Goal: Task Accomplishment & Management: Use online tool/utility

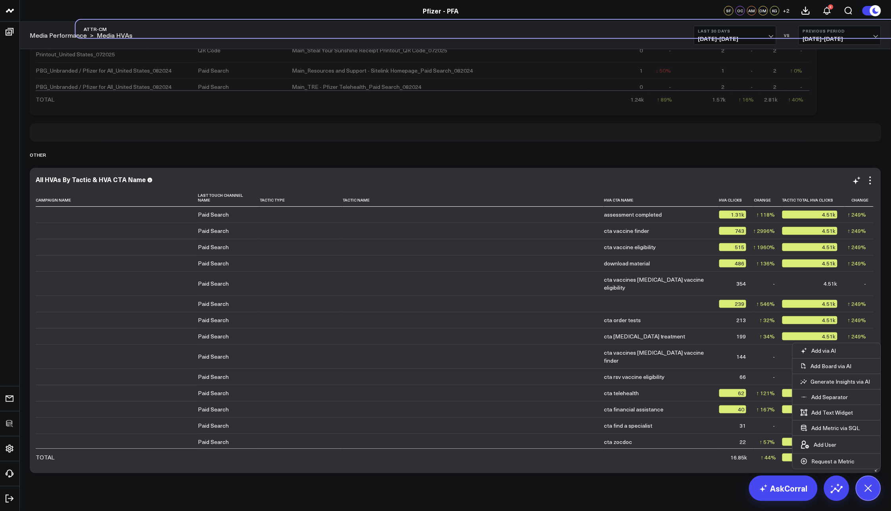
drag, startPoint x: 41, startPoint y: 480, endPoint x: 63, endPoint y: 174, distance: 307.2
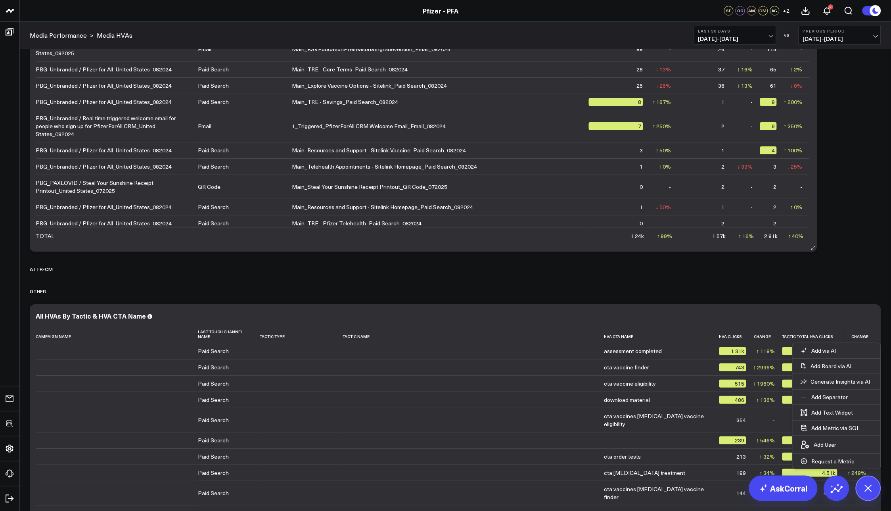
scroll to position [841, 0]
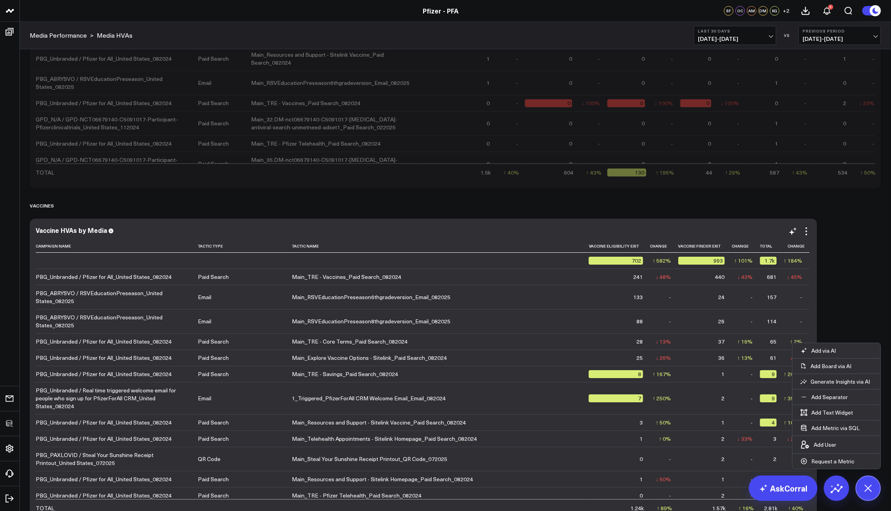
click at [603, 230] on div "Vaccine HVAs by Media Campaign Name Tactic Type Tactic Name Vaccine Eligibility…" at bounding box center [423, 370] width 787 height 305
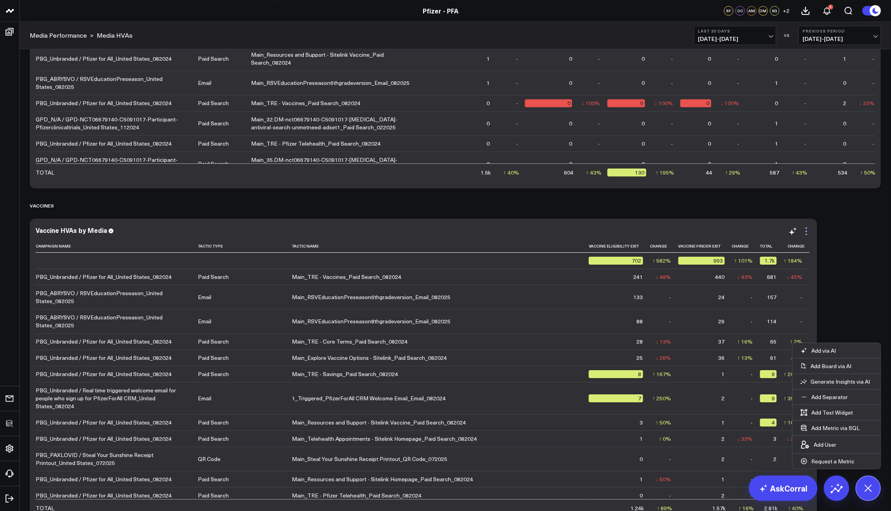
click at [603, 230] on icon at bounding box center [806, 231] width 10 height 10
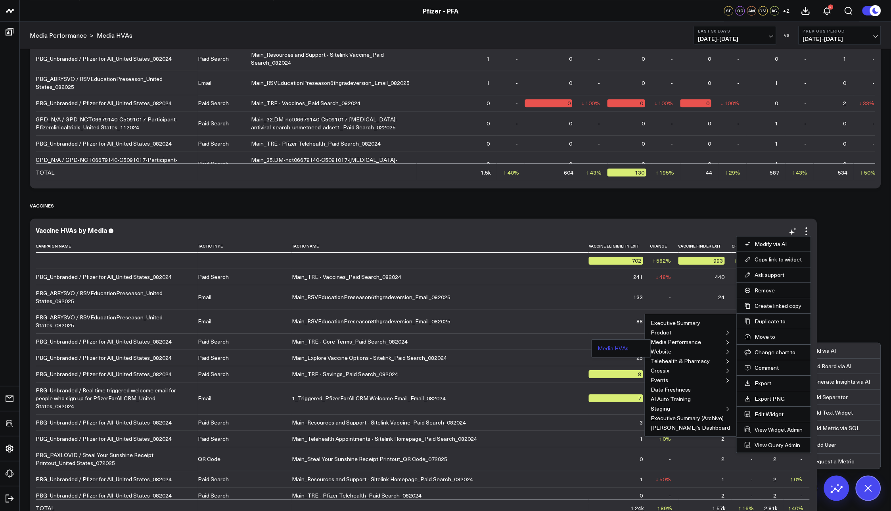
click at [598, 346] on button "Media HVAs" at bounding box center [613, 348] width 31 height 6
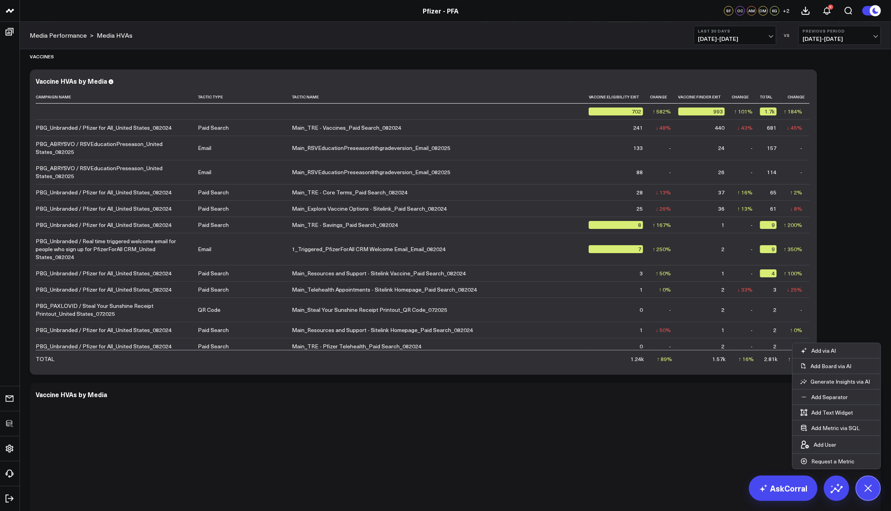
scroll to position [990, 0]
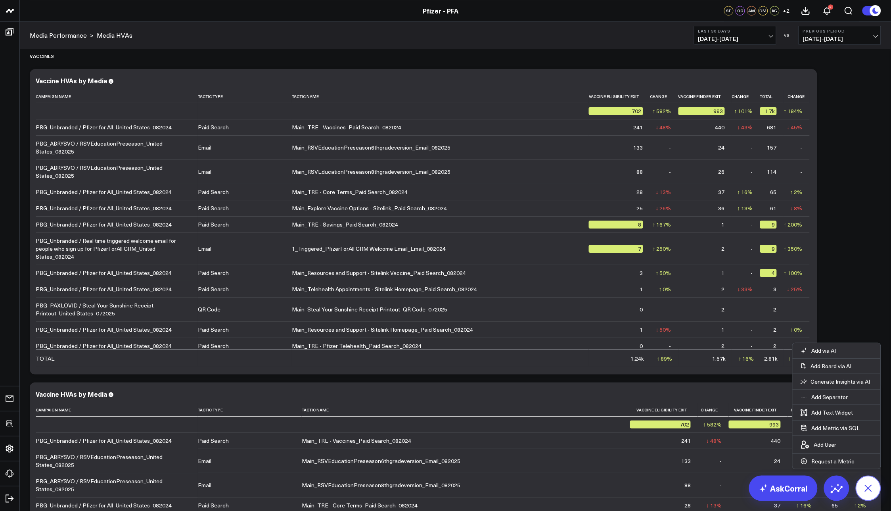
click at [603, 346] on icon at bounding box center [868, 488] width 18 height 18
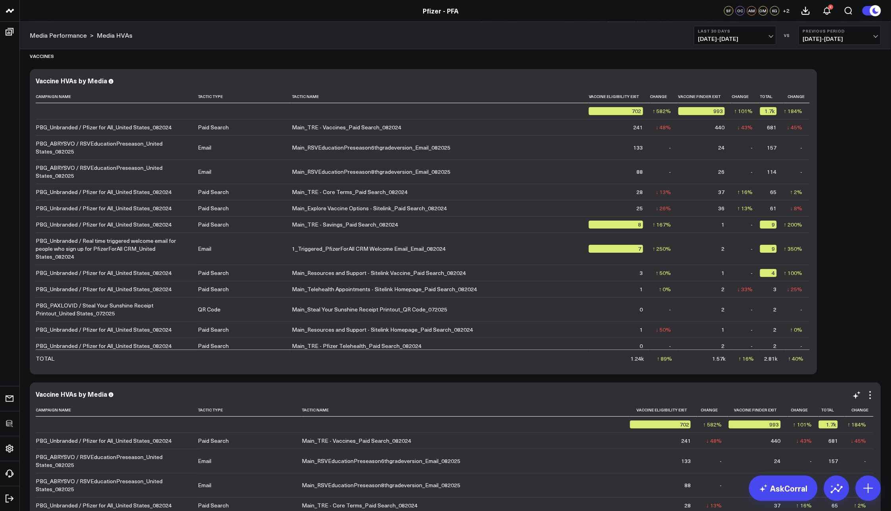
scroll to position [1274, 0]
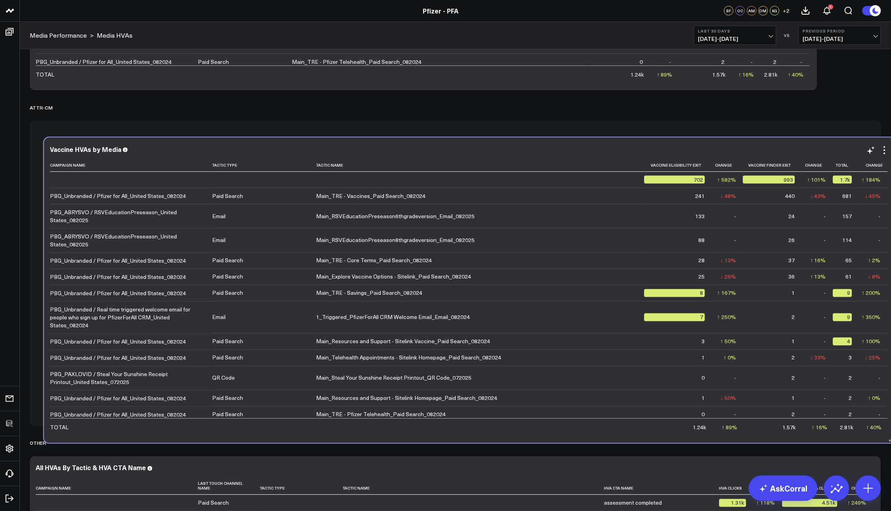
drag, startPoint x: 531, startPoint y: 118, endPoint x: 545, endPoint y: 158, distance: 42.1
click at [545, 158] on div "Vaccine HVAs by Media Campaign Name Tactic Type Tactic Name Vaccine Eligibility…" at bounding box center [469, 289] width 839 height 289
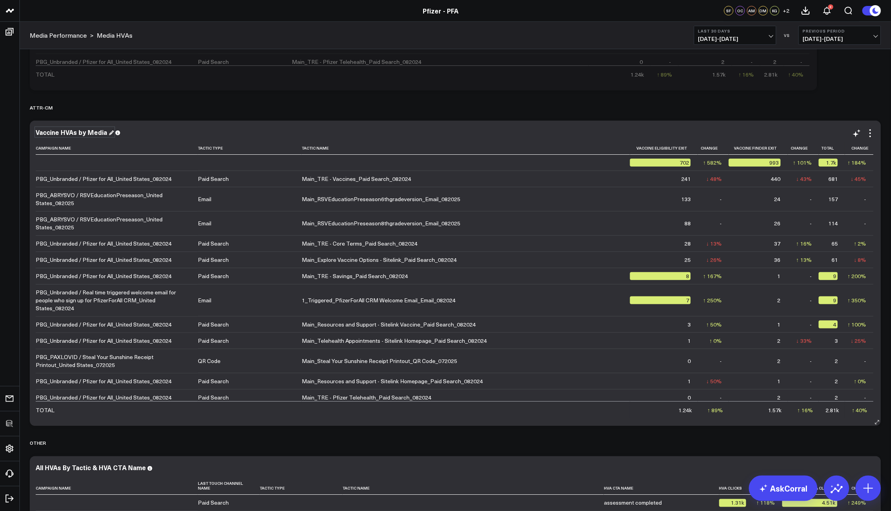
click at [61, 131] on div "Vaccine HVAs by Media" at bounding box center [75, 132] width 78 height 9
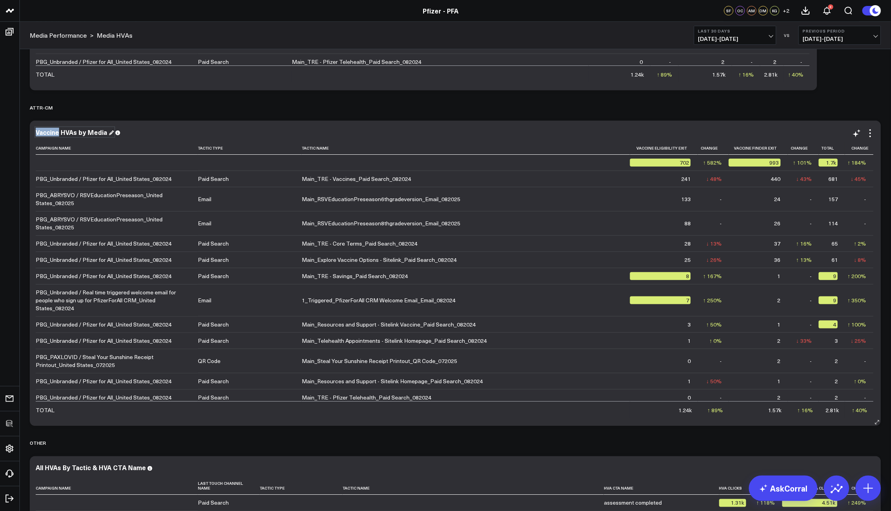
drag, startPoint x: 59, startPoint y: 133, endPoint x: 32, endPoint y: 132, distance: 27.4
click at [32, 132] on div "Vaccine HVAs by Media Campaign Name Tactic Type Tactic Name Vaccine Eligibility…" at bounding box center [455, 272] width 851 height 305
click at [603, 126] on div "ATTR-CM HVAs by Media Campaign Name Tactic Type Tactic Name Vaccine Eligibility…" at bounding box center [455, 272] width 851 height 305
click at [603, 135] on icon at bounding box center [870, 133] width 10 height 10
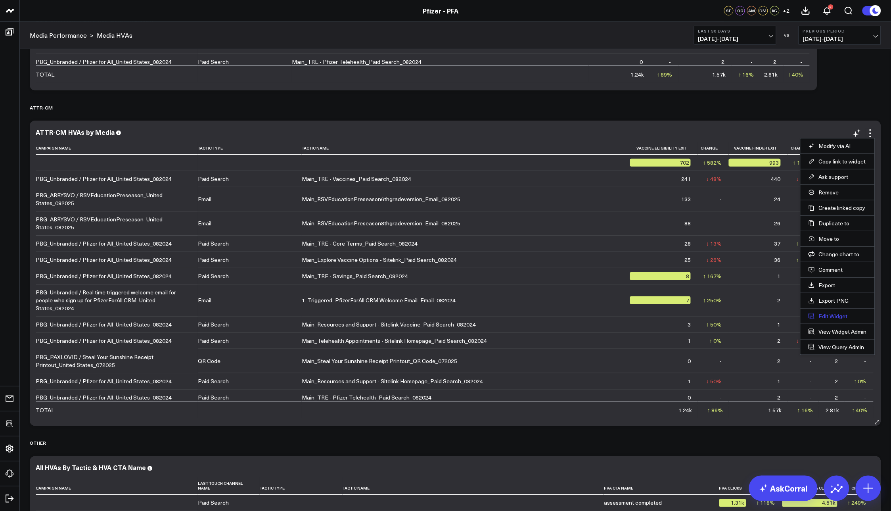
click at [603, 315] on button "Edit Widget" at bounding box center [837, 315] width 58 height 7
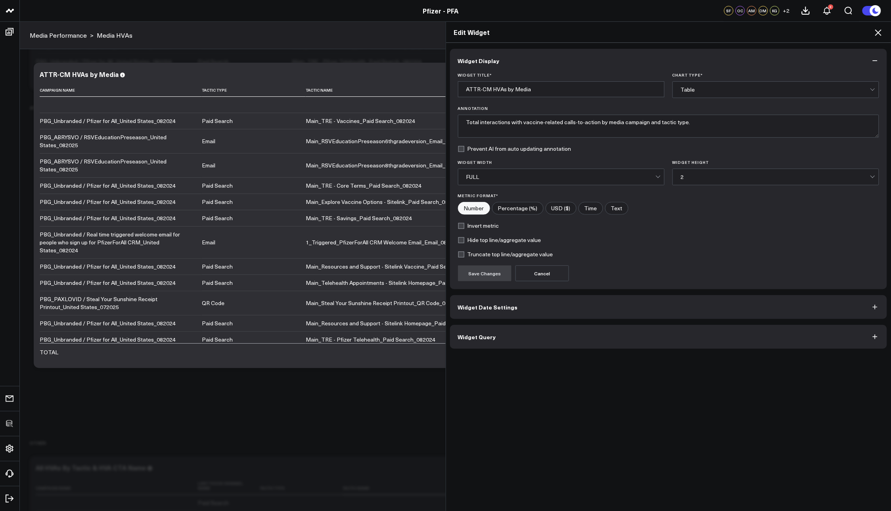
click at [603, 335] on button "Widget Query" at bounding box center [668, 337] width 437 height 24
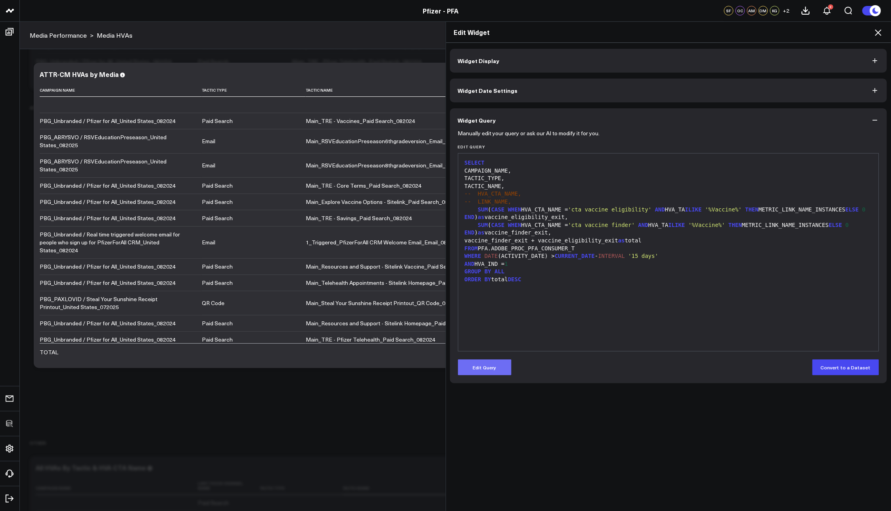
click at [490, 346] on button "Edit Query" at bounding box center [485, 367] width 54 height 16
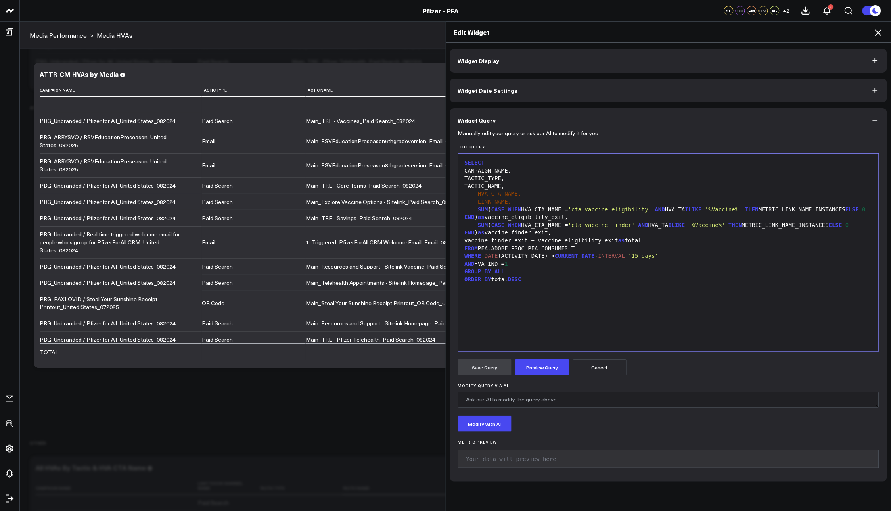
click at [603, 328] on div "SELECT CAMPAIGN_NAME, TACTIC_TYPE, TACTIC_NAME, -- HVA_CTA_NAME, -- LINK_NAME, …" at bounding box center [668, 251] width 413 height 189
copy div "SELECT CAMPAIGN_NAME, TACTIC_TYPE, TACTIC_NAME, -- HVA_CTA_NAME, -- LINK_NAME, …"
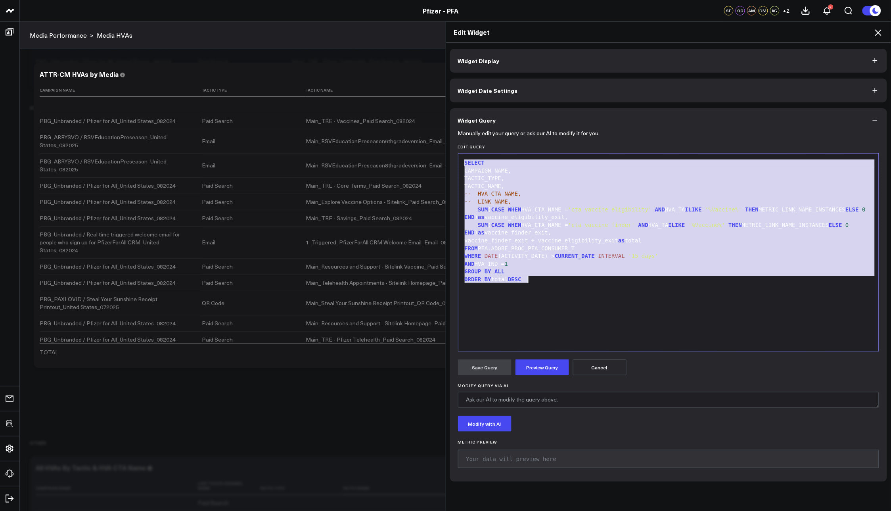
click at [603, 35] on h2 "Edit Widget" at bounding box center [668, 32] width 429 height 9
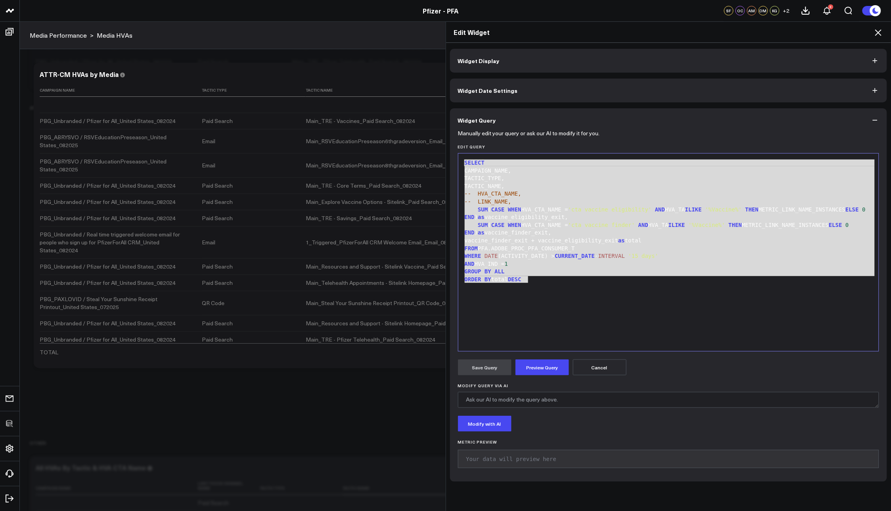
drag, startPoint x: 878, startPoint y: 33, endPoint x: 580, endPoint y: 47, distance: 298.0
click at [603, 33] on icon at bounding box center [878, 32] width 6 height 6
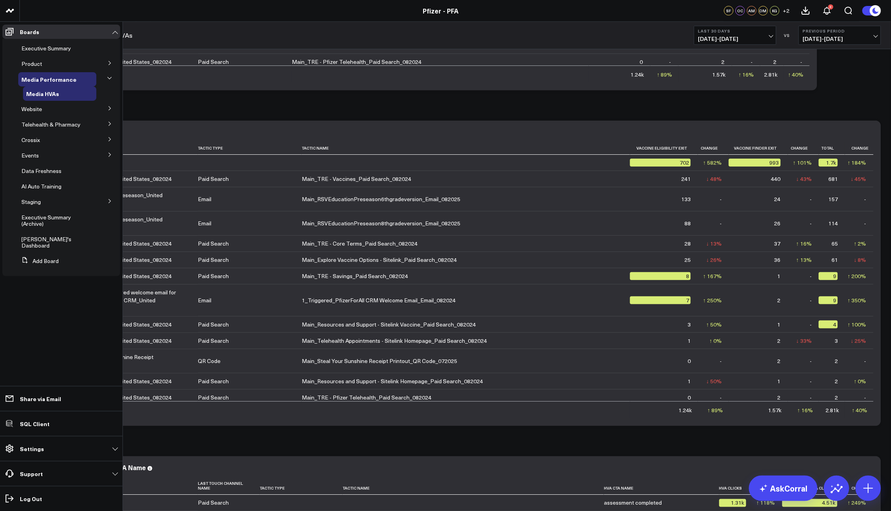
click at [112, 64] on icon at bounding box center [109, 63] width 5 height 5
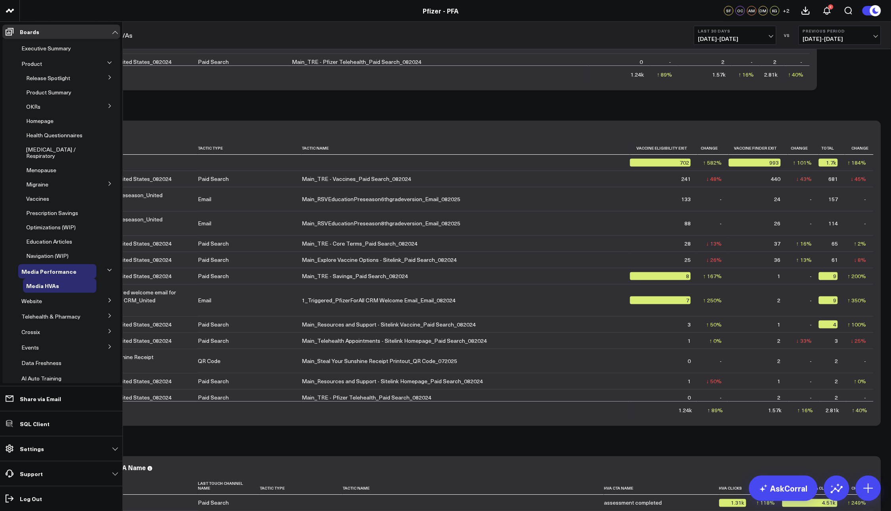
click at [107, 75] on icon at bounding box center [109, 77] width 5 height 5
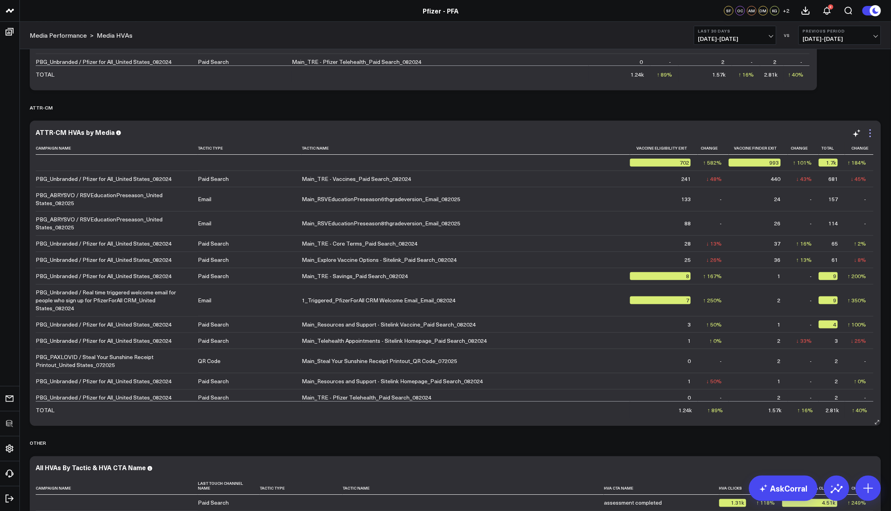
click at [603, 134] on icon at bounding box center [870, 133] width 10 height 10
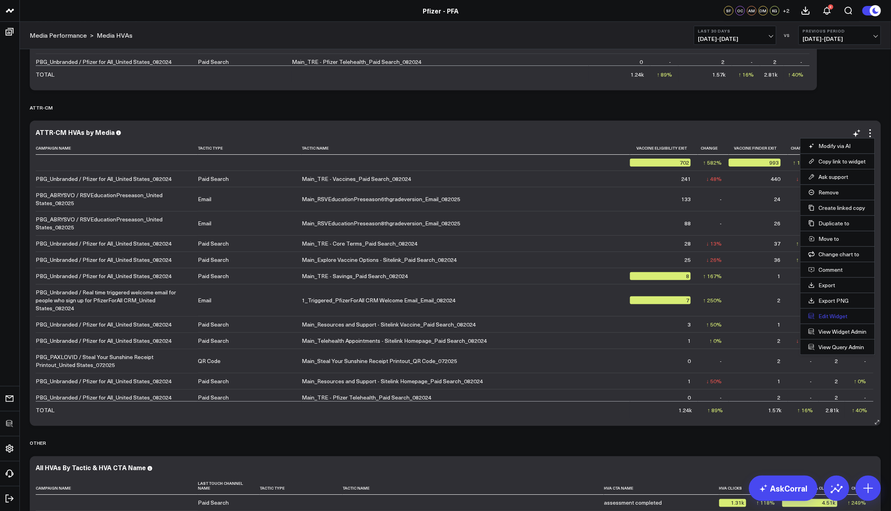
click at [603, 317] on button "Edit Widget" at bounding box center [837, 315] width 58 height 7
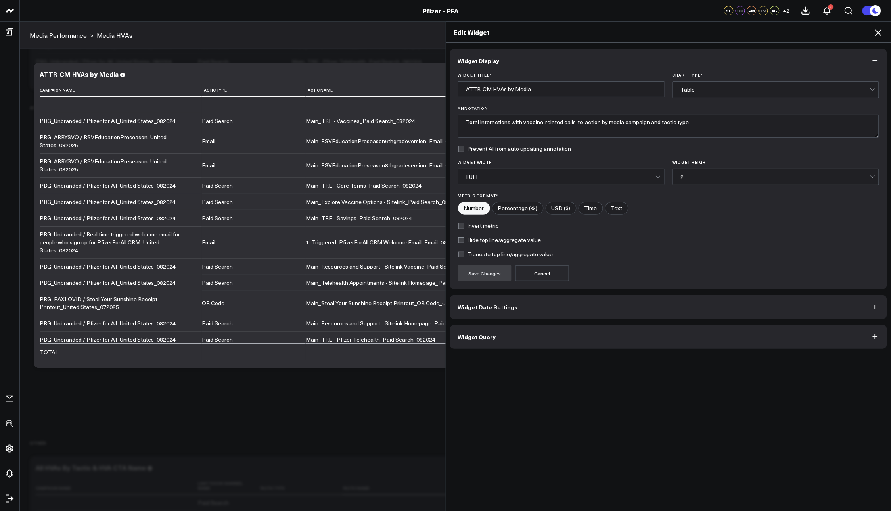
click at [499, 335] on button "Widget Query" at bounding box center [668, 337] width 437 height 24
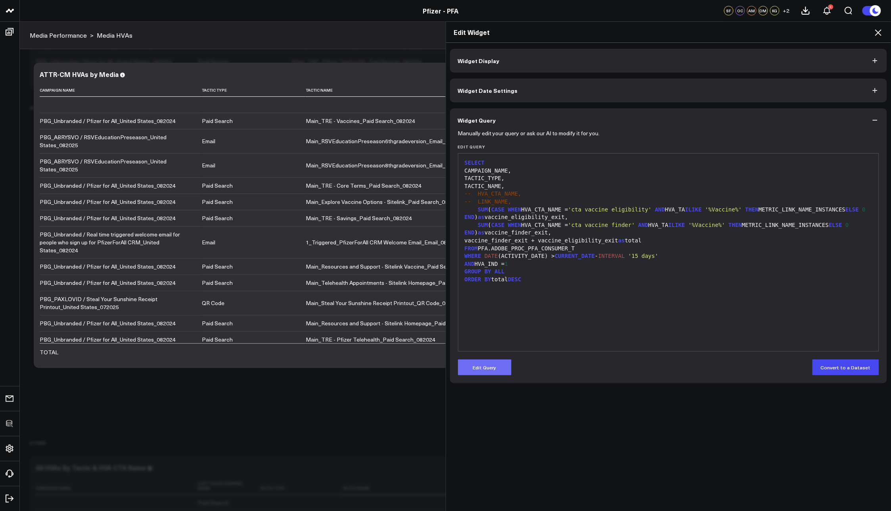
click at [481, 346] on button "Edit Query" at bounding box center [485, 367] width 54 height 16
click at [544, 321] on div "SELECT CAMPAIGN_NAME, TACTIC_TYPE, TACTIC_NAME, -- HVA_CTA_NAME, -- LINK_NAME, …" at bounding box center [668, 251] width 413 height 189
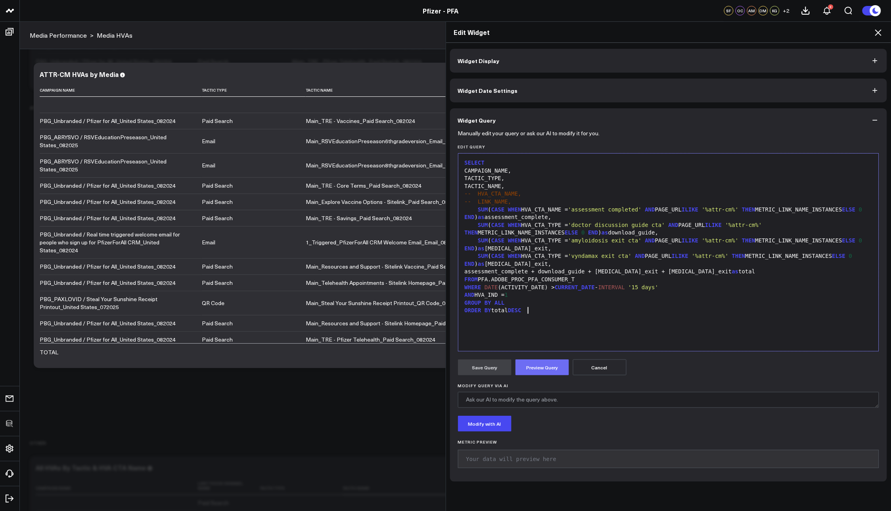
click at [537, 346] on button "Preview Query" at bounding box center [542, 367] width 54 height 16
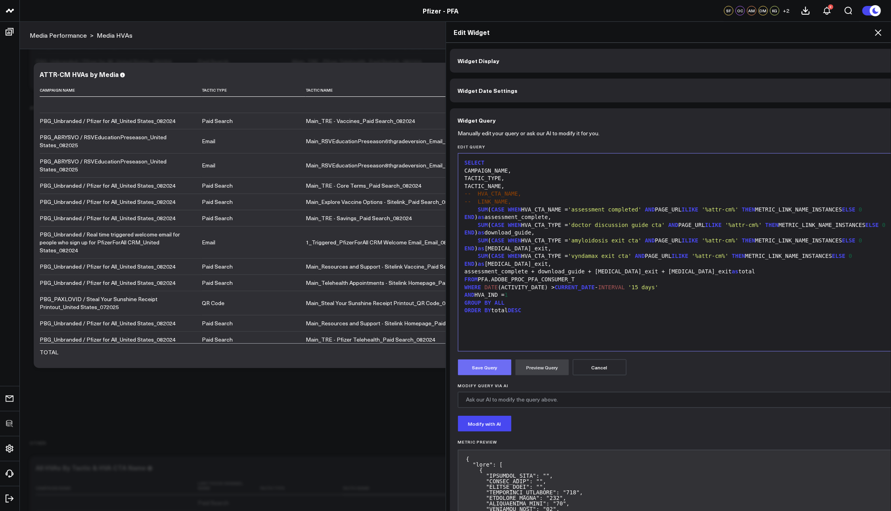
click at [488, 346] on button "Save Query" at bounding box center [485, 367] width 54 height 16
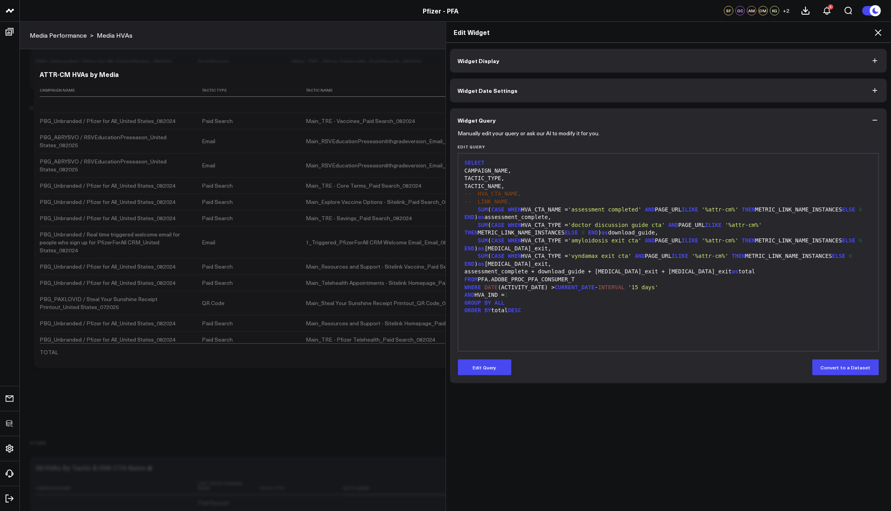
click at [603, 33] on icon at bounding box center [878, 32] width 6 height 6
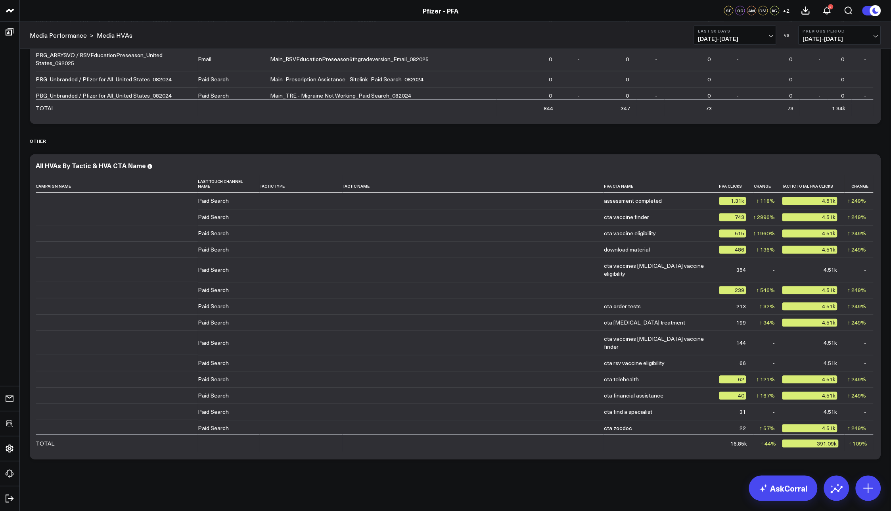
scroll to position [716, 0]
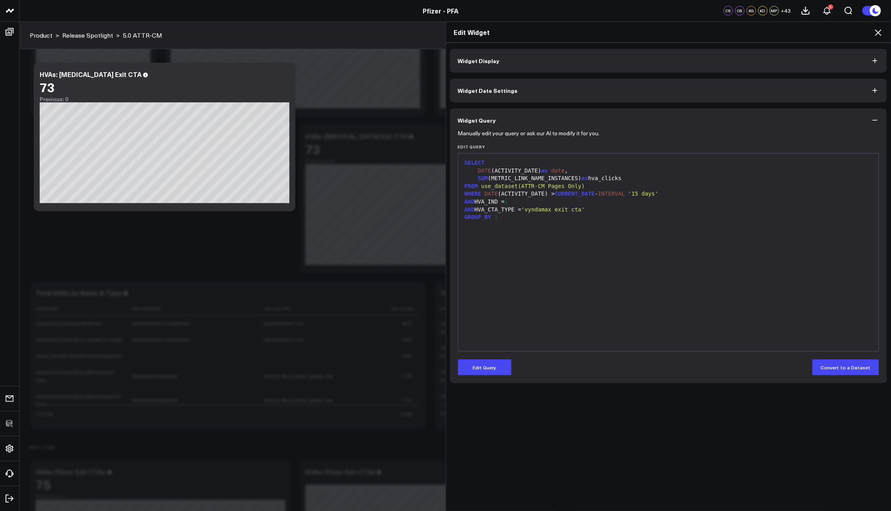
click at [878, 34] on icon at bounding box center [878, 33] width 10 height 10
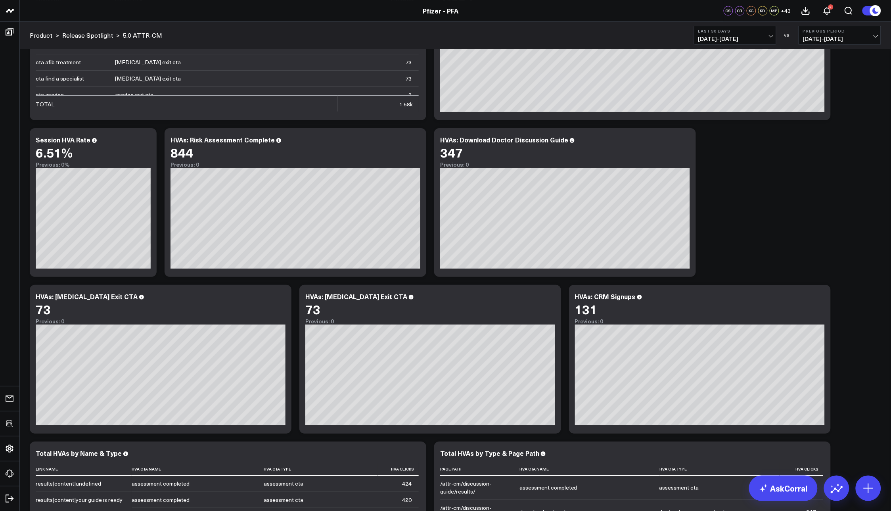
scroll to position [1067, 0]
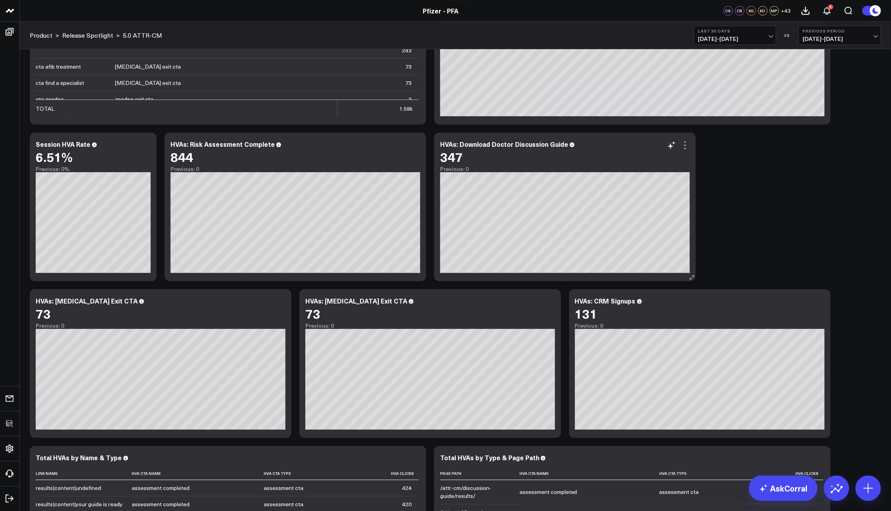
click at [684, 145] on icon at bounding box center [685, 145] width 2 height 2
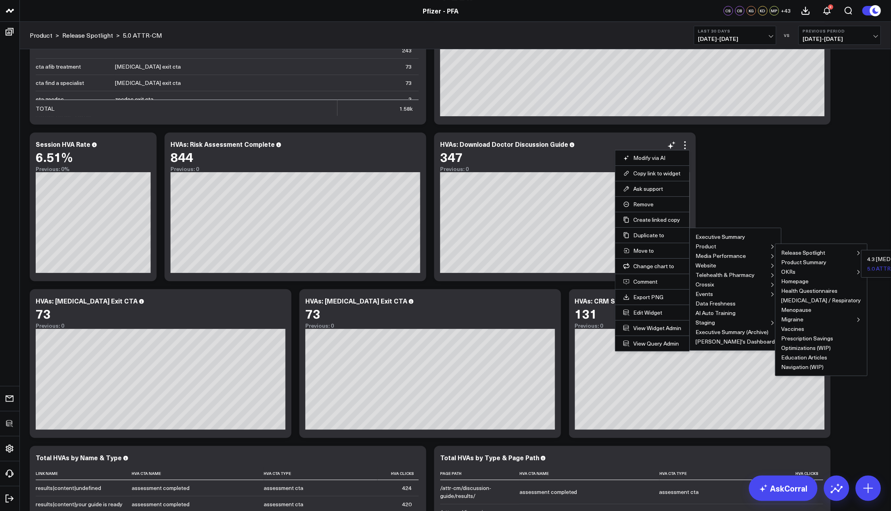
click at [867, 268] on button "5.0 ATTR-CM" at bounding box center [884, 269] width 34 height 6
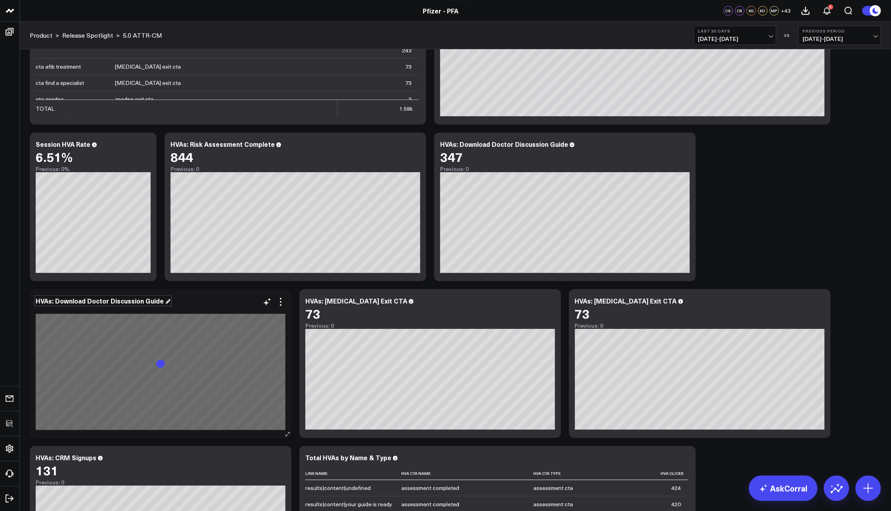
click at [45, 300] on div "HVAs: Download Doctor Discussion Guide" at bounding box center [103, 300] width 135 height 9
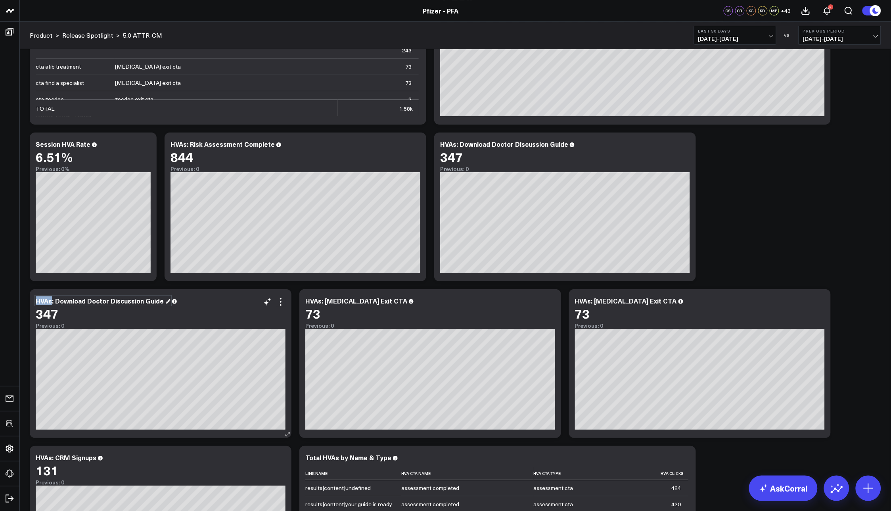
drag, startPoint x: 50, startPoint y: 300, endPoint x: 36, endPoint y: 300, distance: 13.9
click at [36, 300] on div "HVAs: Download Doctor Discussion Guide" at bounding box center [103, 300] width 135 height 9
click at [72, 298] on div "Other Action: Download Doctor Discussion Guide" at bounding box center [115, 300] width 158 height 9
drag, startPoint x: 77, startPoint y: 300, endPoint x: 194, endPoint y: 306, distance: 117.1
click at [194, 306] on div "Other Action: Download Doctor Discussion Guide 347 Previous: 0" at bounding box center [161, 313] width 250 height 32
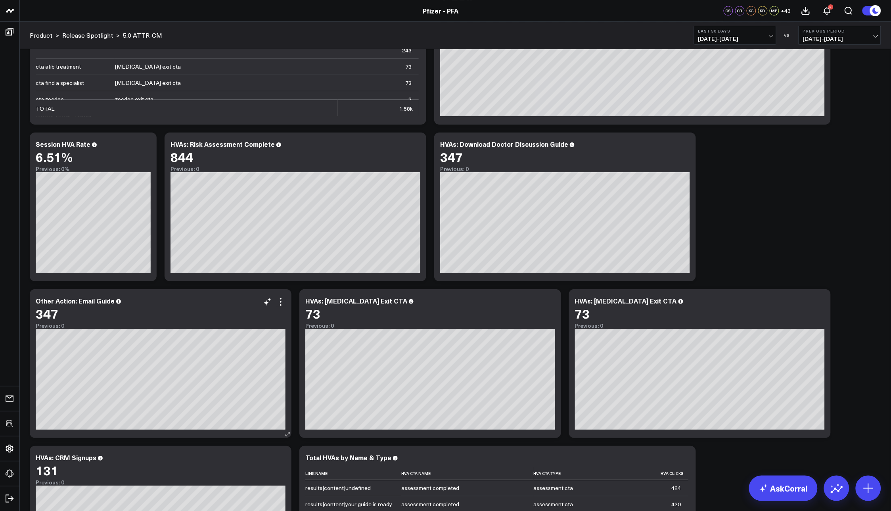
click at [189, 324] on div "Previous: 0" at bounding box center [161, 325] width 250 height 6
click at [773, 194] on div "Modify via AI Copy link to widget Ask support Remove Create linked copy Executi…" at bounding box center [455, 206] width 859 height 2437
click at [284, 300] on icon at bounding box center [281, 302] width 10 height 10
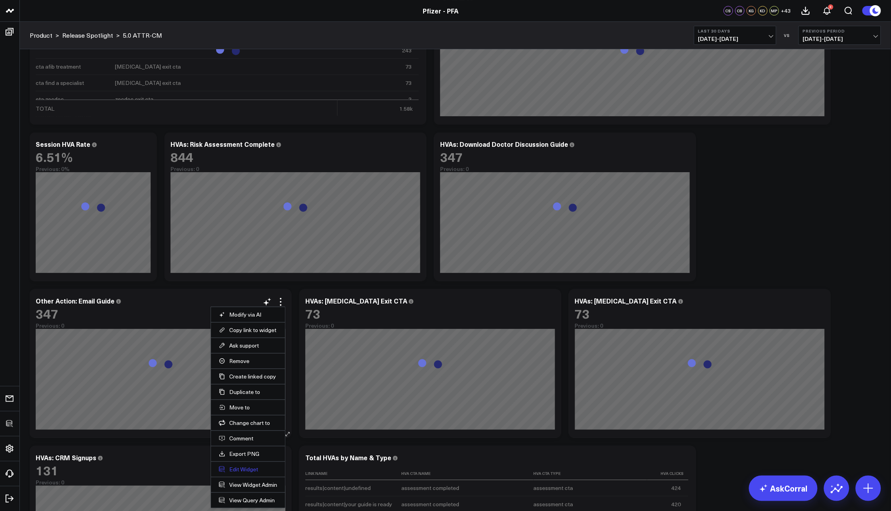
click at [240, 469] on button "Edit Widget" at bounding box center [248, 468] width 58 height 7
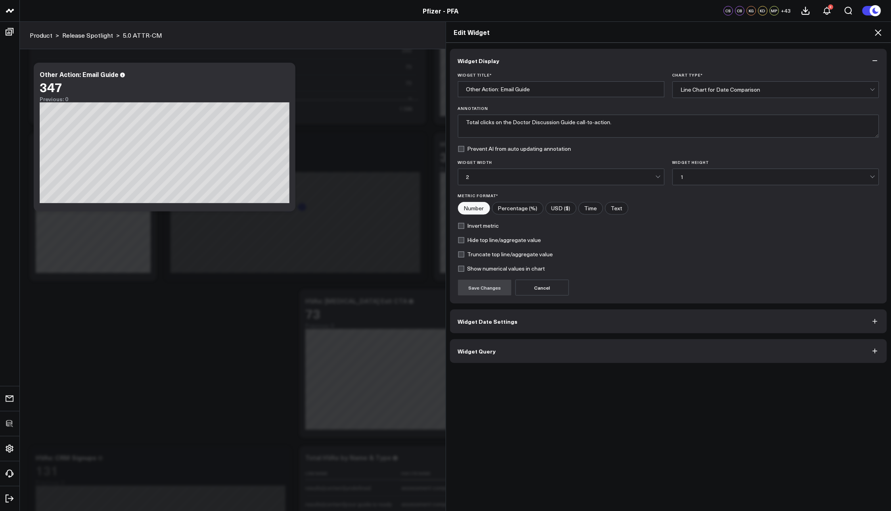
click at [501, 353] on button "Widget Query" at bounding box center [668, 351] width 437 height 24
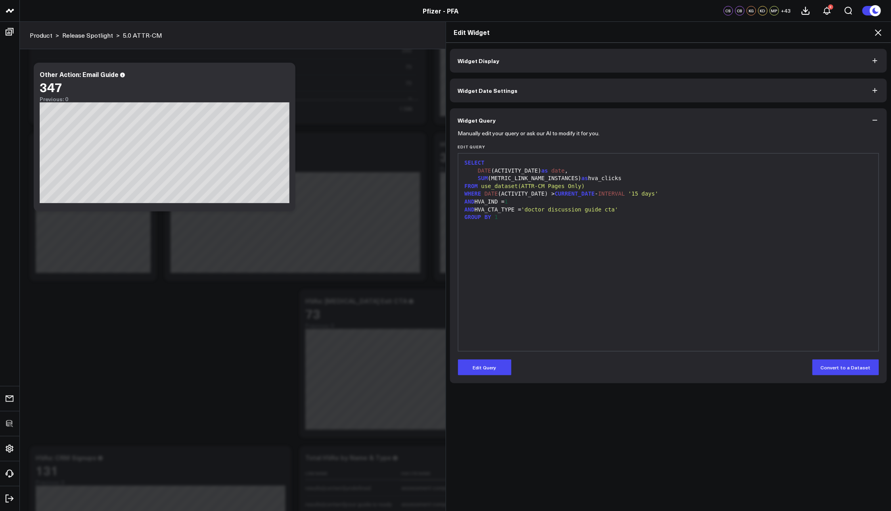
click at [493, 367] on button "Edit Query" at bounding box center [485, 367] width 54 height 16
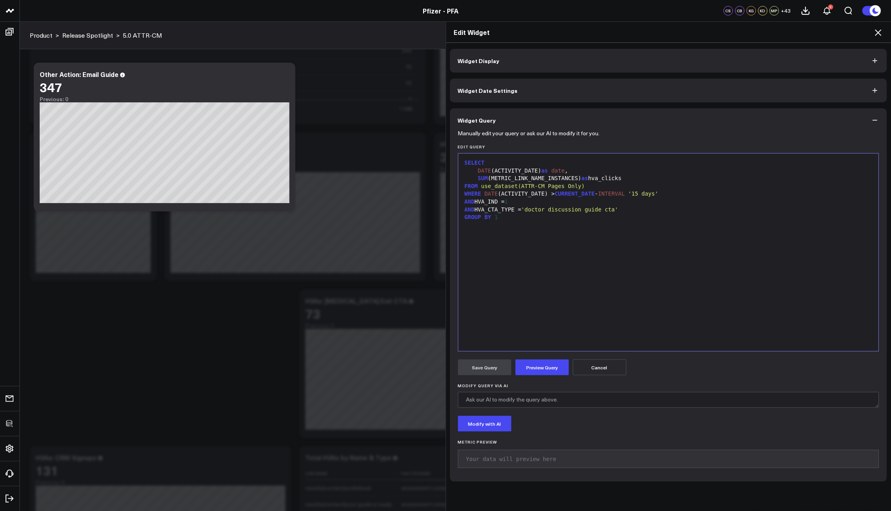
click at [527, 203] on div "AND HVA_IND = 1" at bounding box center [668, 202] width 413 height 8
drag, startPoint x: 525, startPoint y: 210, endPoint x: 629, endPoint y: 212, distance: 104.3
click at [629, 212] on div "AND HVA_CTA_TYPE = 'doctor discussion guide cta'" at bounding box center [668, 210] width 413 height 8
click at [628, 212] on div "AND HVA_CTA_TYPE = 'doctor discussion guide cta'" at bounding box center [668, 210] width 413 height 8
drag, startPoint x: 618, startPoint y: 208, endPoint x: 528, endPoint y: 210, distance: 90.0
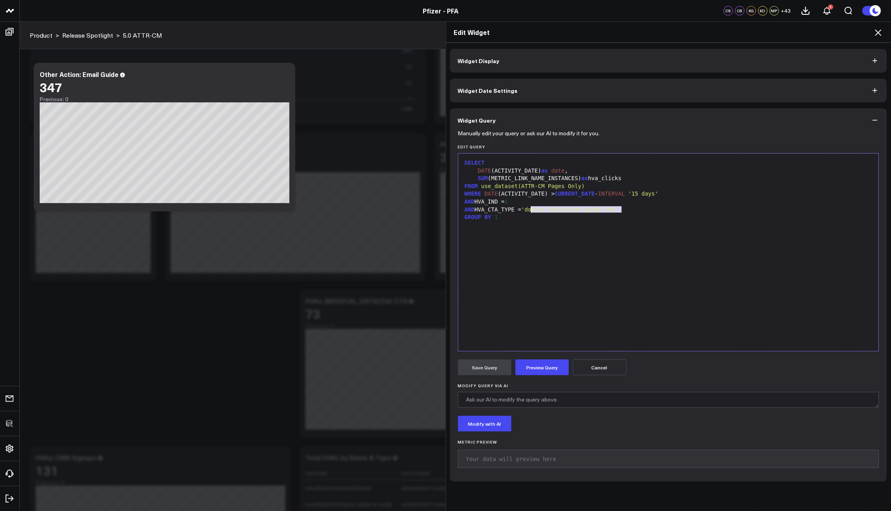
click at [528, 210] on span "'doctor discussion guide cta'" at bounding box center [569, 209] width 97 height 6
drag, startPoint x: 516, startPoint y: 210, endPoint x: 474, endPoint y: 210, distance: 41.6
click at [474, 210] on div "AND HVA_CTA_TYPE = 'results|content|hero|email me my guide'" at bounding box center [668, 210] width 413 height 8
click at [465, 198] on span "AND" at bounding box center [470, 201] width 10 height 6
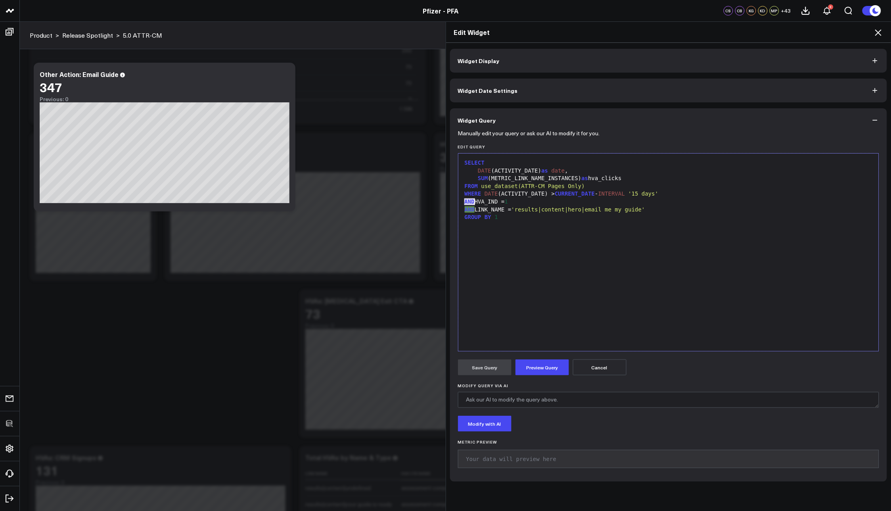
click at [465, 198] on span "AND" at bounding box center [470, 201] width 10 height 6
click at [537, 369] on button "Preview Query" at bounding box center [542, 367] width 54 height 16
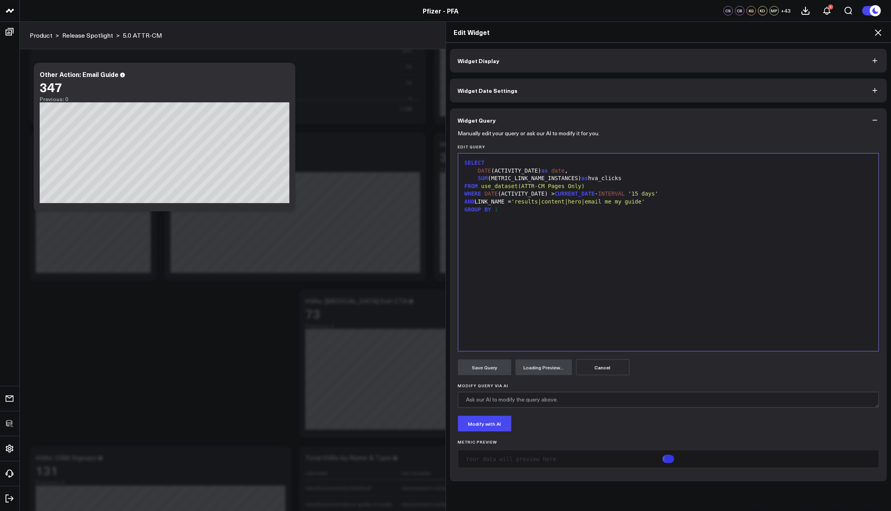
click at [474, 213] on div "GROUP BY 1" at bounding box center [668, 210] width 413 height 8
click at [573, 303] on div "SELECT DATE (ACTIVITY_DATE) as date , SUM (METRIC_LINK_NAME_INSTANCES) as hva_c…" at bounding box center [668, 251] width 413 height 189
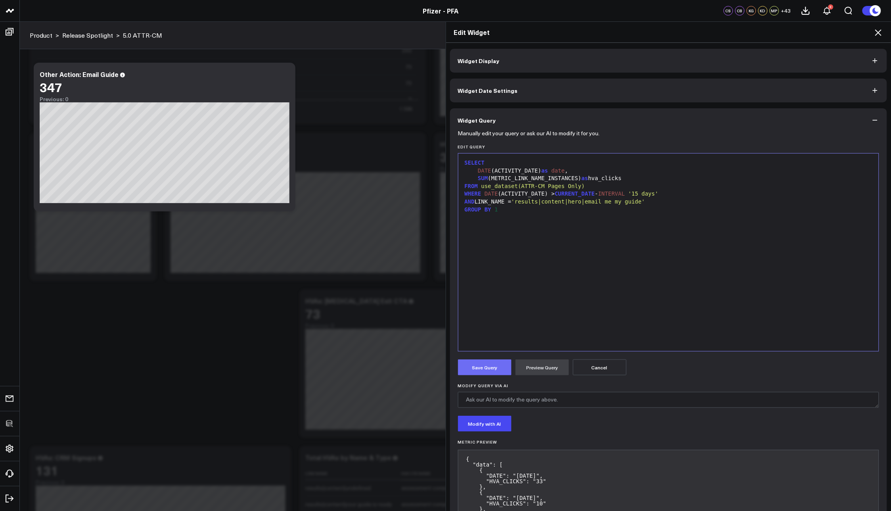
click at [491, 369] on button "Save Query" at bounding box center [485, 367] width 54 height 16
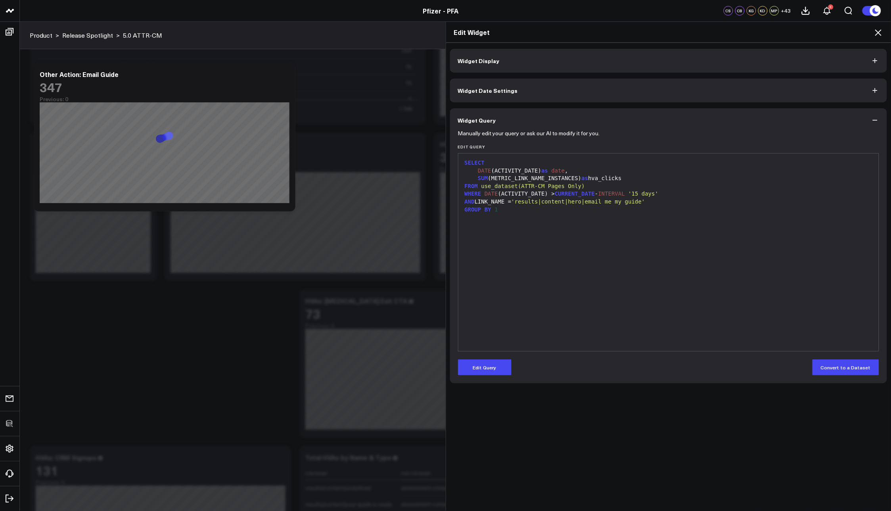
click at [873, 33] on h2 "Edit Widget" at bounding box center [668, 32] width 429 height 9
click at [874, 31] on icon at bounding box center [878, 33] width 10 height 10
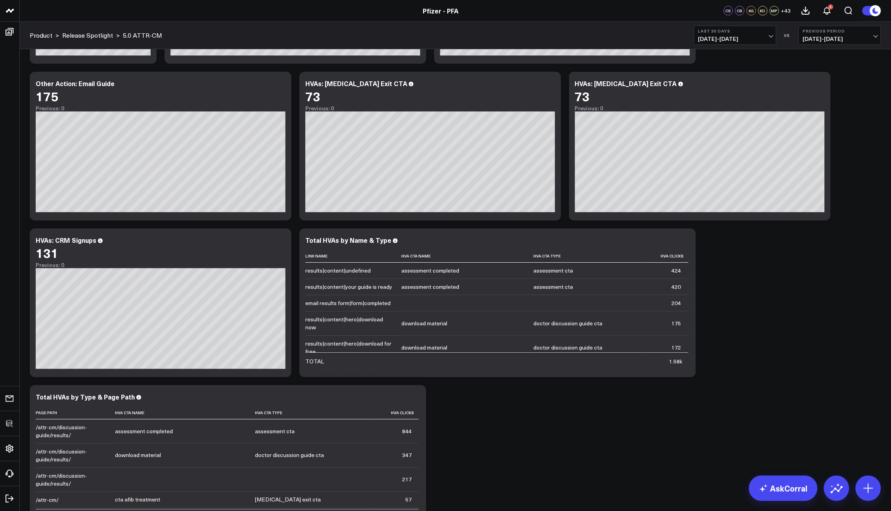
scroll to position [1213, 0]
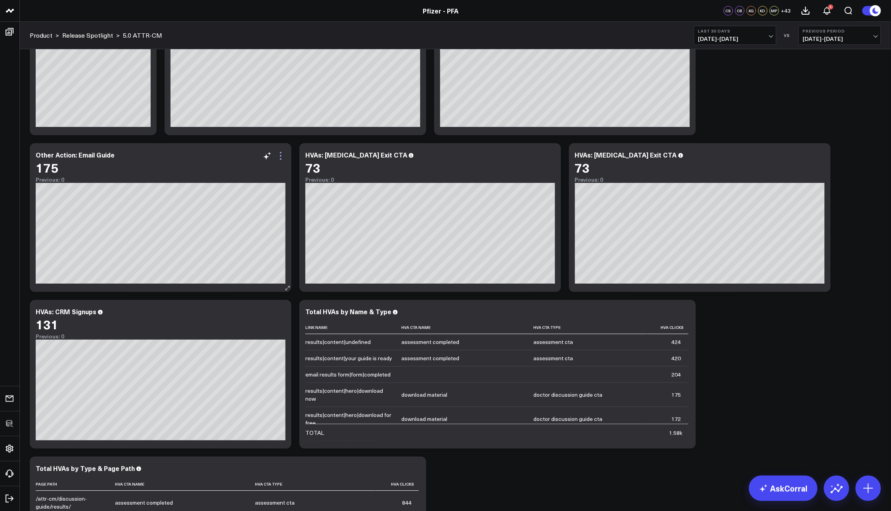
click at [282, 156] on icon at bounding box center [281, 156] width 10 height 10
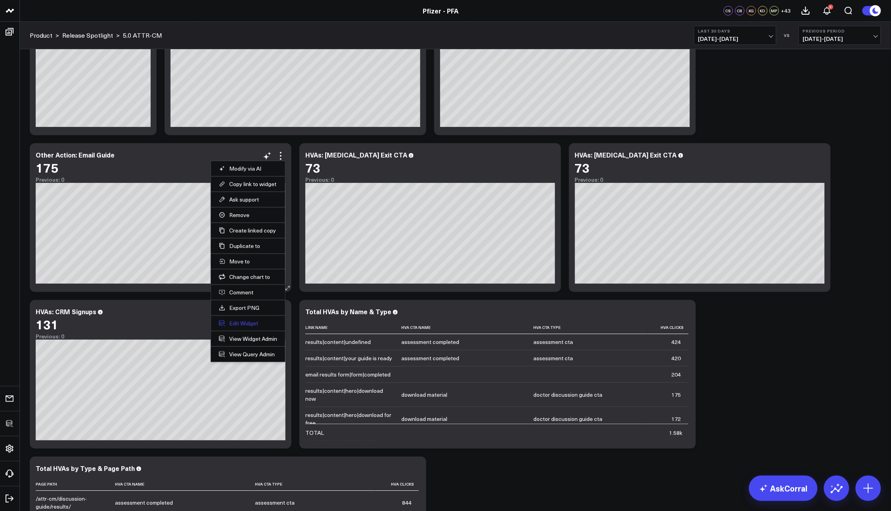
click at [243, 325] on button "Edit Widget" at bounding box center [248, 322] width 58 height 7
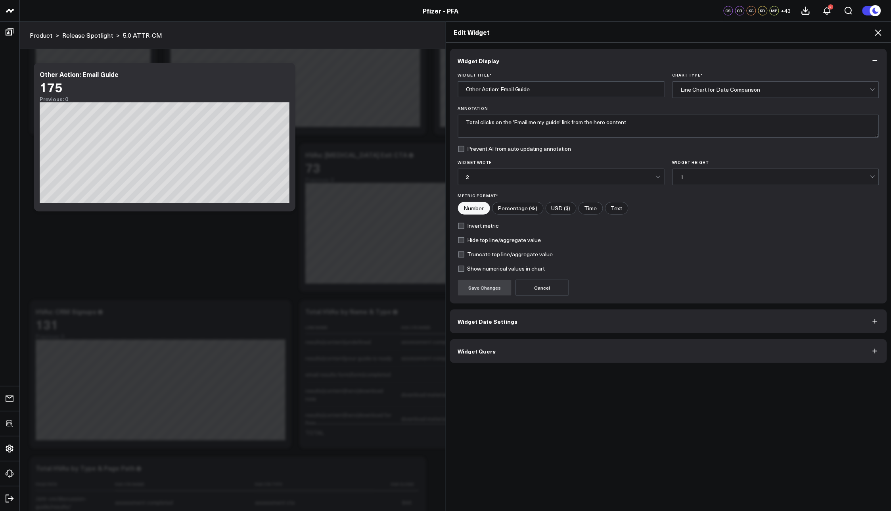
click at [484, 352] on span "Widget Query" at bounding box center [477, 351] width 38 height 6
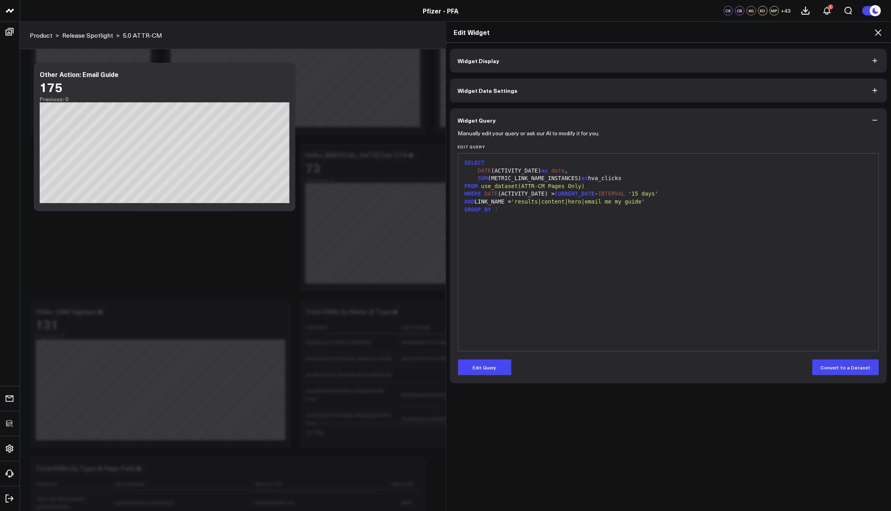
drag, startPoint x: 559, startPoint y: 261, endPoint x: 546, endPoint y: 228, distance: 35.8
click at [559, 260] on div "SELECT DATE (ACTIVITY_DATE) as date , SUM (METRIC_LINK_NAME_INSTANCES) as hva_c…" at bounding box center [668, 251] width 413 height 189
drag, startPoint x: 516, startPoint y: 202, endPoint x: 704, endPoint y: 202, distance: 188.7
click at [704, 202] on div "AND LINK_NAME = 'results|content|hero|email me my guide'" at bounding box center [668, 202] width 413 height 8
copy div "'results|content|hero|email me my guide'"
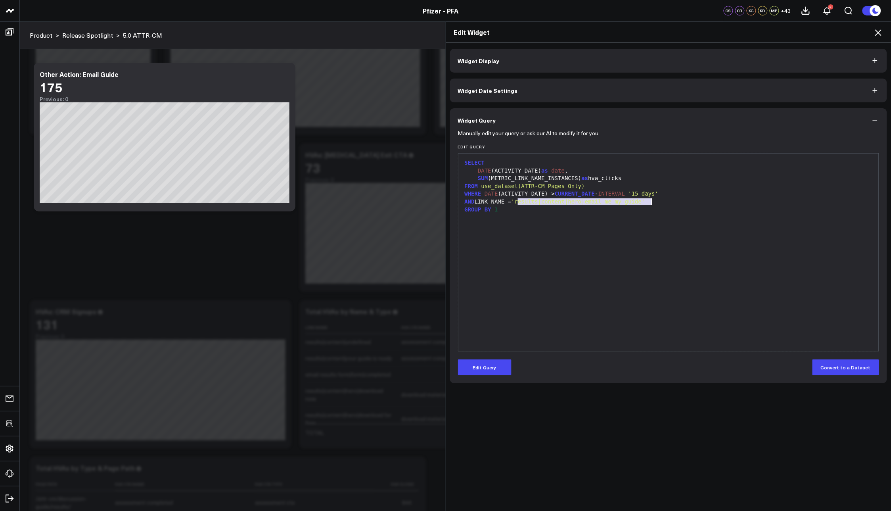
click at [878, 29] on icon at bounding box center [878, 33] width 10 height 10
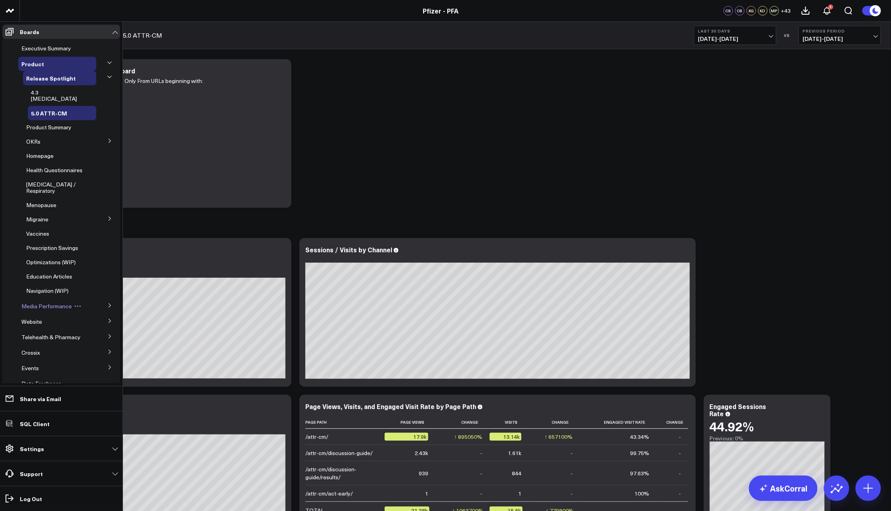
click at [40, 304] on span "Media Performance" at bounding box center [46, 306] width 50 height 8
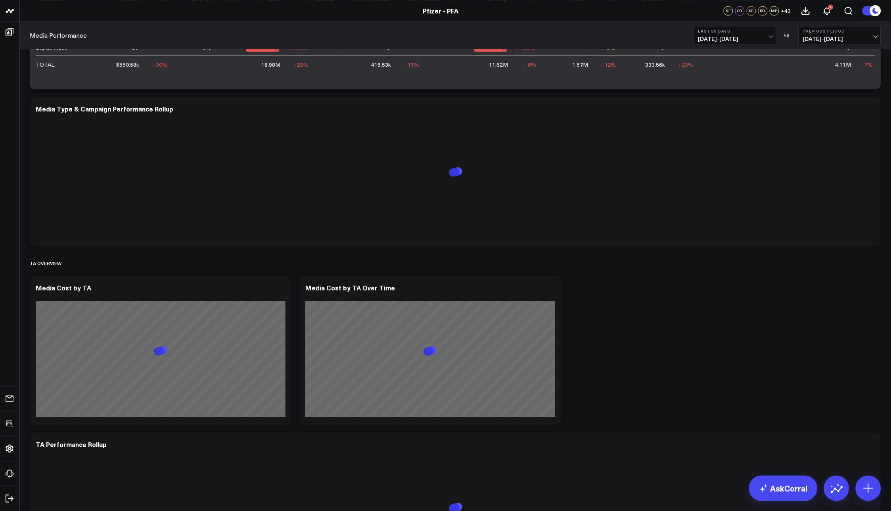
scroll to position [752, 0]
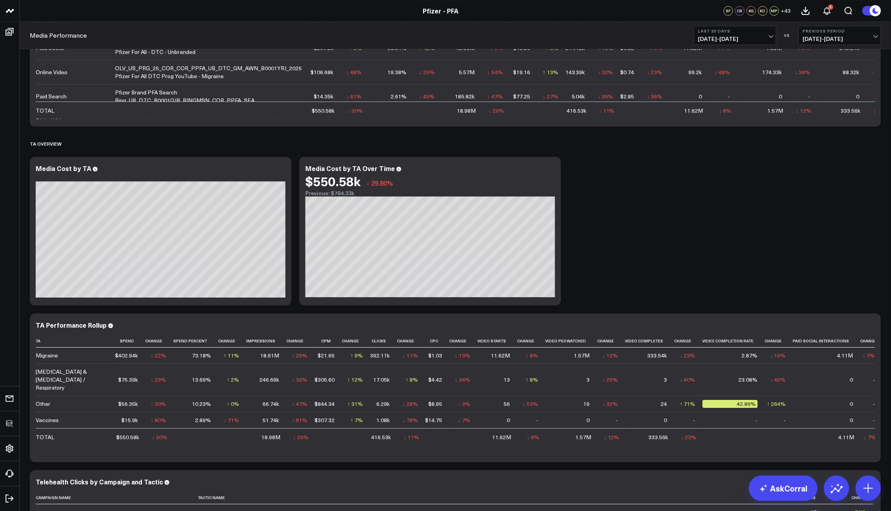
click at [712, 41] on span "07/22/25 - 08/20/25" at bounding box center [735, 39] width 74 height 6
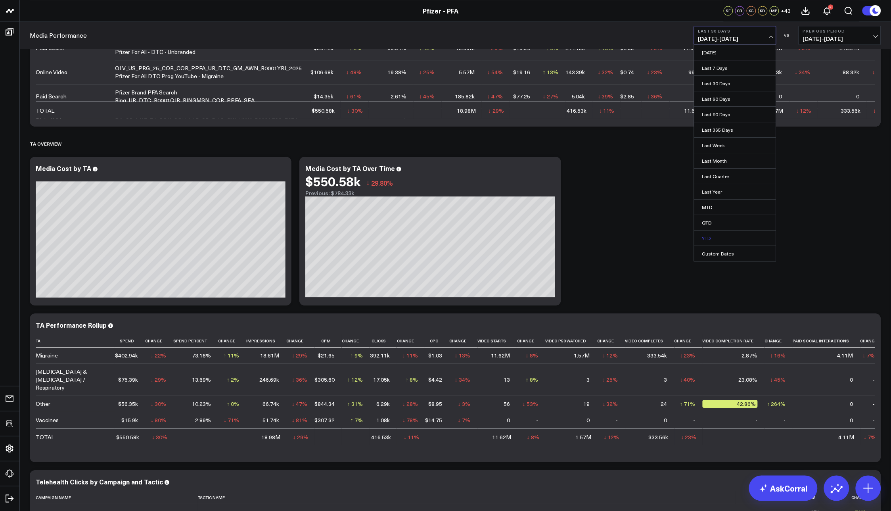
click at [719, 235] on link "YTD" at bounding box center [735, 237] width 82 height 15
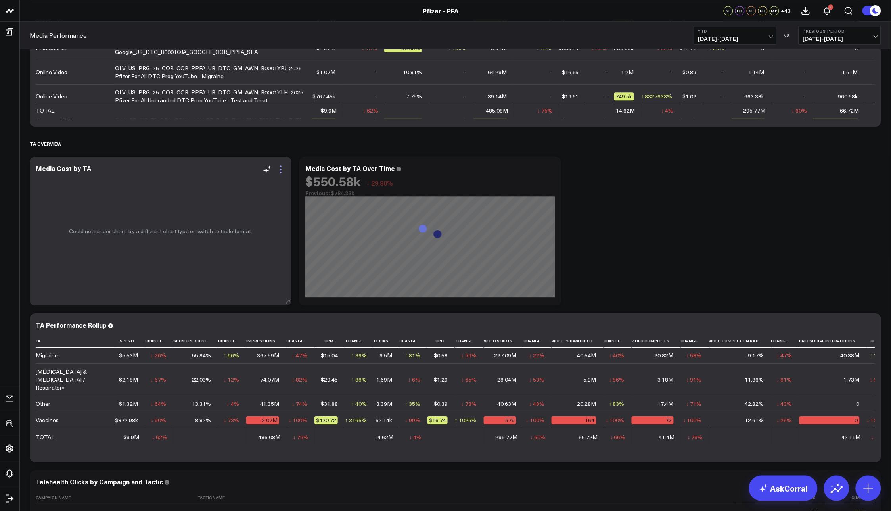
click at [279, 167] on icon at bounding box center [281, 169] width 10 height 10
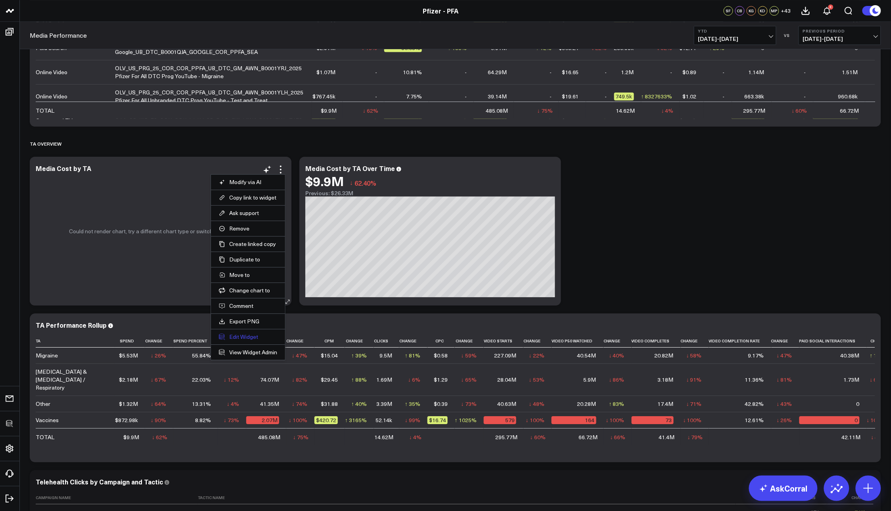
click at [242, 337] on button "Edit Widget" at bounding box center [248, 336] width 58 height 7
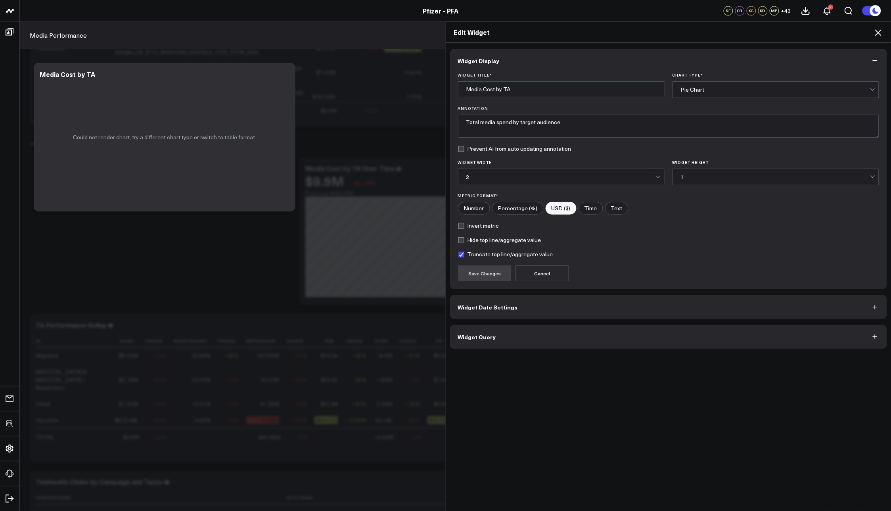
click at [508, 340] on button "Widget Query" at bounding box center [668, 337] width 437 height 24
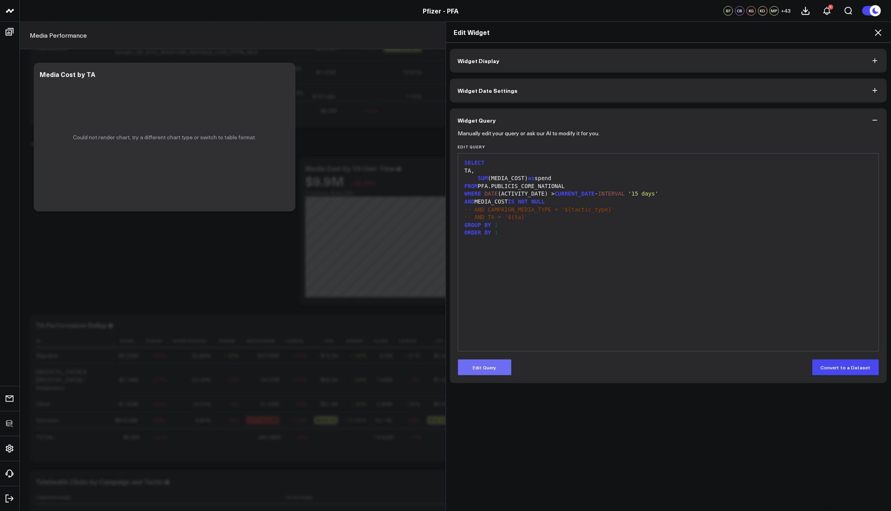
click at [488, 370] on button "Edit Query" at bounding box center [485, 367] width 54 height 16
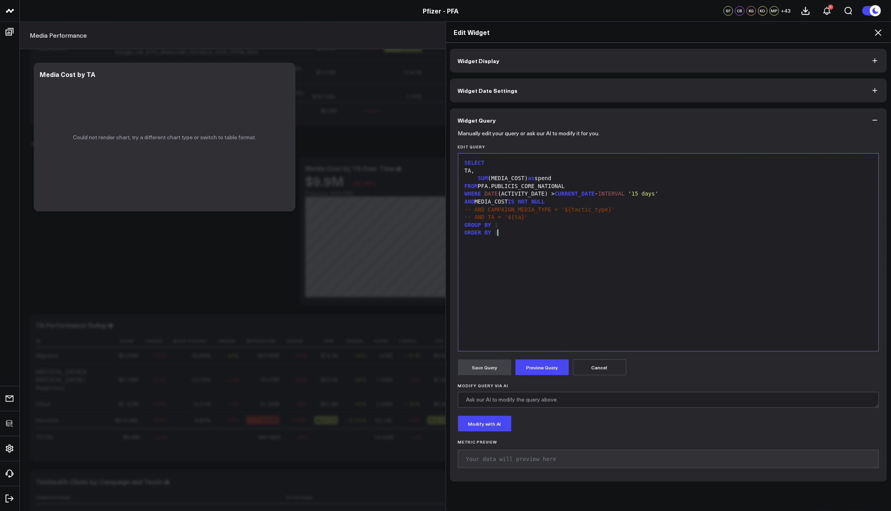
click at [546, 294] on div "SELECT TA, SUM (MEDIA_COST) as spend FROM PFA.PUBLICIS_CORE_NATIONAL WHERE DATE…" at bounding box center [668, 251] width 413 height 189
click at [875, 32] on icon at bounding box center [878, 33] width 10 height 10
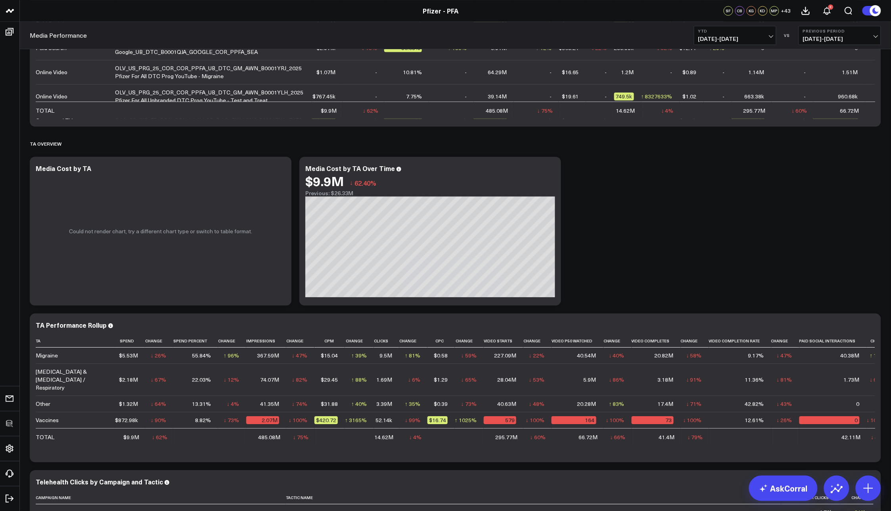
click at [655, 269] on div "Overview Modify via AI Copy link to widget Ask support Remove Create linked cop…" at bounding box center [455, 41] width 859 height 1476
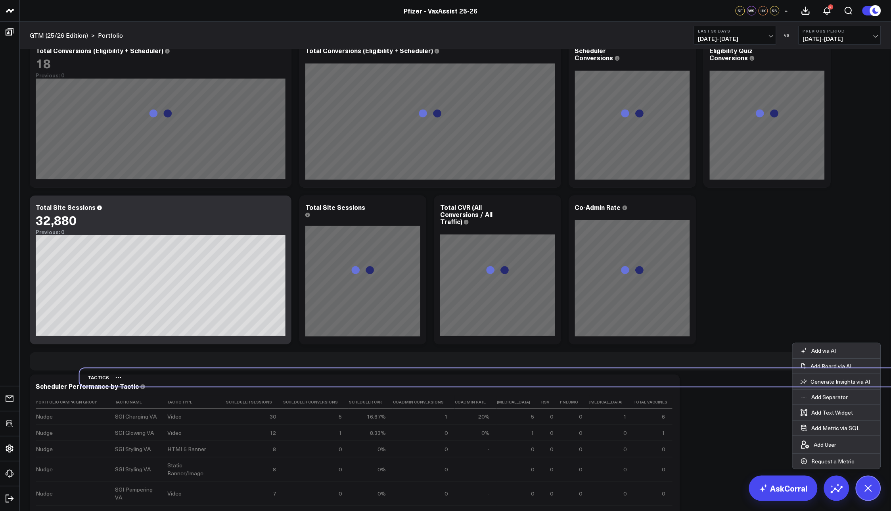
click at [96, 384] on div "TACTICS" at bounding box center [94, 377] width 29 height 18
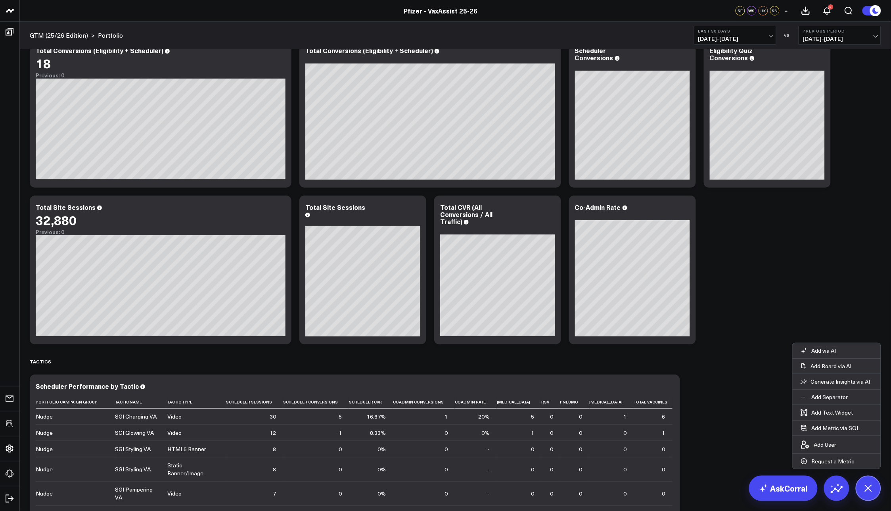
scroll to position [359, 0]
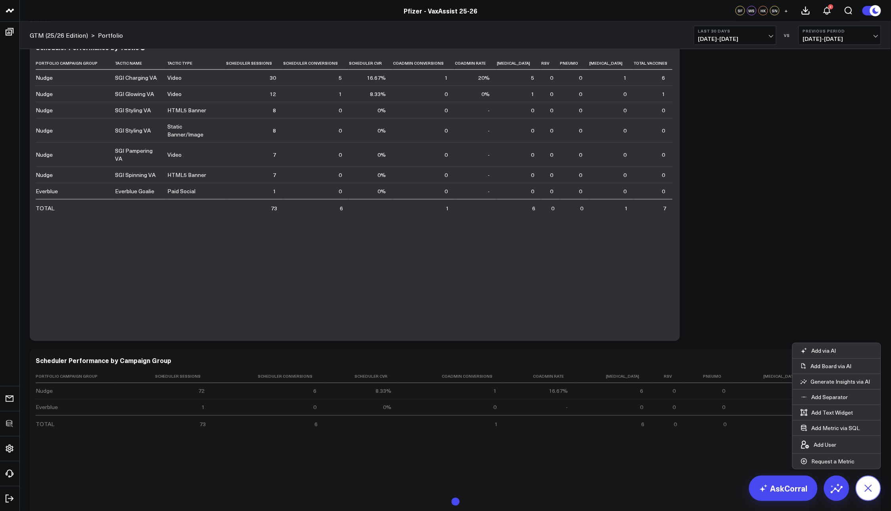
click at [859, 482] on button at bounding box center [867, 487] width 25 height 25
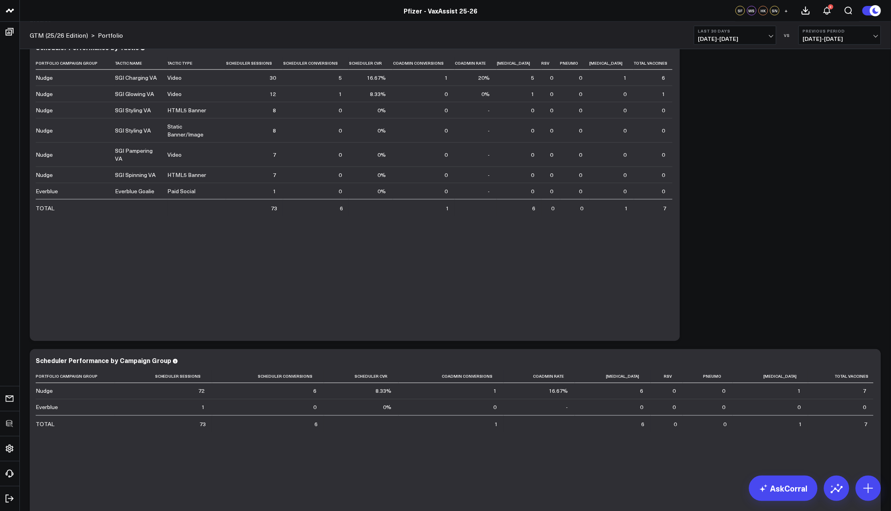
click at [750, 292] on div "Modify via AI Copy link to widget Ask support Remove Create linked copy Executi…" at bounding box center [455, 177] width 859 height 962
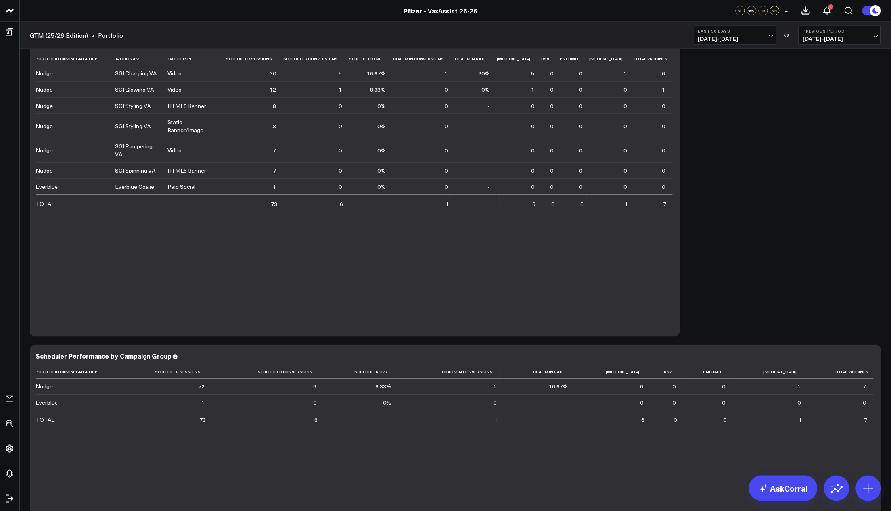
scroll to position [315, 0]
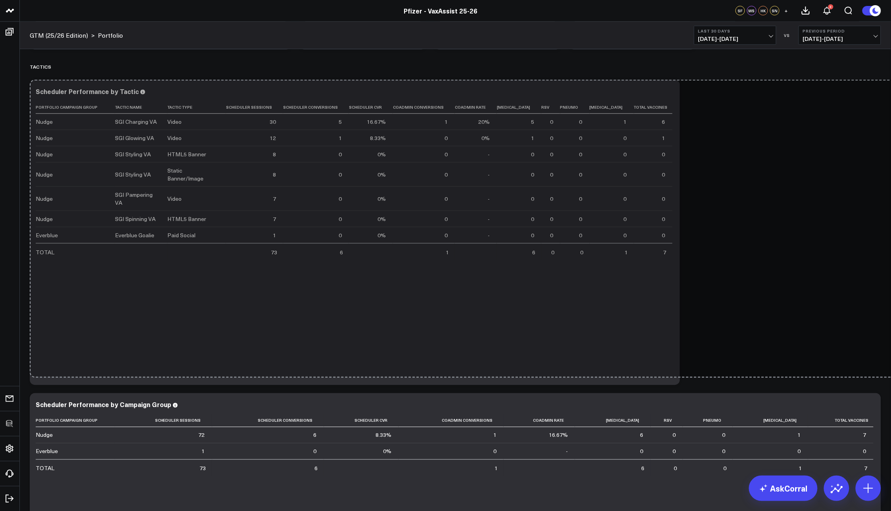
drag, startPoint x: 621, startPoint y: 380, endPoint x: 917, endPoint y: 373, distance: 296.6
click at [890, 373] on html "3725 Test 829 Studios Accenture Activant Capital Agriculture & Farming Demo All…" at bounding box center [445, 217] width 891 height 1064
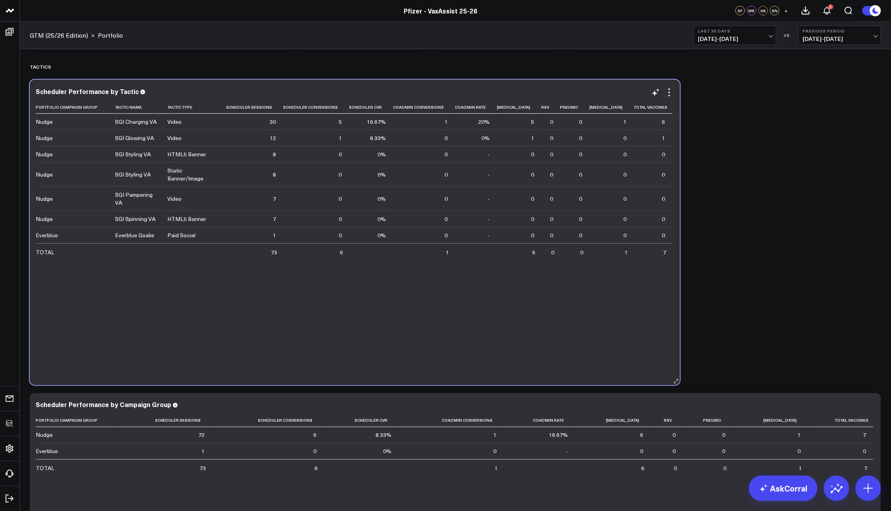
click at [621, 91] on div "Scheduler Performance by Tactic Portfolio Campaign Group Tactic Name Tactic Typ…" at bounding box center [355, 232] width 650 height 305
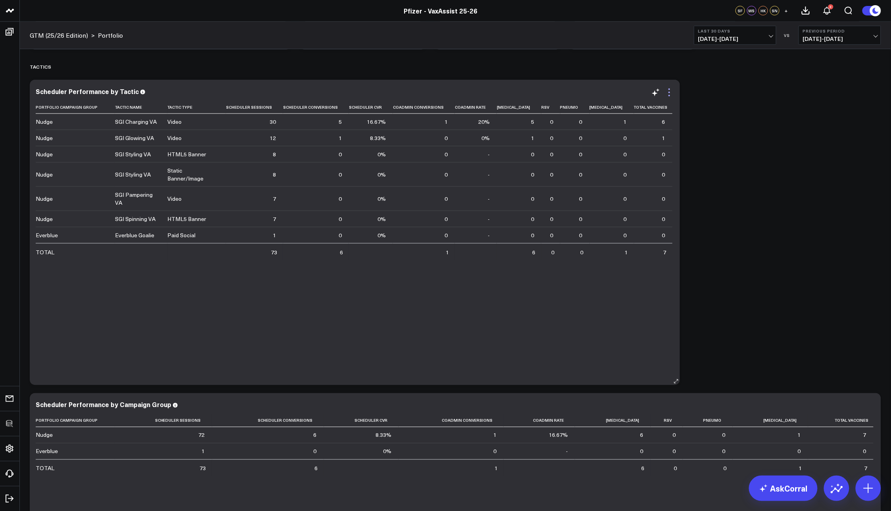
click at [664, 90] on icon at bounding box center [669, 93] width 10 height 10
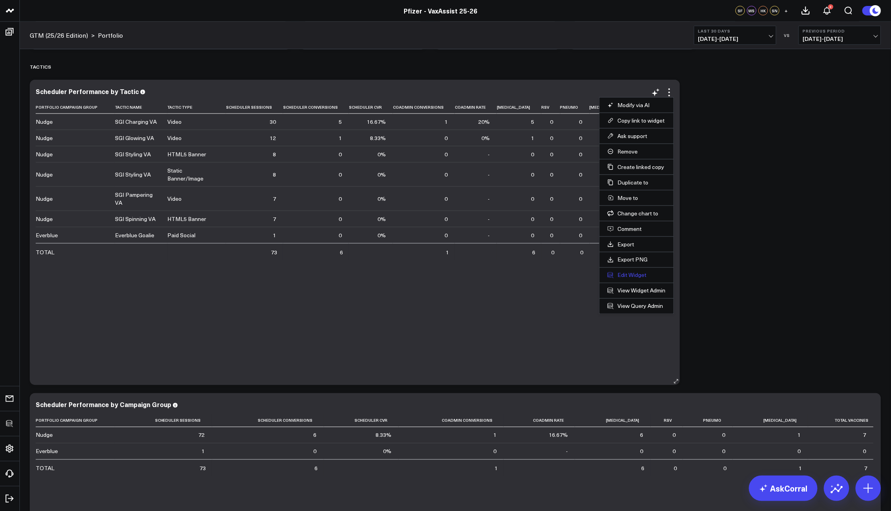
click at [607, 278] on button "Edit Widget" at bounding box center [636, 275] width 58 height 7
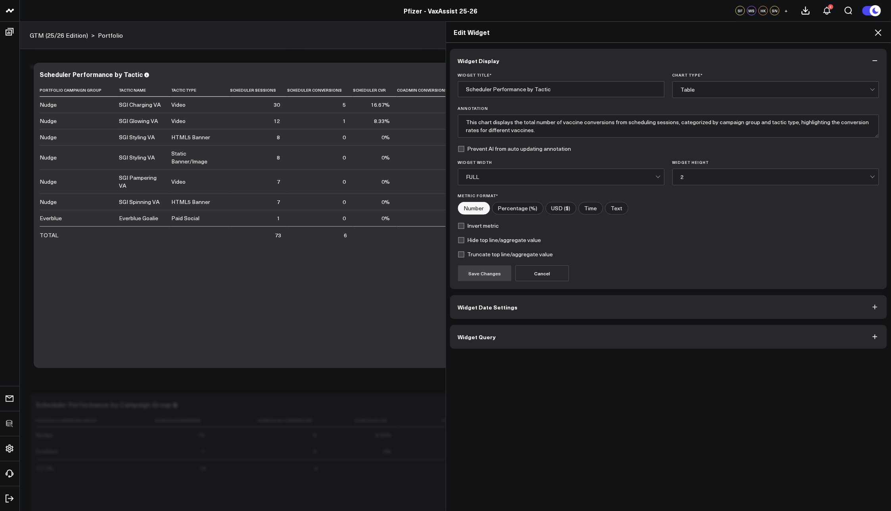
click at [547, 161] on label "Widget Width" at bounding box center [561, 162] width 207 height 5
click at [522, 177] on input "Widget Width" at bounding box center [521, 177] width 2 height 0
click at [879, 31] on icon at bounding box center [878, 33] width 10 height 10
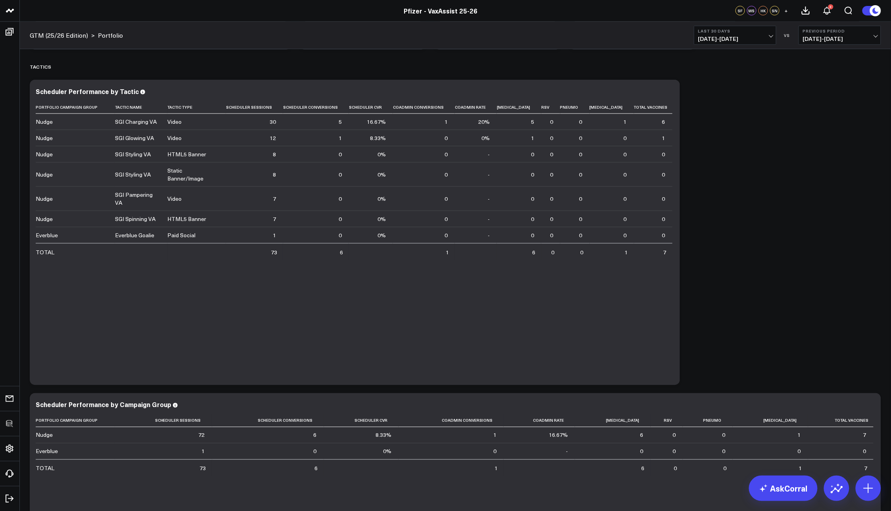
click at [822, 233] on div "Modify via AI Copy link to widget Ask support Remove Create linked copy Executi…" at bounding box center [455, 221] width 859 height 962
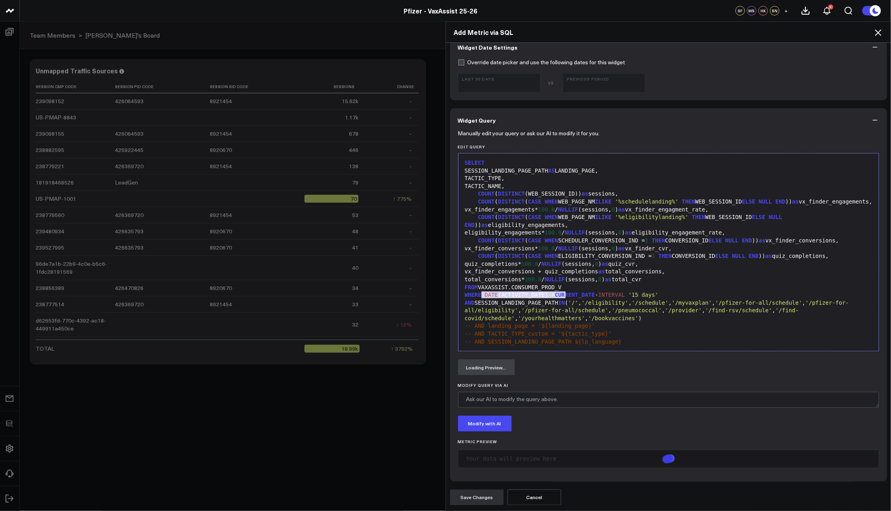
drag, startPoint x: 477, startPoint y: 296, endPoint x: 575, endPoint y: 297, distance: 97.5
click at [574, 291] on div "FROM VAXASSIST.CONSUMER_PROD_V" at bounding box center [668, 287] width 413 height 8
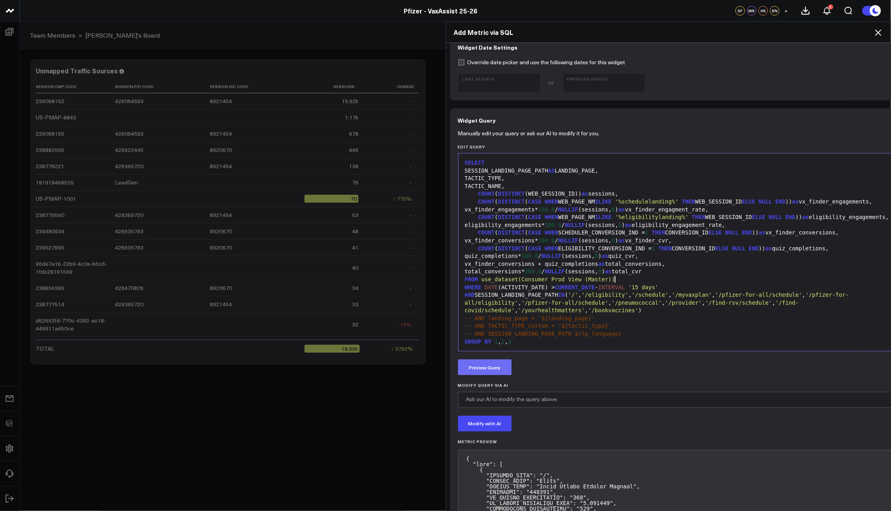
click at [475, 369] on button "Preview Query" at bounding box center [485, 367] width 54 height 16
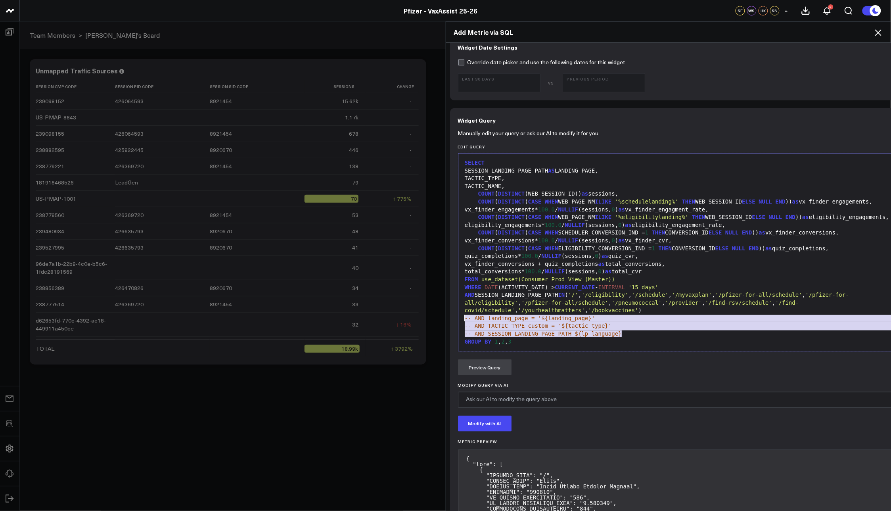
drag, startPoint x: 618, startPoint y: 321, endPoint x: 444, endPoint y: 316, distance: 174.5
click at [446, 316] on div "Widget Display Widget Title * Landing Page x Tactic Type x Tactic Performance C…" at bounding box center [668, 277] width 445 height 468
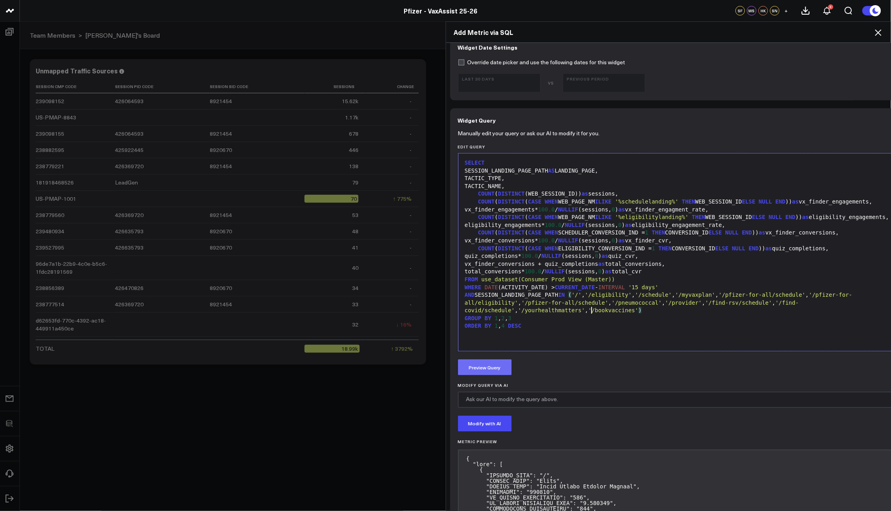
click at [495, 369] on button "Preview Query" at bounding box center [485, 367] width 54 height 16
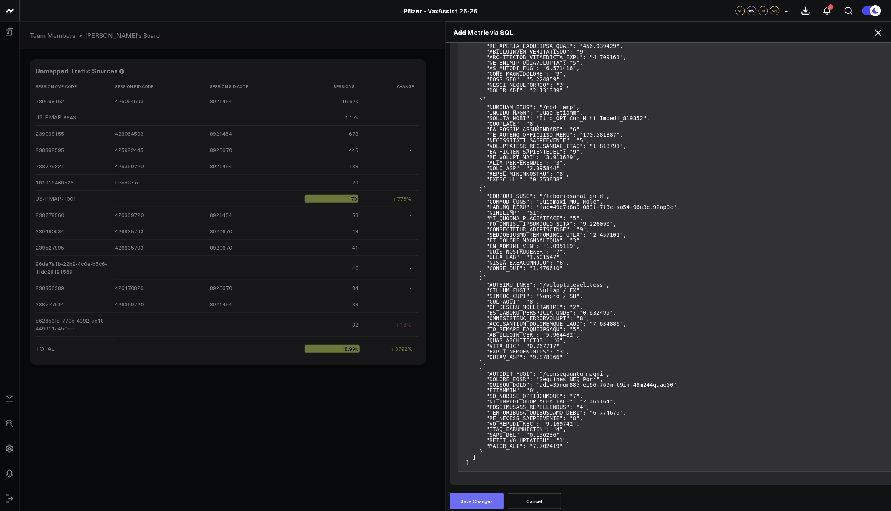
click at [474, 493] on button "Save Changes" at bounding box center [477, 501] width 54 height 16
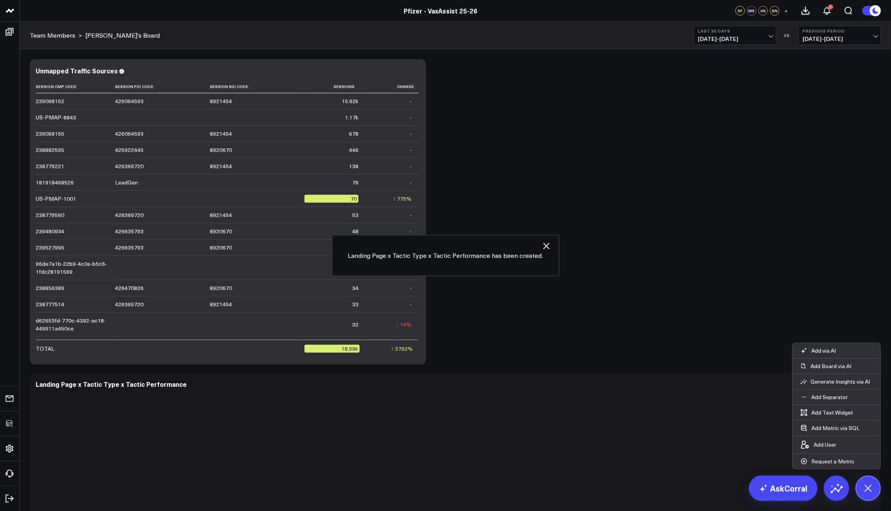
scroll to position [218, 0]
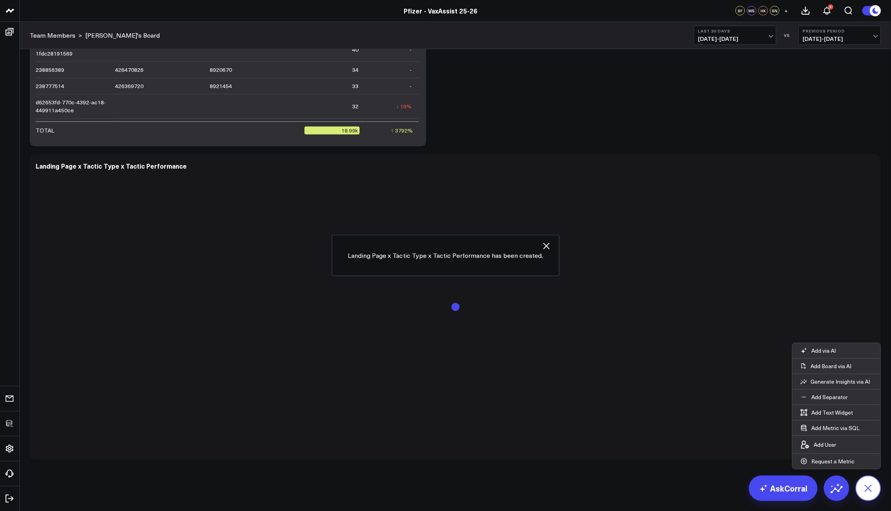
click at [863, 482] on button at bounding box center [867, 487] width 25 height 25
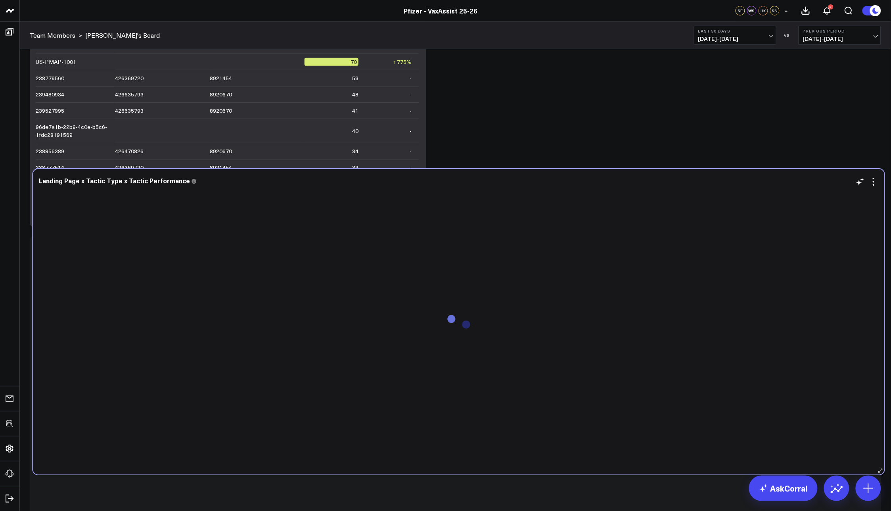
scroll to position [0, 0]
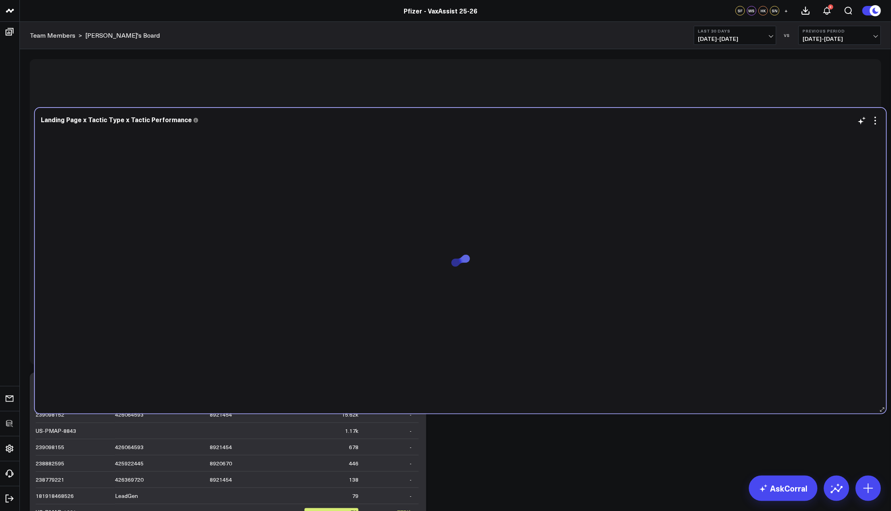
drag, startPoint x: 587, startPoint y: 260, endPoint x: 592, endPoint y: 211, distance: 49.8
click at [592, 211] on div at bounding box center [460, 267] width 839 height 276
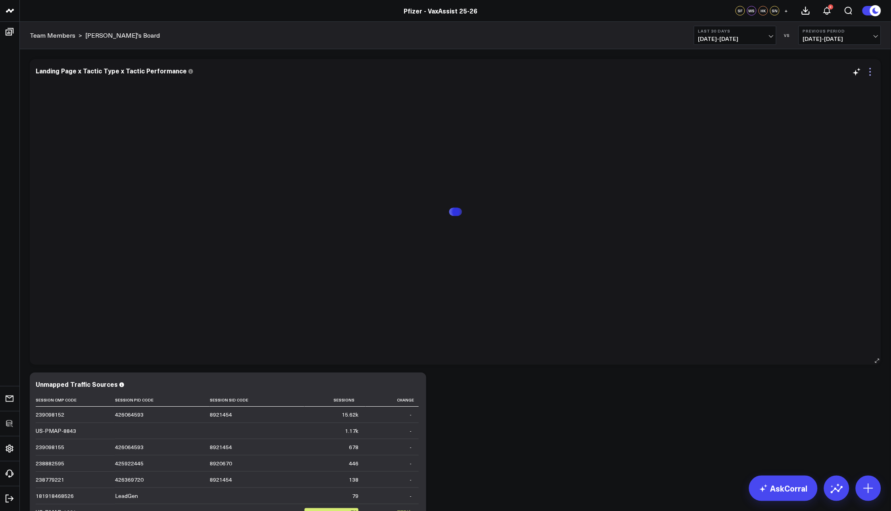
click at [871, 68] on icon at bounding box center [870, 69] width 2 height 2
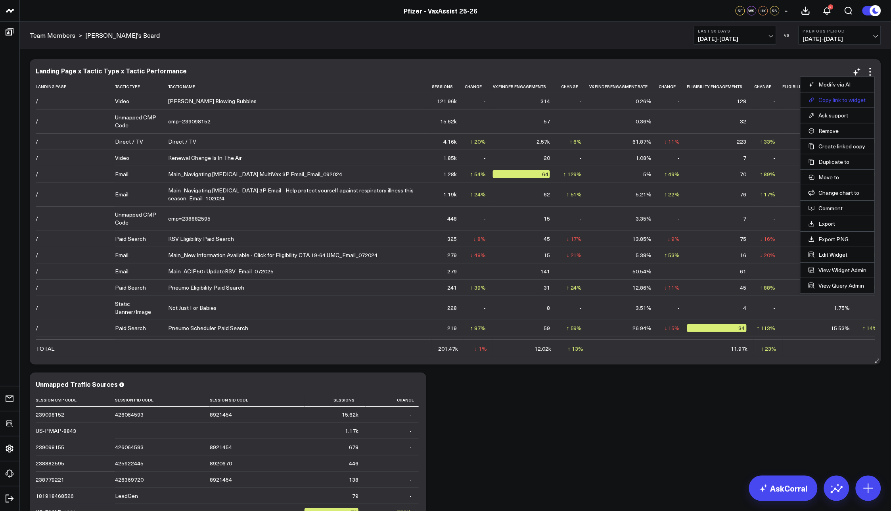
click at [845, 102] on button "Copy link to widget" at bounding box center [837, 99] width 58 height 7
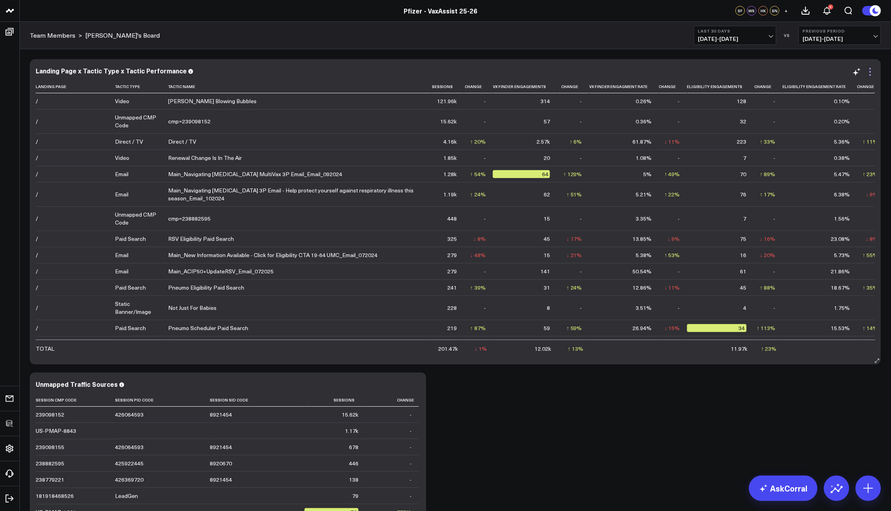
click at [871, 74] on icon at bounding box center [870, 72] width 10 height 10
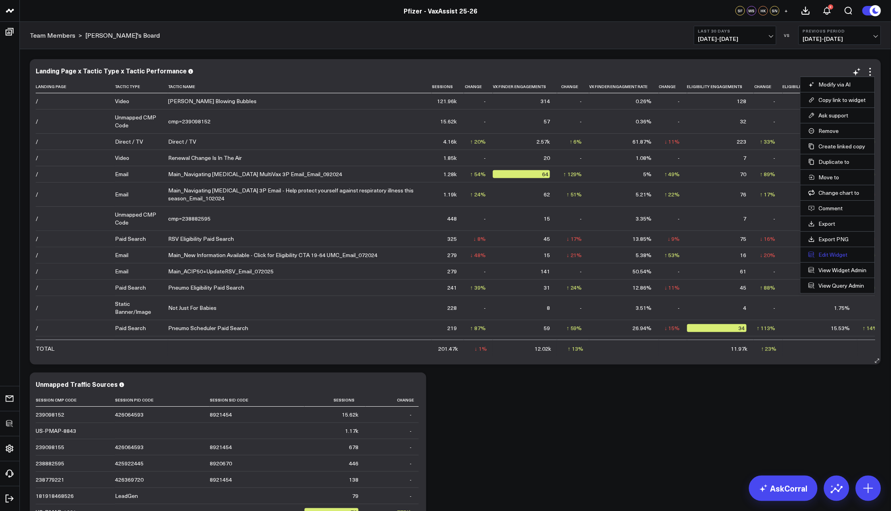
click at [832, 253] on button "Edit Widget" at bounding box center [837, 254] width 58 height 7
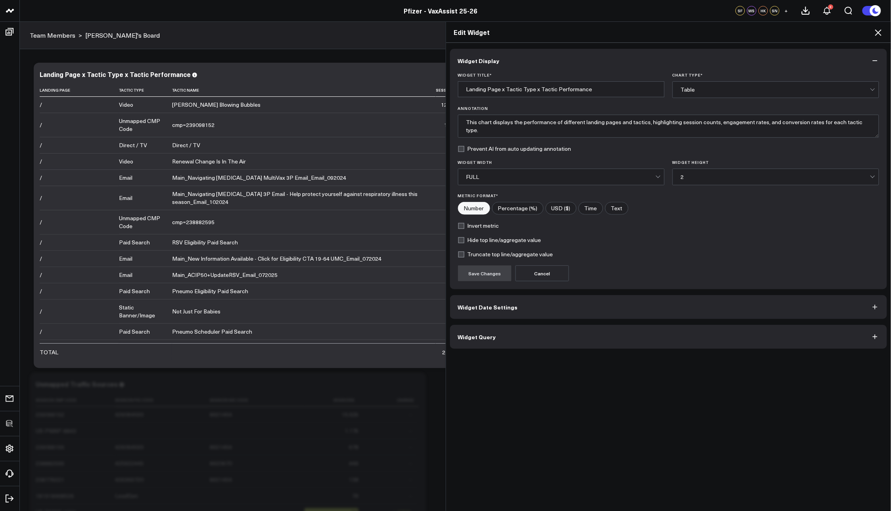
click at [604, 344] on button "Widget Query" at bounding box center [668, 337] width 437 height 24
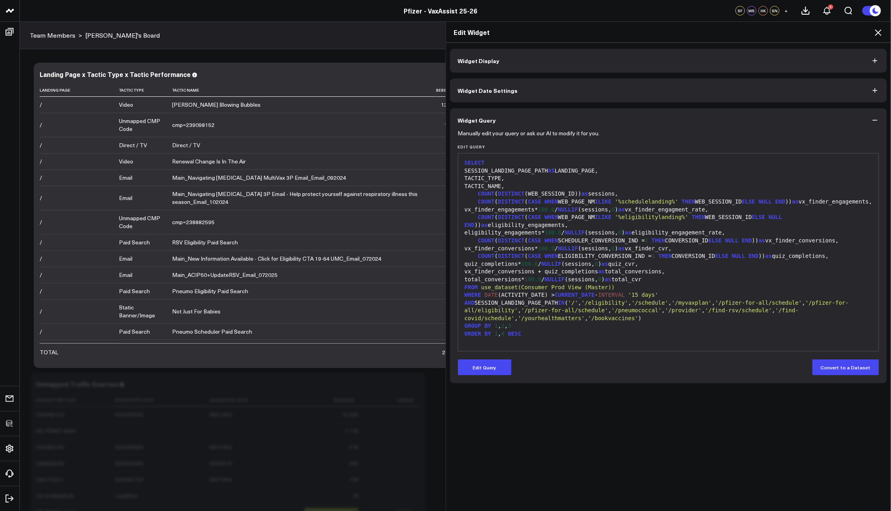
scroll to position [7, 0]
click at [499, 364] on button "Edit Query" at bounding box center [485, 367] width 54 height 16
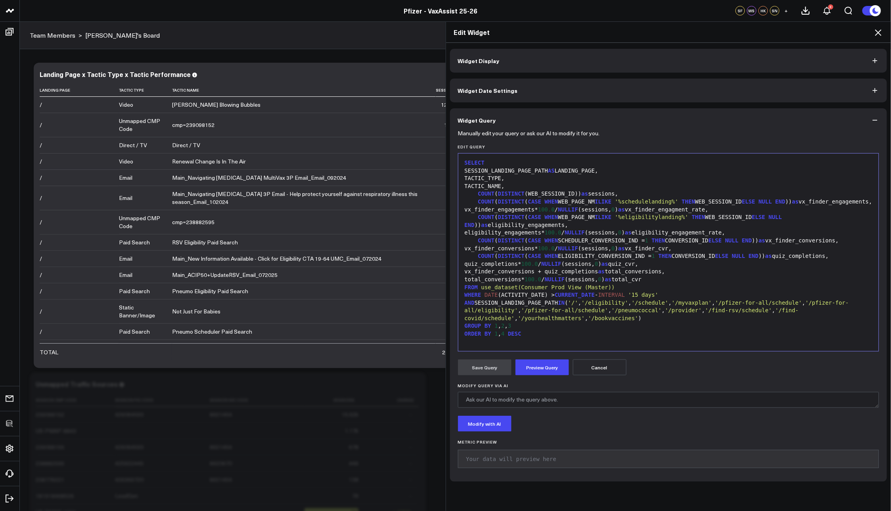
click at [557, 338] on div at bounding box center [668, 342] width 413 height 8
click at [494, 334] on span "1" at bounding box center [495, 333] width 3 height 6
click at [518, 338] on div "ORDER BY SUM (COUN, 4 DESC" at bounding box center [668, 334] width 413 height 8
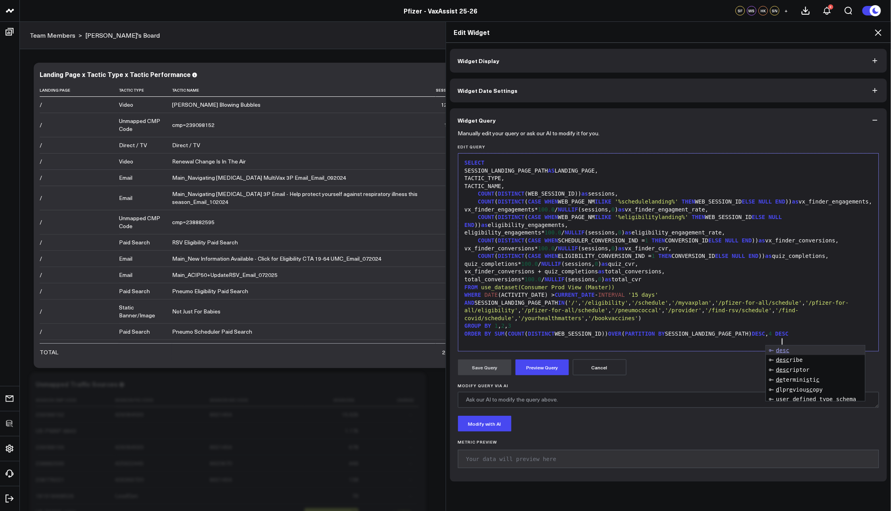
click at [789, 337] on span "DESC" at bounding box center [781, 333] width 13 height 6
click at [789, 338] on div "ORDER BY SUM ( COUNT ( DISTINCT WEB_SESSION_ID)) OVER ( PARTITION BY SESSION_LA…" at bounding box center [668, 334] width 413 height 8
click at [551, 365] on button "Preview Query" at bounding box center [542, 367] width 54 height 16
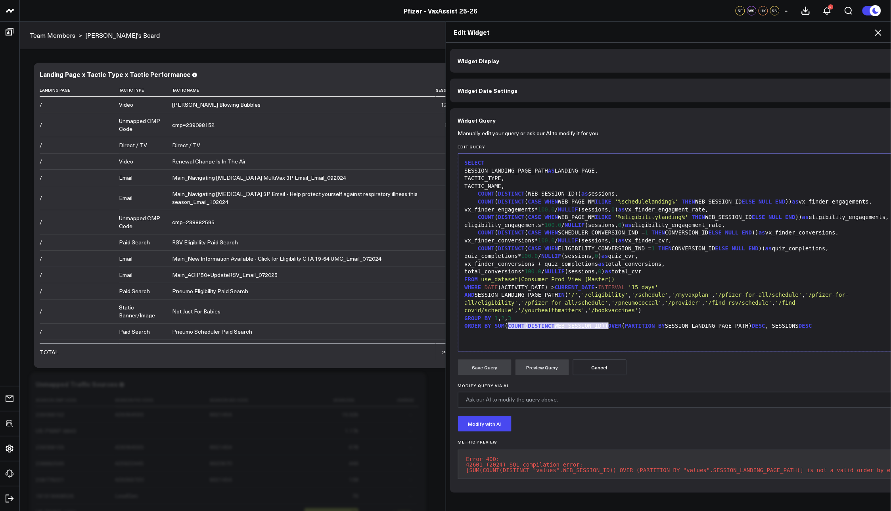
drag, startPoint x: 505, startPoint y: 326, endPoint x: 606, endPoint y: 323, distance: 100.3
click at [606, 323] on div "ORDER BY SUM ( COUNT ( DISTINCT WEB_SESSION_ID)) OVER ( PARTITION BY SESSION_LA…" at bounding box center [693, 326] width 462 height 8
click at [538, 365] on button "Preview Query" at bounding box center [542, 367] width 54 height 16
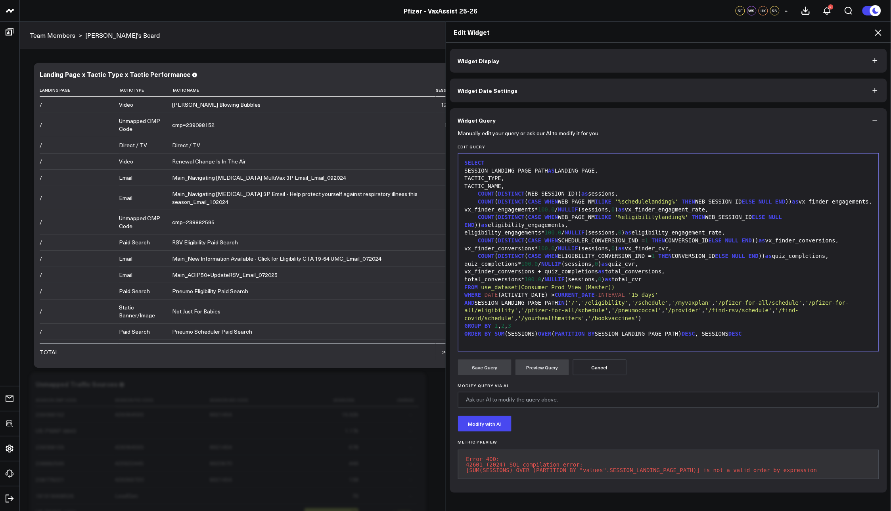
scroll to position [7, 0]
drag, startPoint x: 602, startPoint y: 334, endPoint x: 685, endPoint y: 333, distance: 82.5
click at [685, 333] on div "ORDER BY SUM (SESSIONS) OVER ( PARTITION BY SESSION_LANDING_PAGE_PATH) DESC , S…" at bounding box center [668, 334] width 413 height 8
click at [546, 363] on button "Preview Query" at bounding box center [542, 367] width 54 height 16
click at [504, 344] on div at bounding box center [668, 342] width 413 height 8
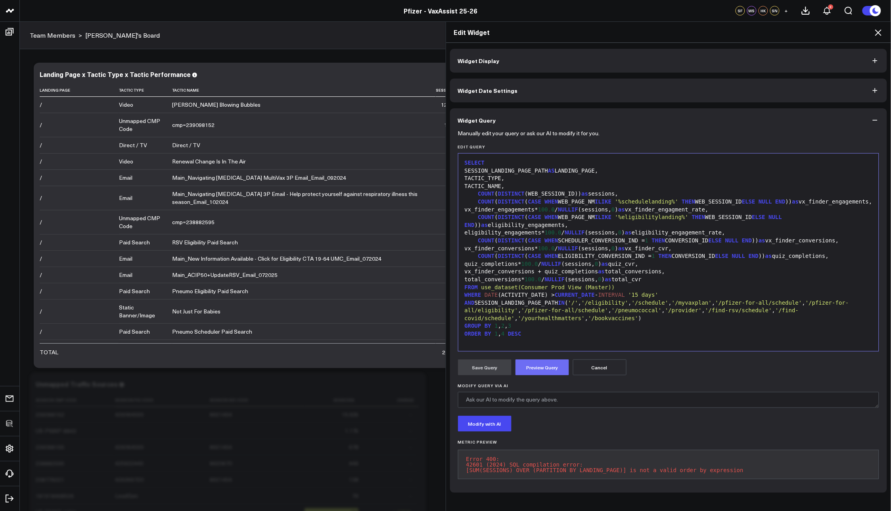
click at [534, 365] on button "Preview Query" at bounding box center [542, 367] width 54 height 16
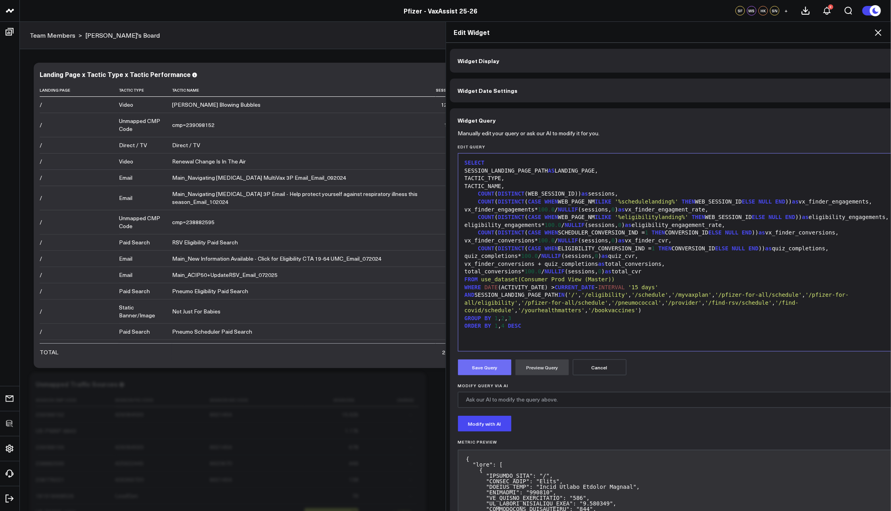
scroll to position [0, 0]
click at [494, 369] on button "Save Query" at bounding box center [485, 367] width 54 height 16
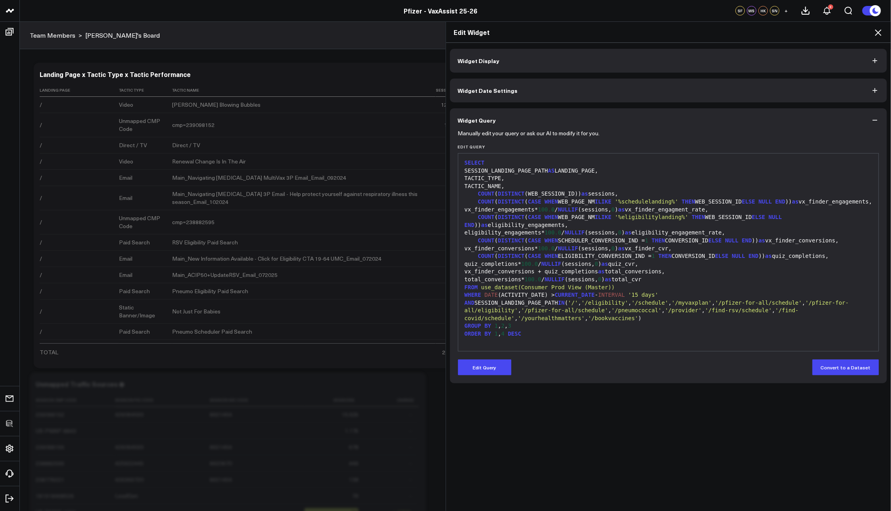
click at [876, 32] on icon at bounding box center [878, 33] width 10 height 10
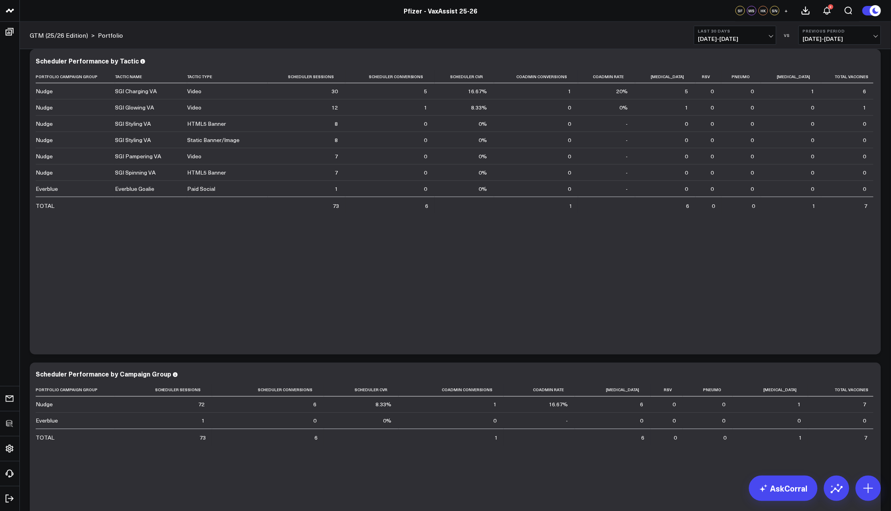
scroll to position [328, 0]
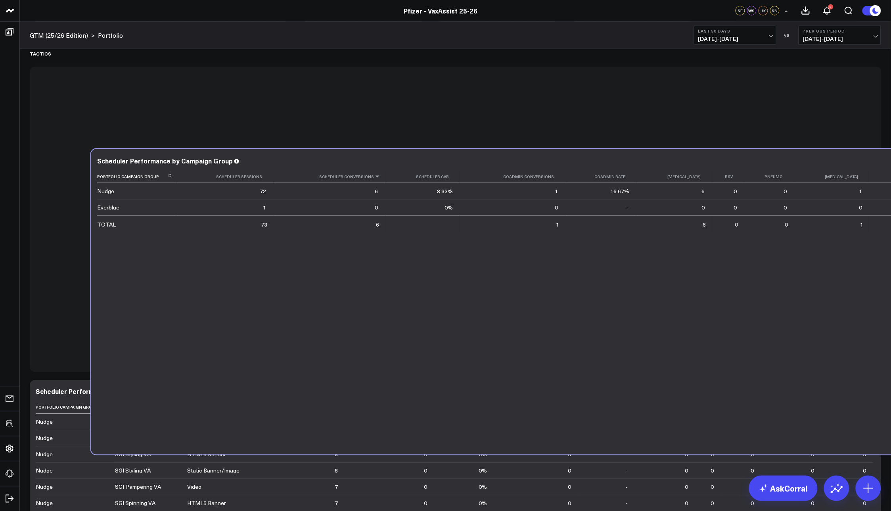
drag, startPoint x: 333, startPoint y: 410, endPoint x: 394, endPoint y: 179, distance: 238.6
click at [385, 179] on th "Scheduler Conversions" at bounding box center [329, 176] width 112 height 13
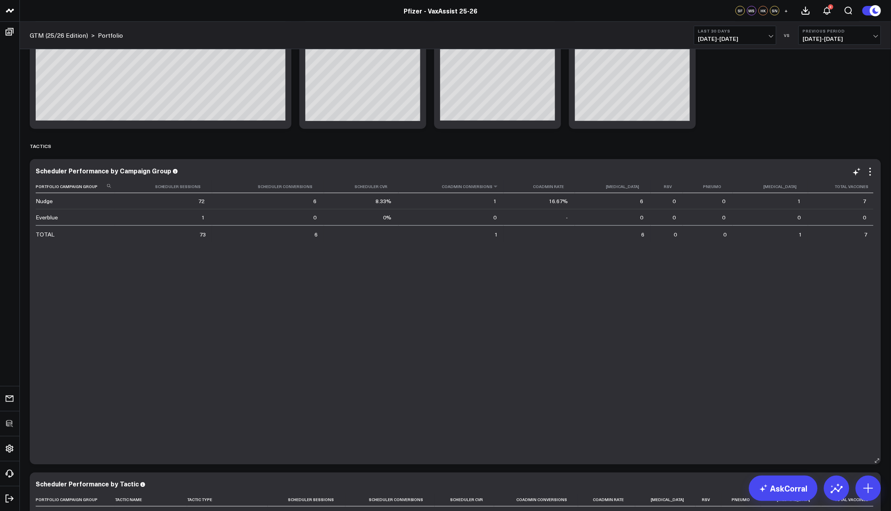
scroll to position [151, 0]
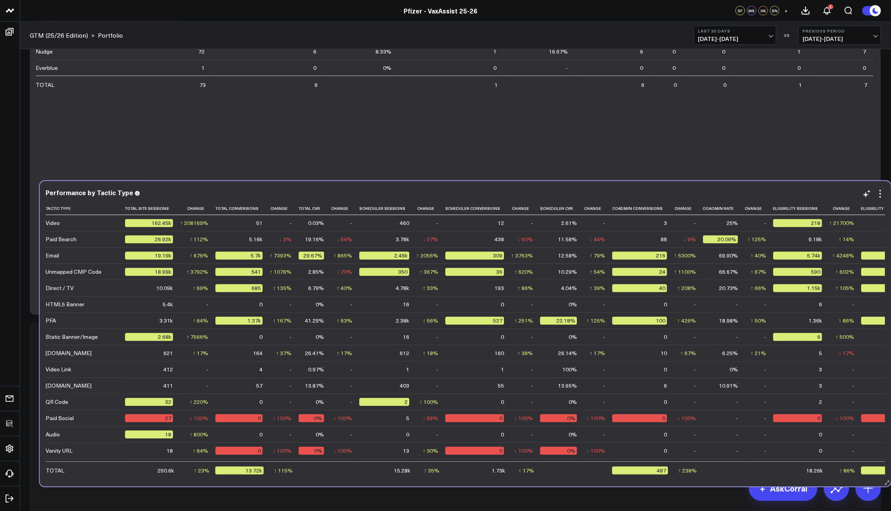
scroll to position [384, 0]
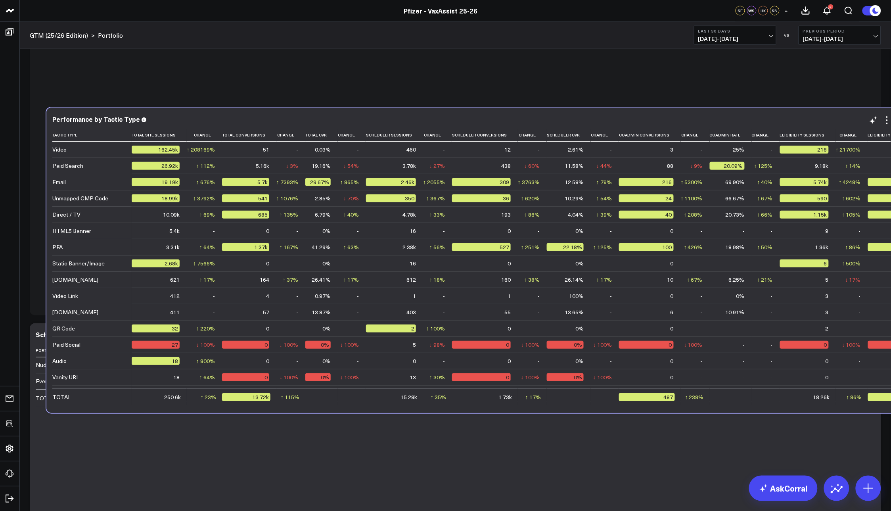
drag, startPoint x: 353, startPoint y: 263, endPoint x: 370, endPoint y: 217, distance: 49.3
click at [370, 217] on div "Tactic Type Total Site Sessions Change Total Conversions Change Total Cvr Chang…" at bounding box center [471, 266] width 839 height 276
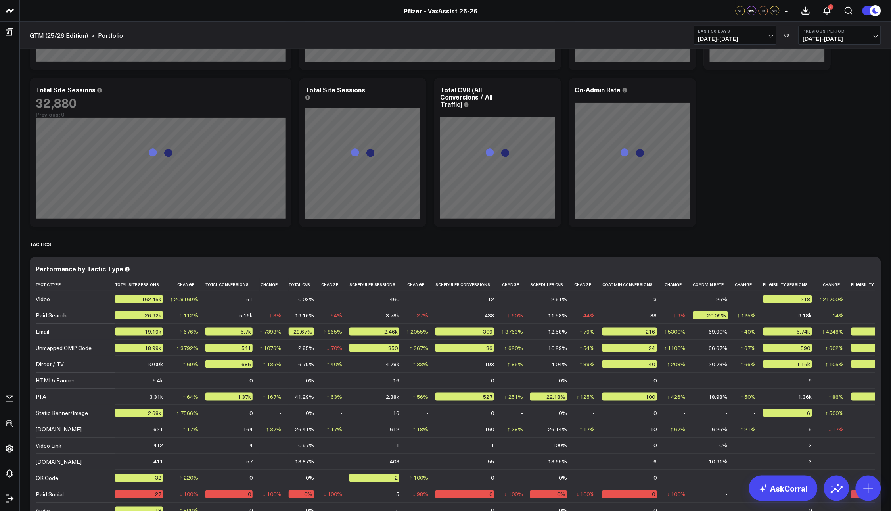
scroll to position [303, 0]
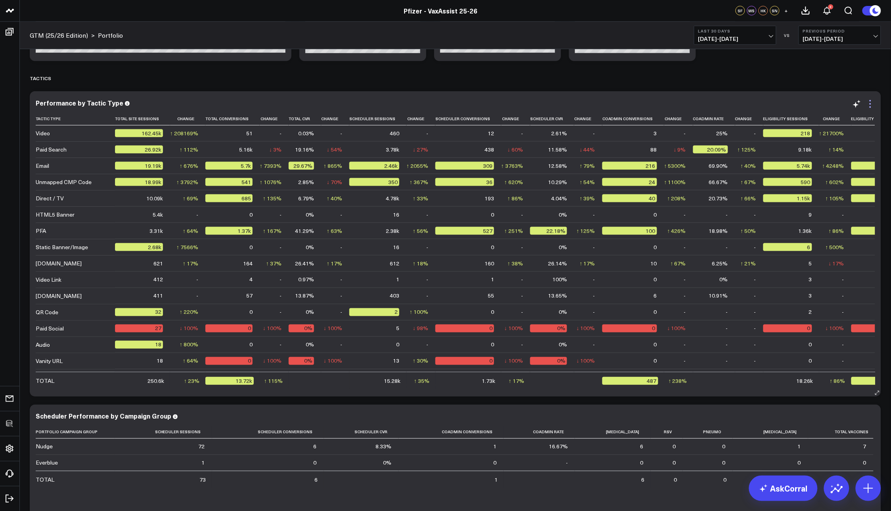
click at [874, 104] on icon at bounding box center [870, 104] width 10 height 10
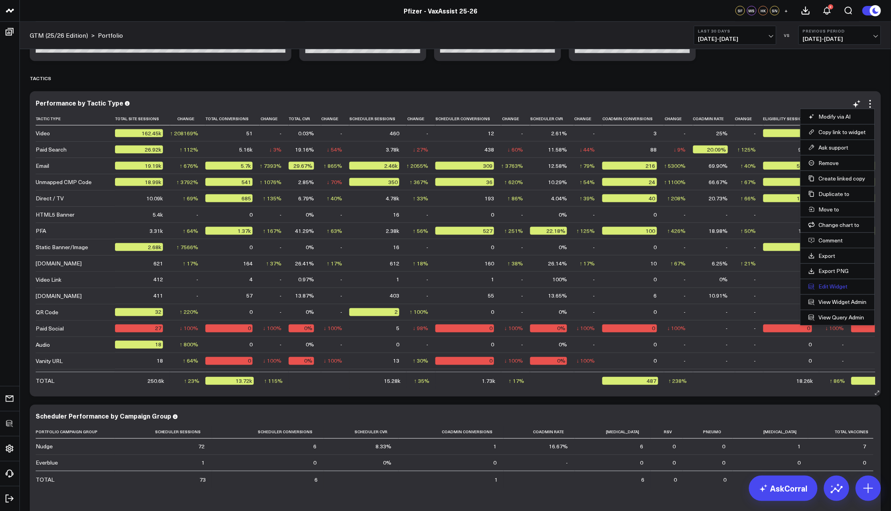
click at [820, 285] on button "Edit Widget" at bounding box center [837, 286] width 58 height 7
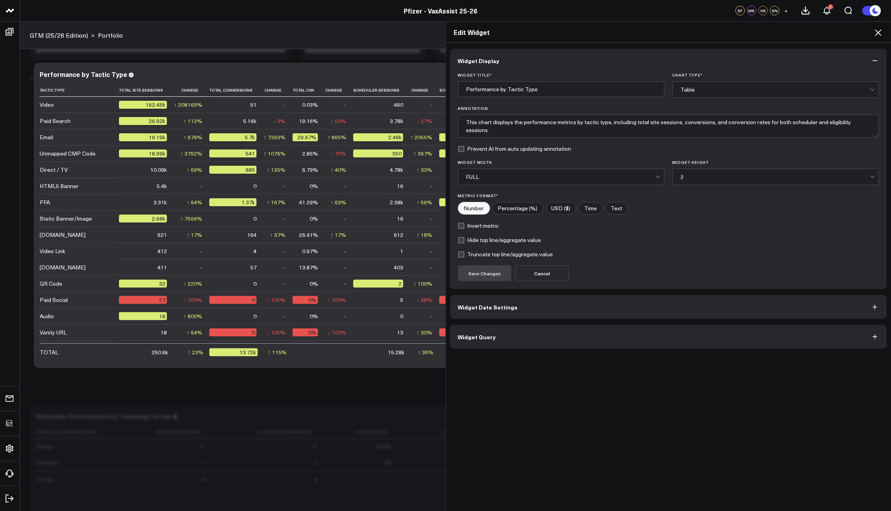
click at [541, 329] on button "Widget Query" at bounding box center [668, 337] width 437 height 24
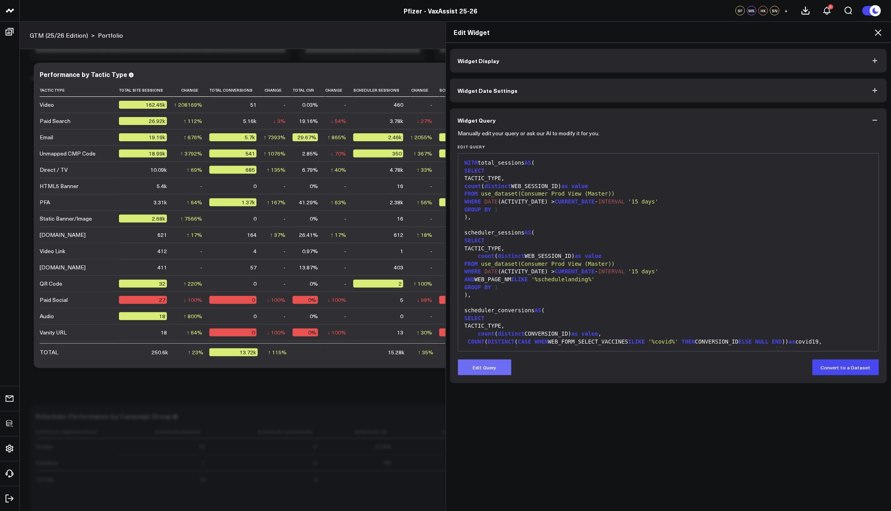
click at [489, 363] on button "Edit Query" at bounding box center [485, 367] width 54 height 16
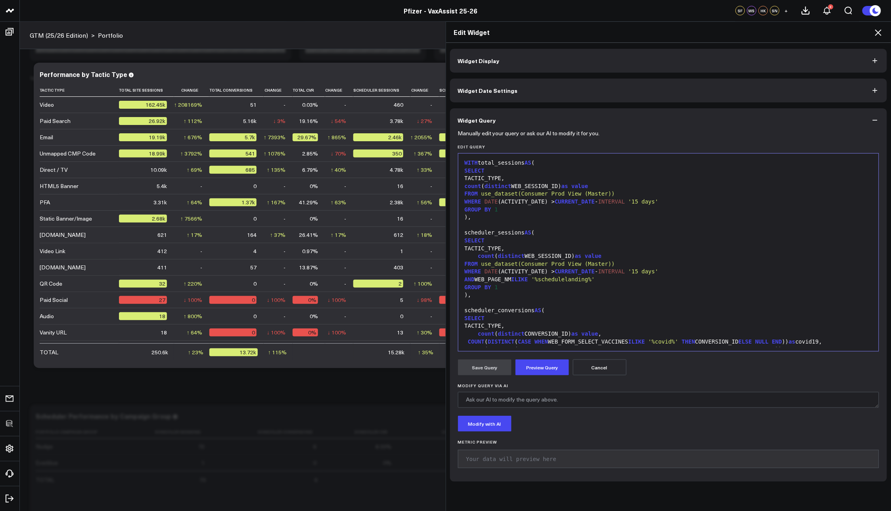
click at [531, 182] on div "TACTIC_TYPE," at bounding box center [668, 178] width 413 height 8
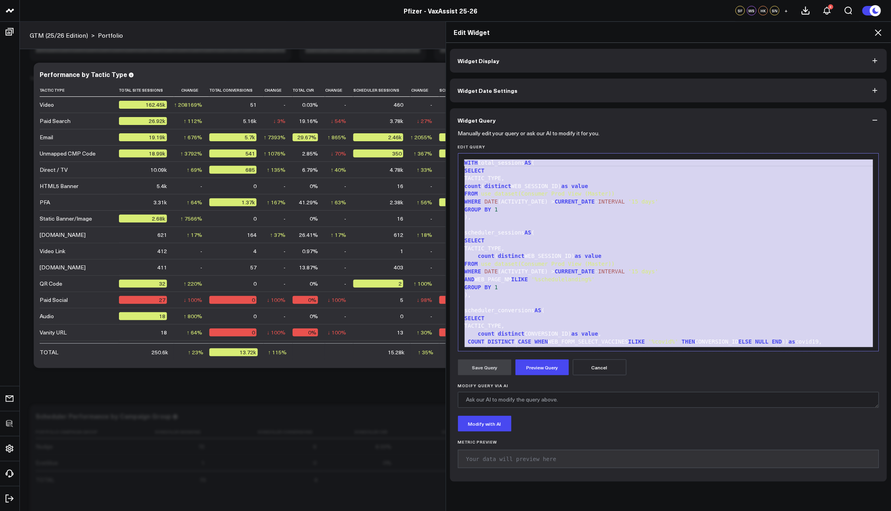
copy div "WITH total_sessions AS ( SELECT TACTIC_TYPE, count ( distinct WEB_SESSION_ID) a…"
click at [634, 235] on div "scheduler_sessions AS (" at bounding box center [668, 233] width 413 height 8
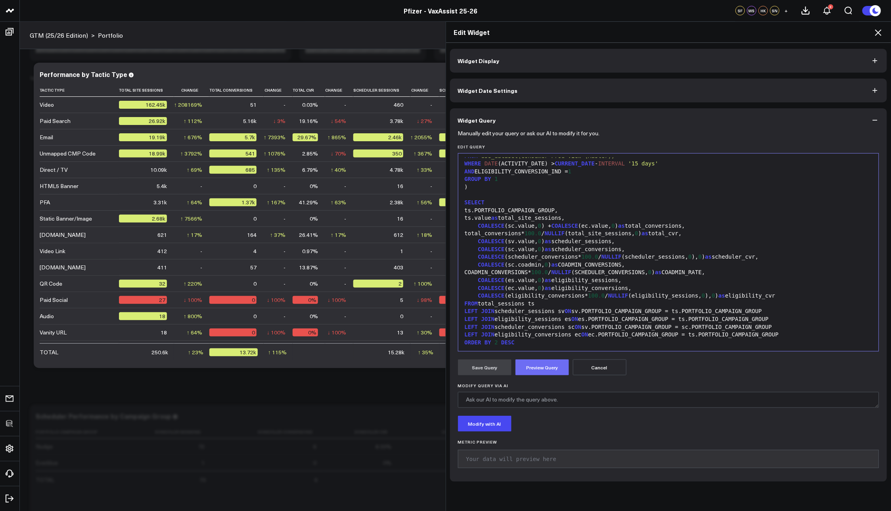
click at [526, 369] on button "Preview Query" at bounding box center [542, 367] width 54 height 16
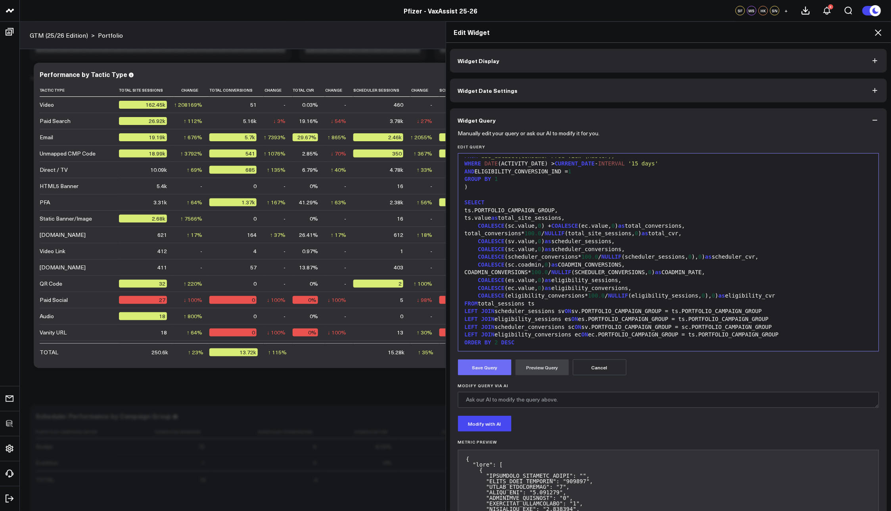
click at [480, 371] on button "Save Query" at bounding box center [485, 367] width 54 height 16
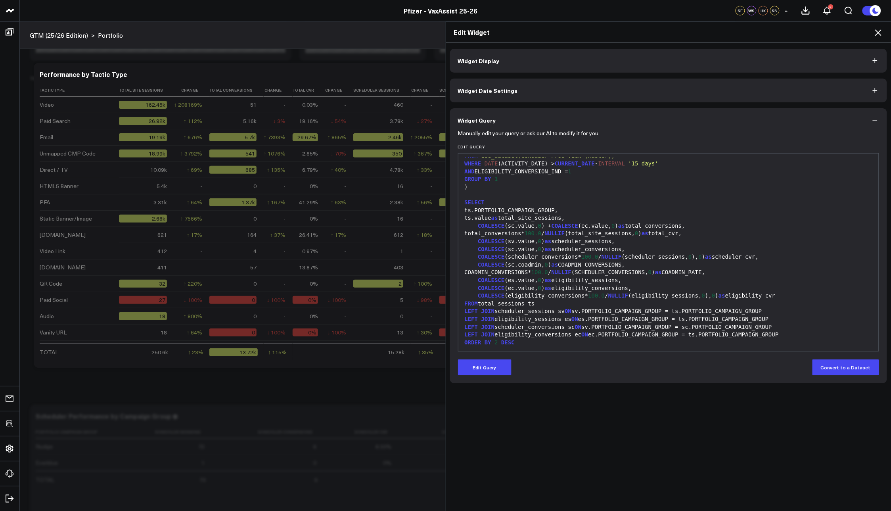
click at [877, 28] on icon at bounding box center [878, 33] width 10 height 10
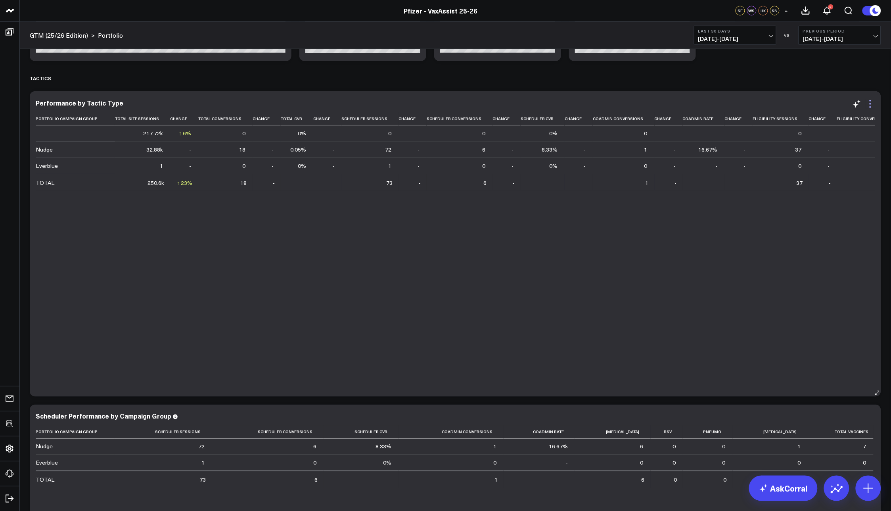
click at [871, 100] on icon at bounding box center [870, 101] width 2 height 2
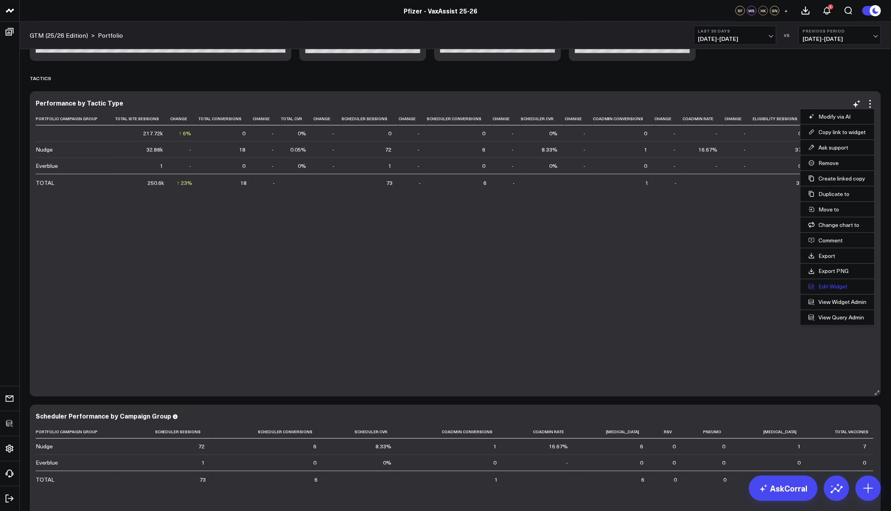
click at [830, 285] on button "Edit Widget" at bounding box center [837, 286] width 58 height 7
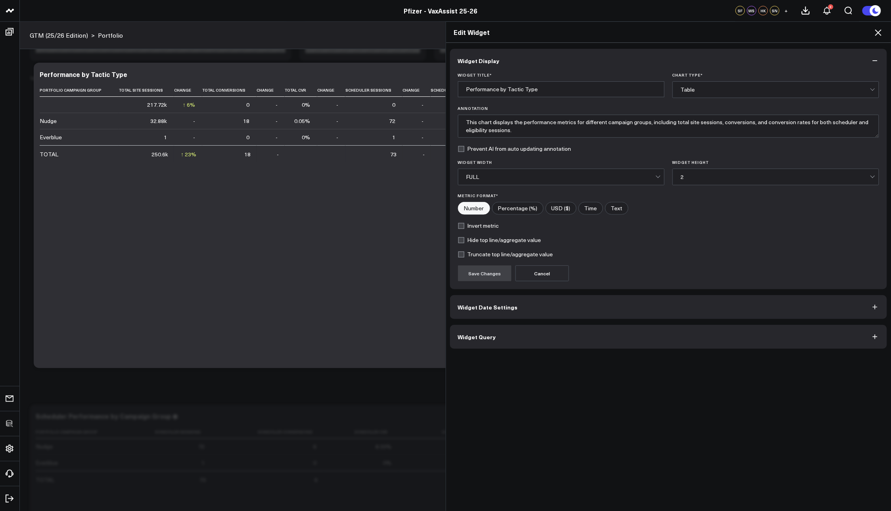
click at [504, 331] on button "Widget Query" at bounding box center [668, 337] width 437 height 24
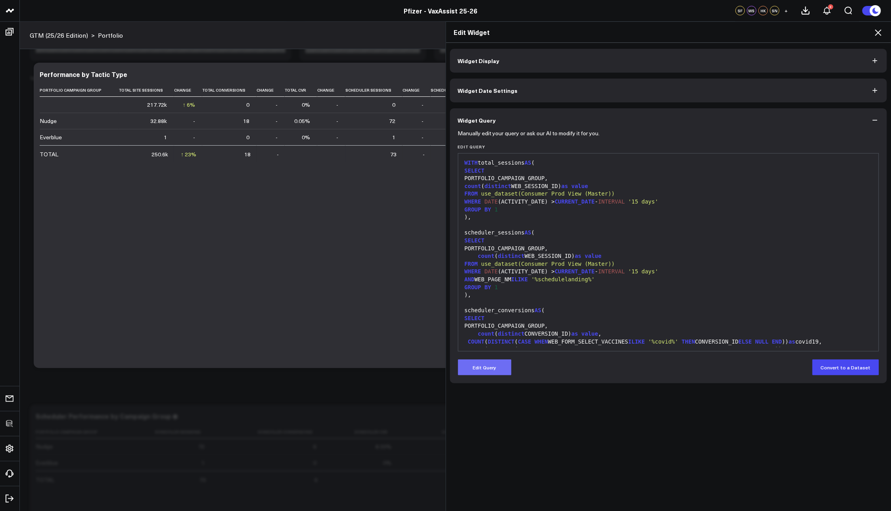
click at [484, 360] on button "Edit Query" at bounding box center [485, 367] width 54 height 16
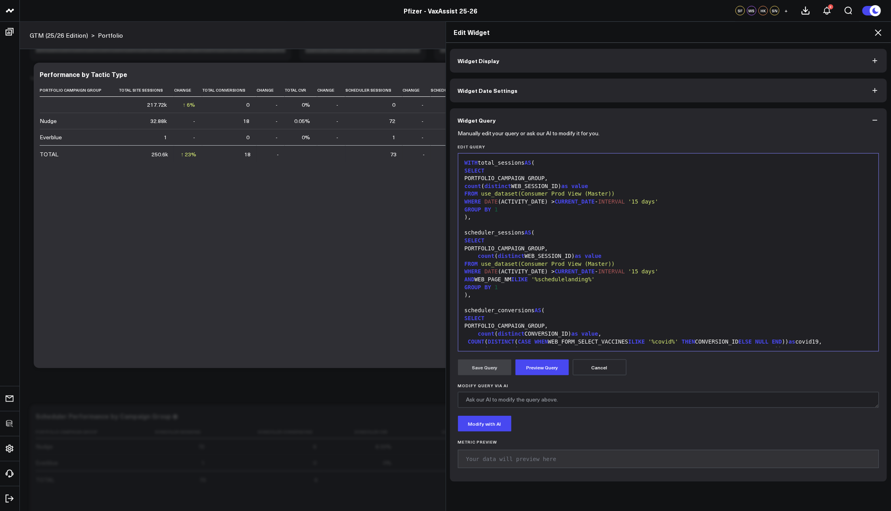
click at [537, 314] on div "WITH total_sessions AS ( SELECT PORTFOLIO_CAMPAIGN_GROUP, count ( distinct WEB_…" at bounding box center [668, 442] width 413 height 570
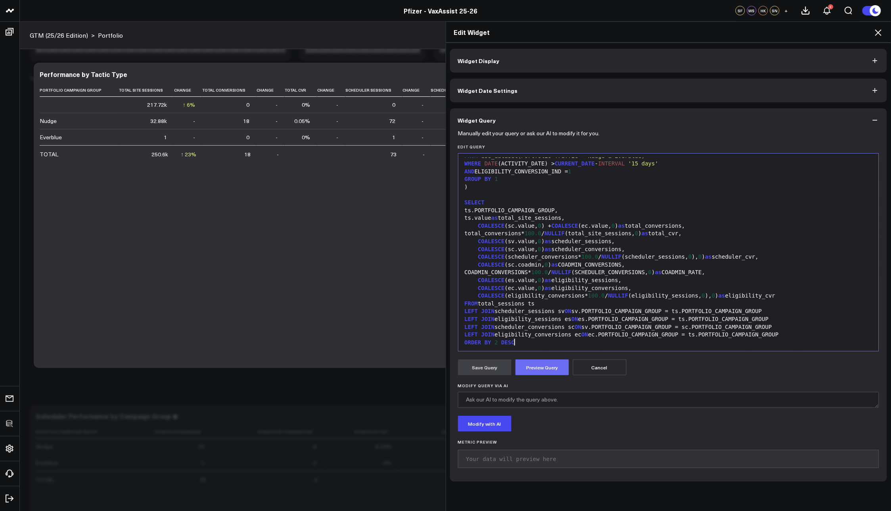
click at [541, 371] on button "Preview Query" at bounding box center [542, 367] width 54 height 16
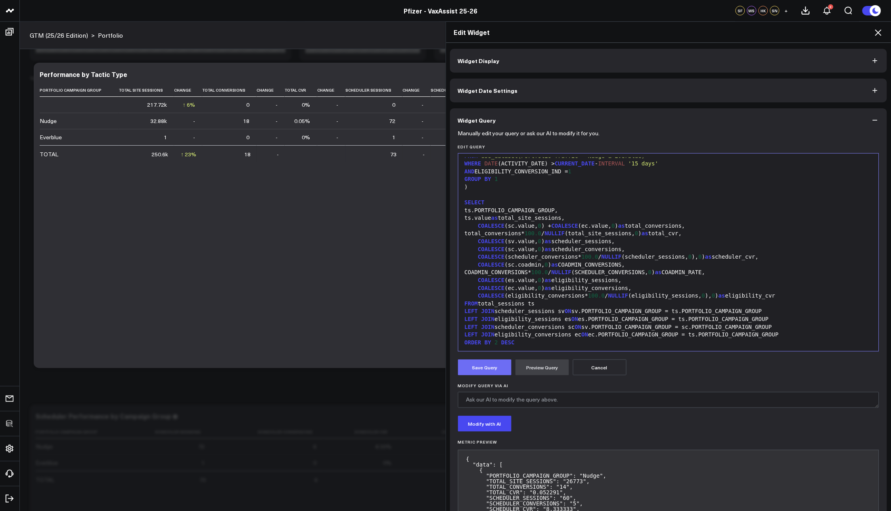
click at [468, 367] on button "Save Query" at bounding box center [485, 367] width 54 height 16
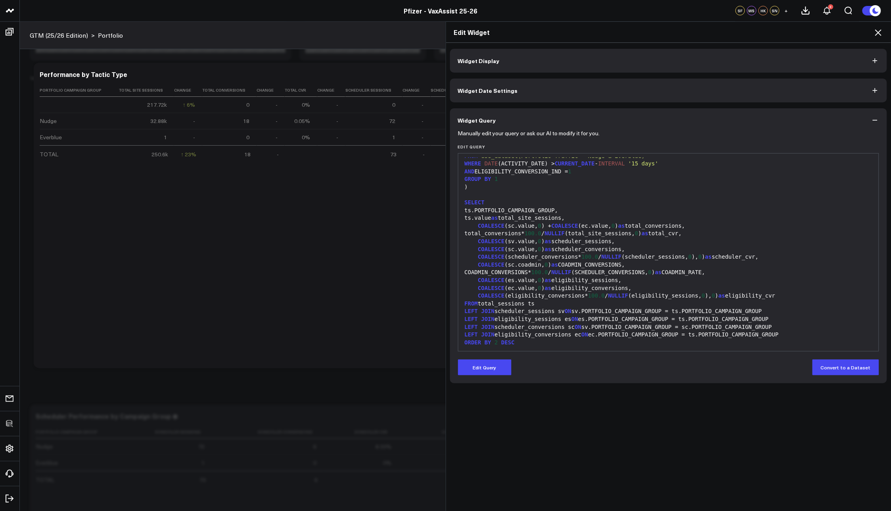
click at [876, 34] on icon at bounding box center [878, 33] width 10 height 10
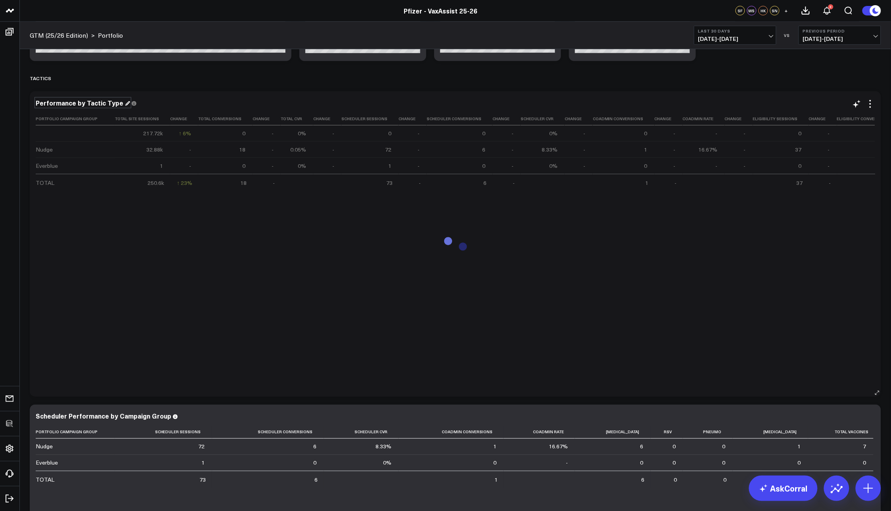
click at [36, 99] on div "Performance by Tactic Type" at bounding box center [83, 102] width 94 height 9
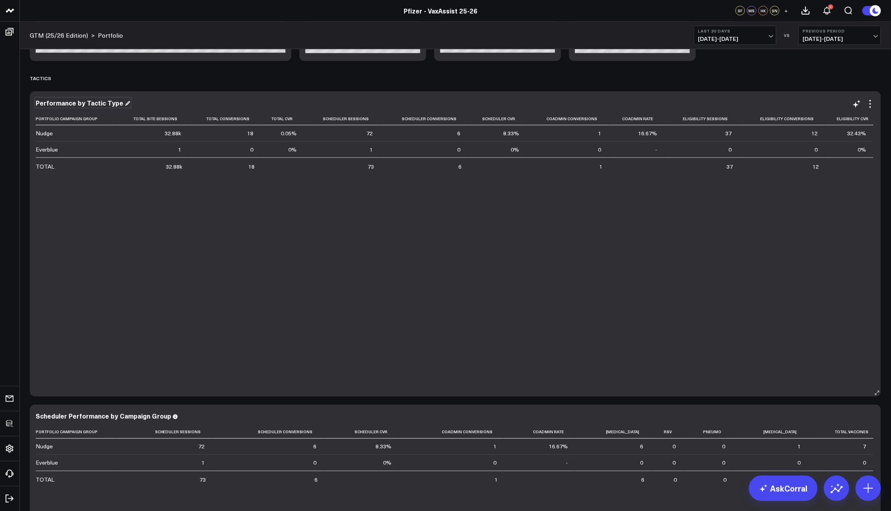
click at [36, 104] on div "Performance by Tactic Type" at bounding box center [83, 102] width 94 height 9
click at [873, 105] on icon at bounding box center [870, 104] width 10 height 10
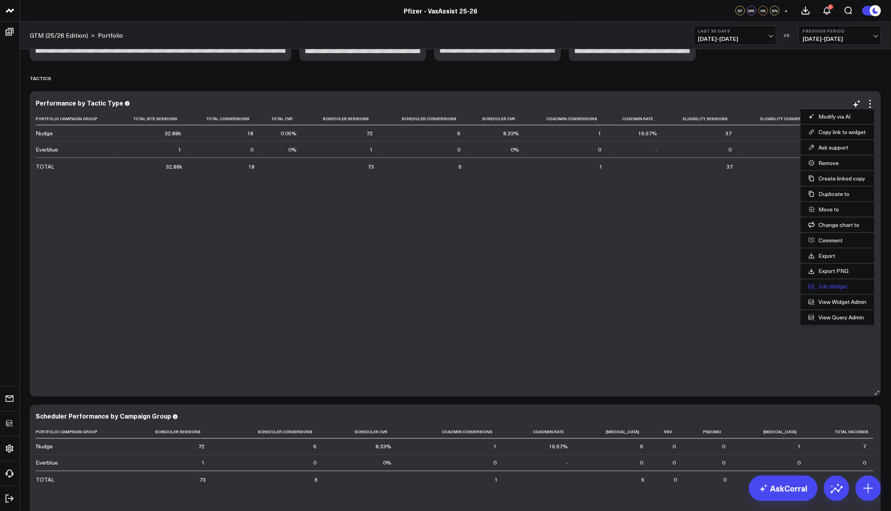
click at [823, 285] on button "Edit Widget" at bounding box center [837, 286] width 58 height 7
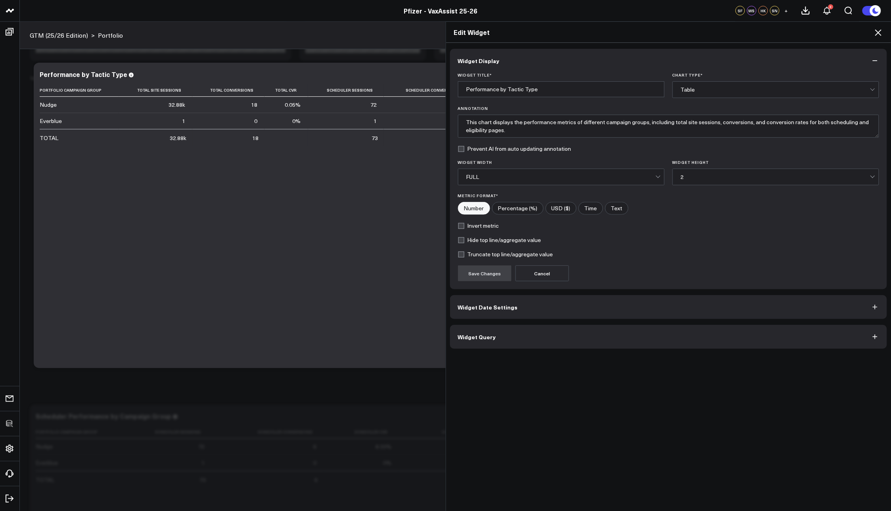
click at [512, 331] on button "Widget Query" at bounding box center [668, 337] width 437 height 24
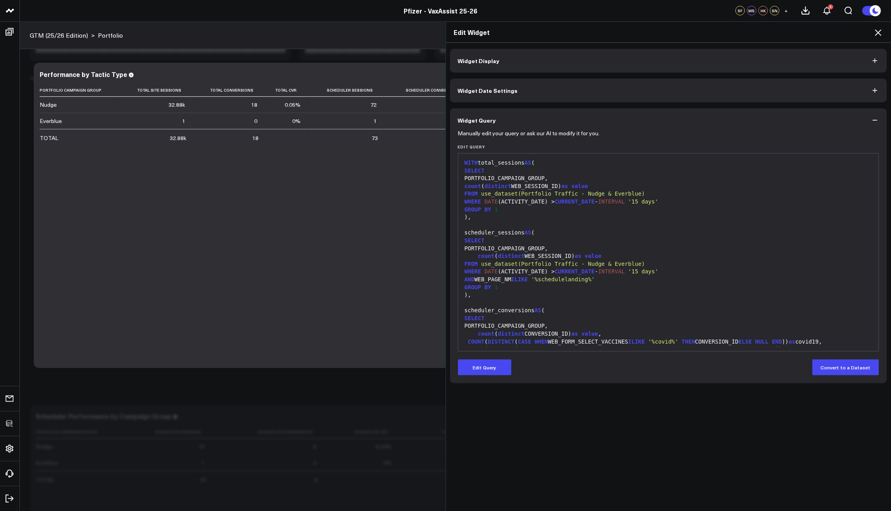
click at [488, 357] on form "Manually edit your query or ask our AI to modify it for you. Edit Query 99 1 2 …" at bounding box center [668, 253] width 421 height 243
click at [877, 32] on icon at bounding box center [878, 33] width 10 height 10
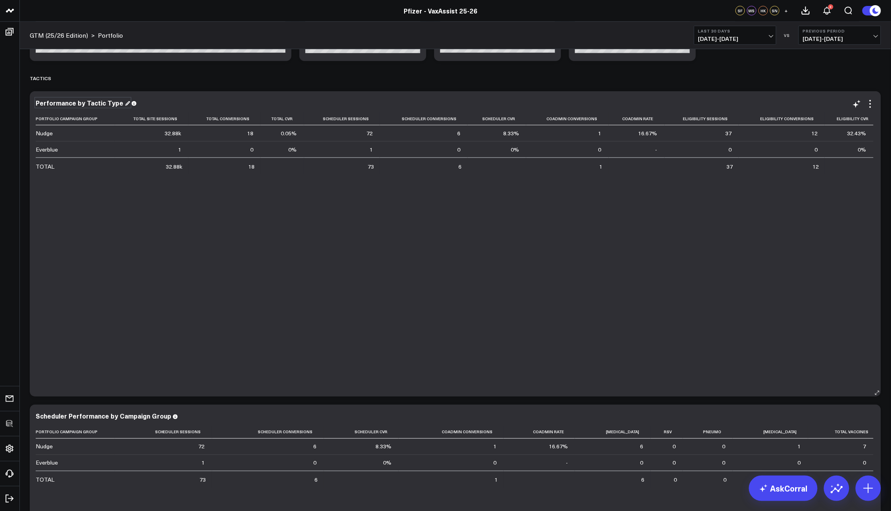
click at [50, 101] on div "Performance by Tactic Type" at bounding box center [83, 102] width 94 height 9
click at [76, 103] on div "Performance by Tactic Type" at bounding box center [83, 102] width 94 height 9
drag, startPoint x: 85, startPoint y: 103, endPoint x: 119, endPoint y: 107, distance: 34.2
click at [119, 107] on div "Performance by Tactic Type" at bounding box center [455, 103] width 839 height 9
click at [37, 102] on div "Performance by Campaign Group" at bounding box center [90, 102] width 109 height 9
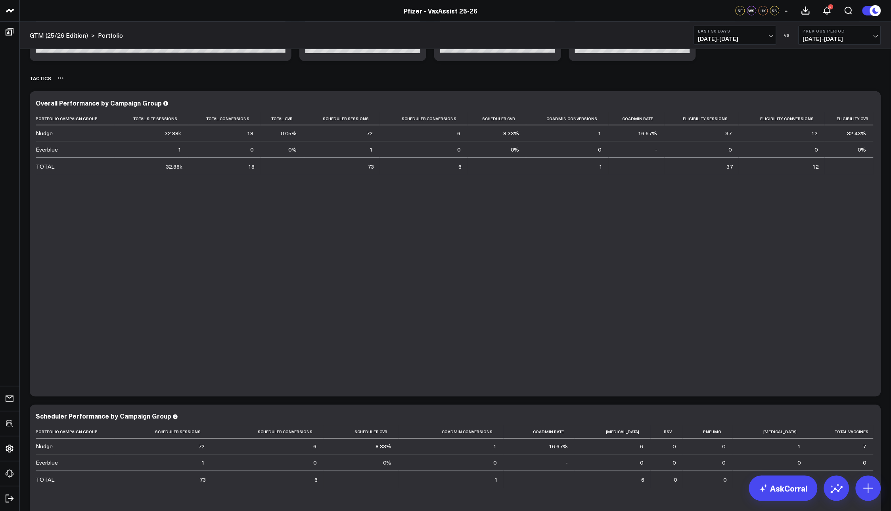
click at [170, 87] on div "Modify via AI Copy link to widget Ask support Remove Create linked copy Executi…" at bounding box center [455, 389] width 859 height 1275
click at [59, 80] on icon at bounding box center [60, 78] width 6 height 6
click at [77, 84] on button "Rename" at bounding box center [81, 86] width 34 height 13
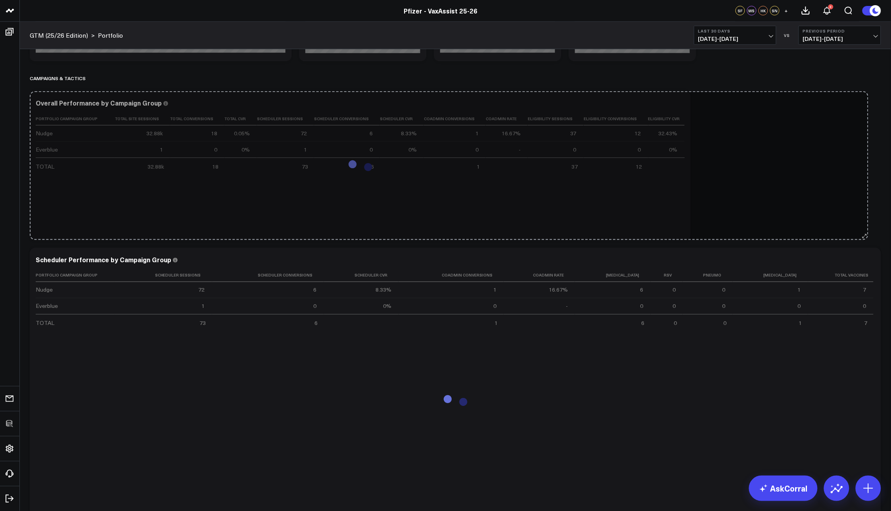
drag, startPoint x: 875, startPoint y: 391, endPoint x: 862, endPoint y: 218, distance: 173.7
click at [862, 218] on div "Modify via AI Copy link to widget Ask support Remove Create linked copy Executi…" at bounding box center [455, 311] width 859 height 1118
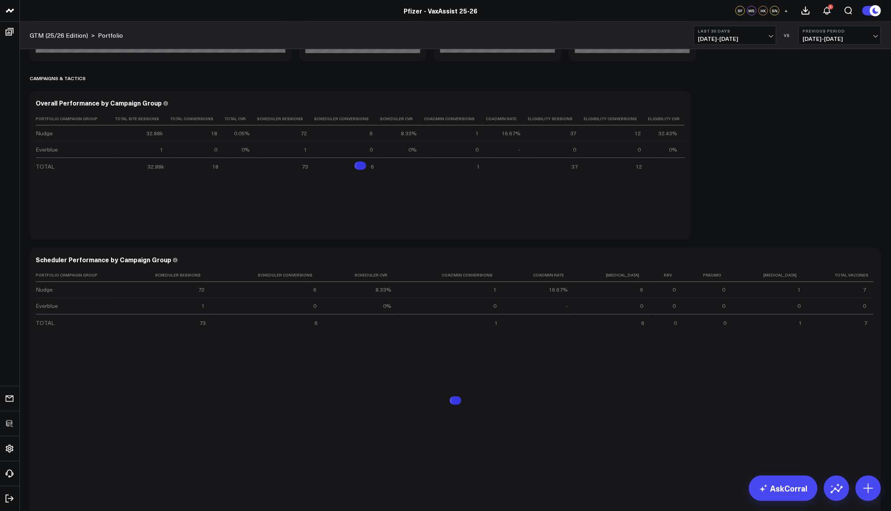
click at [844, 196] on div "Modify via AI Copy link to widget Ask support Remove Create linked copy Executi…" at bounding box center [455, 311] width 859 height 1118
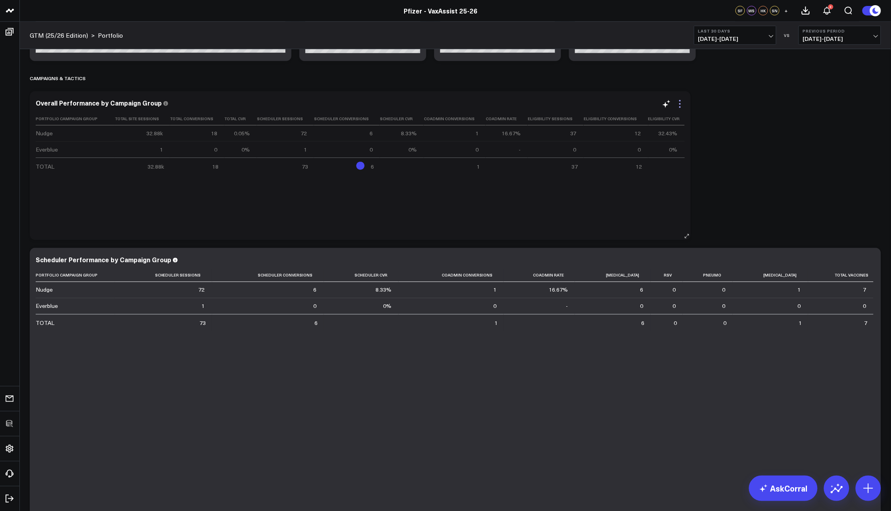
click at [679, 107] on icon at bounding box center [680, 107] width 2 height 2
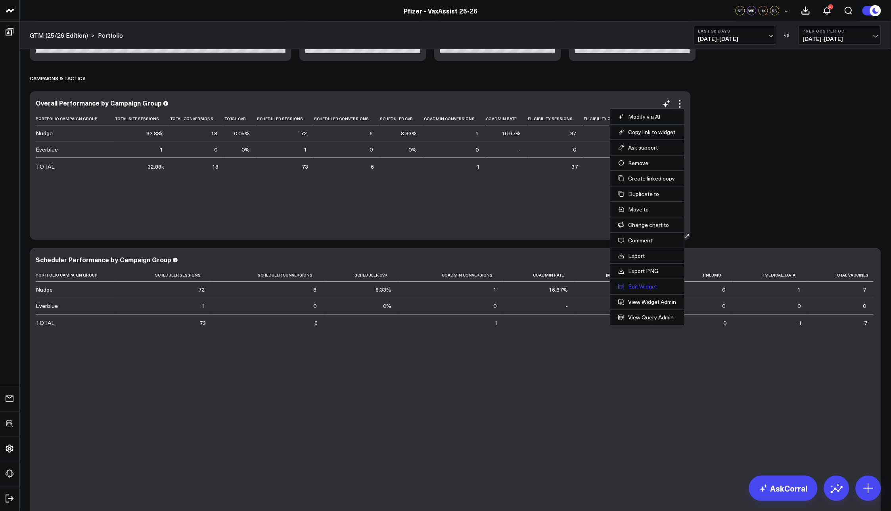
click at [618, 285] on button "Edit Widget" at bounding box center [647, 286] width 58 height 7
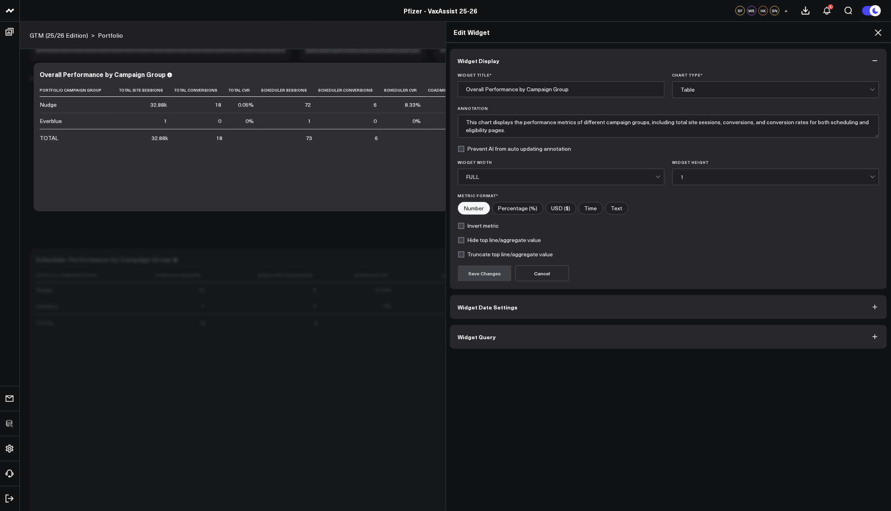
click at [880, 31] on icon at bounding box center [878, 32] width 6 height 6
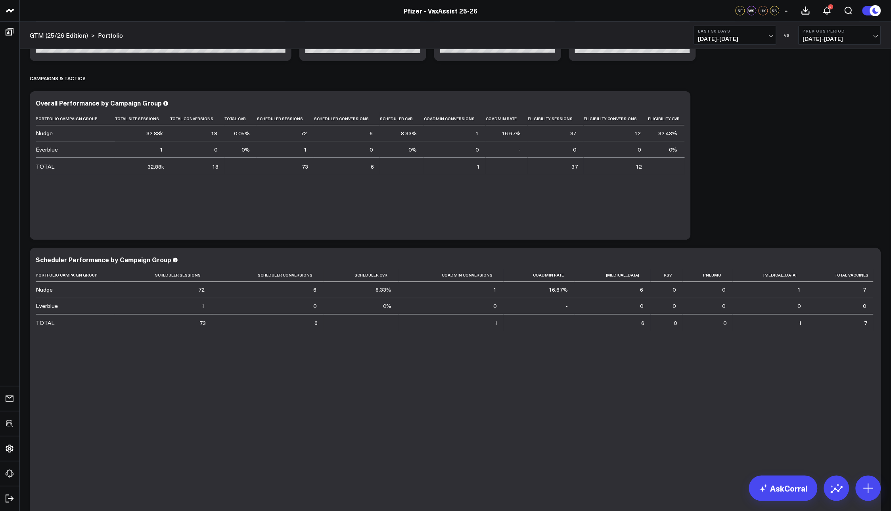
click at [851, 175] on div "Modify via AI Copy link to widget Ask support Remove Create linked copy Executi…" at bounding box center [455, 311] width 859 height 1118
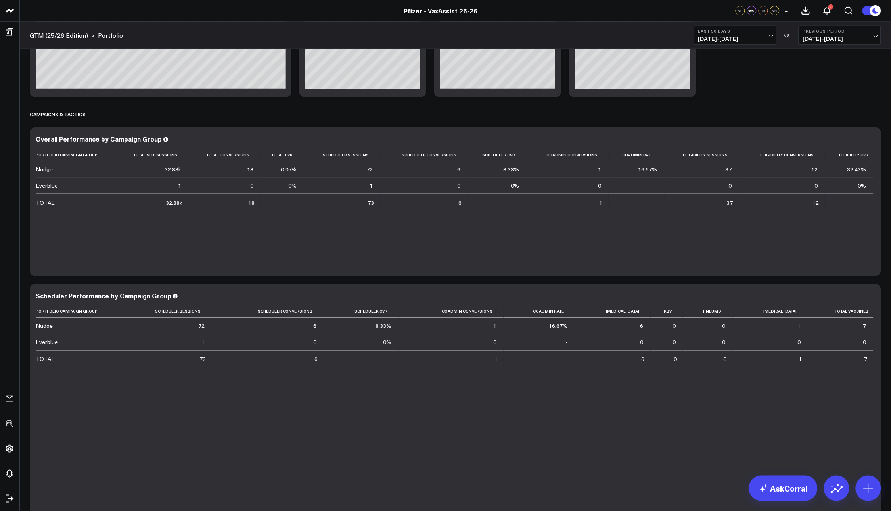
scroll to position [268, 0]
click at [871, 294] on icon at bounding box center [870, 296] width 10 height 10
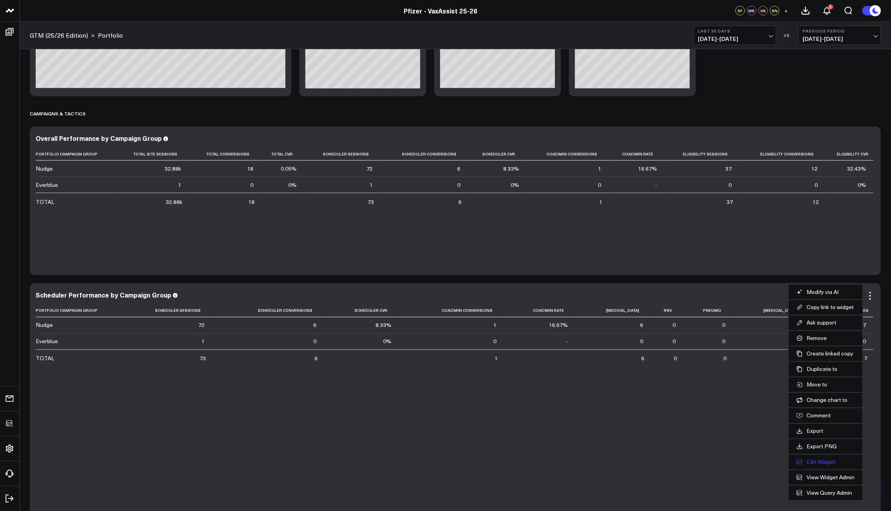
click at [813, 458] on button "Edit Widget" at bounding box center [825, 461] width 58 height 7
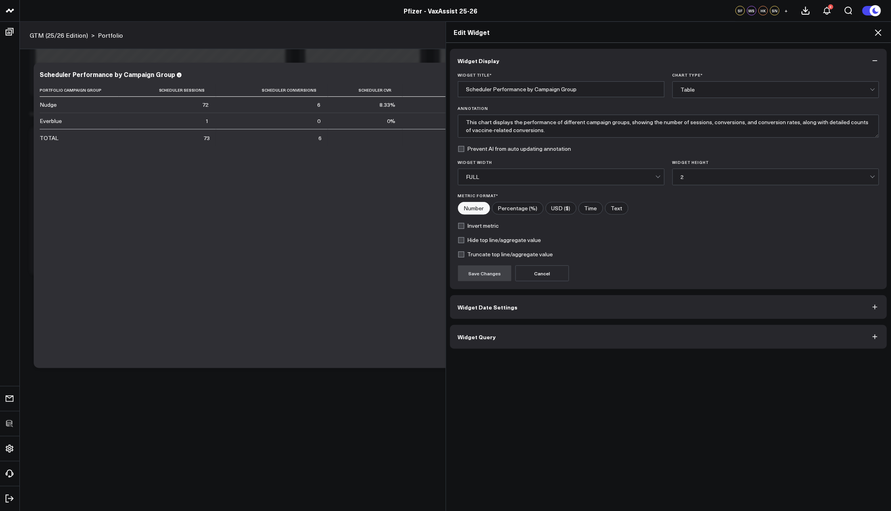
click at [775, 182] on div "2" at bounding box center [775, 177] width 189 height 16
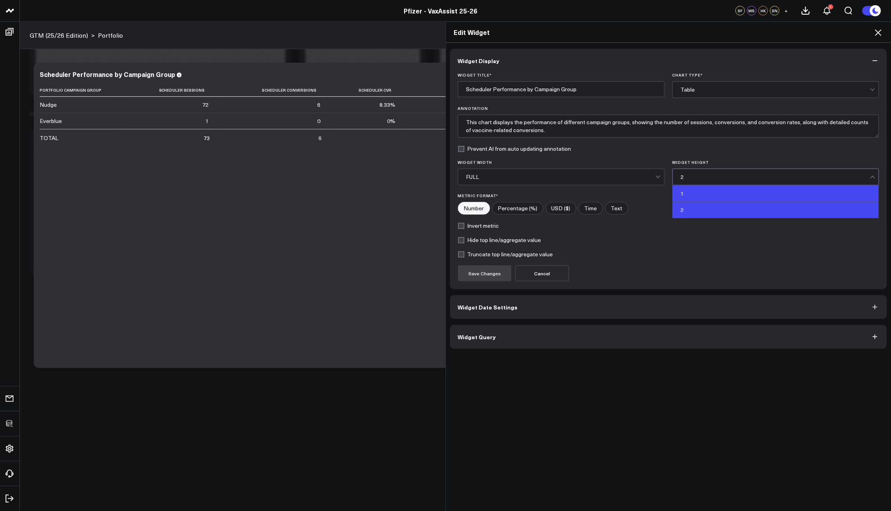
click at [713, 197] on div "1" at bounding box center [776, 194] width 206 height 16
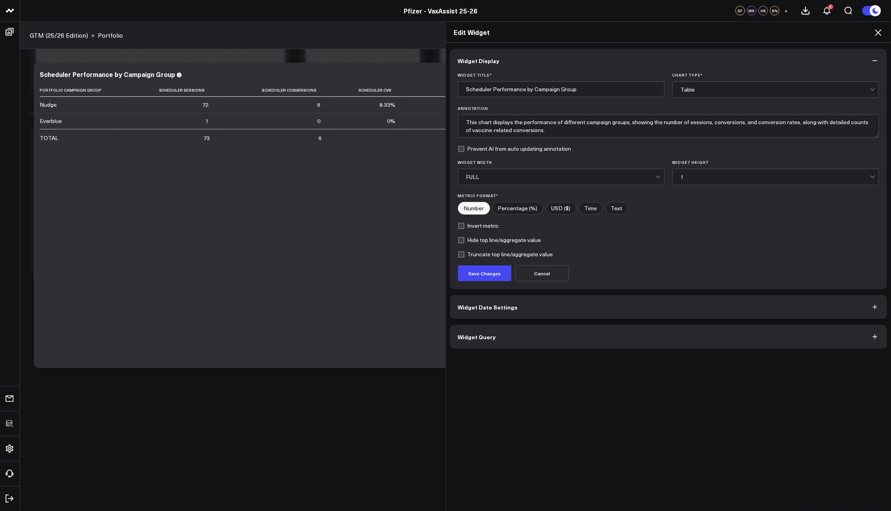
click at [477, 265] on form "Widget Title * Scheduler Performance by Campaign Group Chart Type * Table Annot…" at bounding box center [668, 177] width 421 height 208
click at [478, 273] on button "Save Changes" at bounding box center [485, 273] width 54 height 16
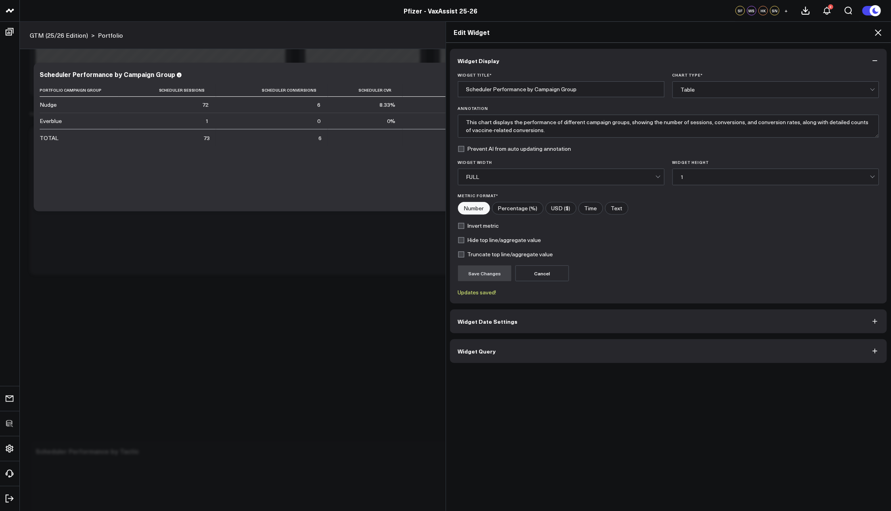
click at [879, 32] on icon at bounding box center [878, 33] width 10 height 10
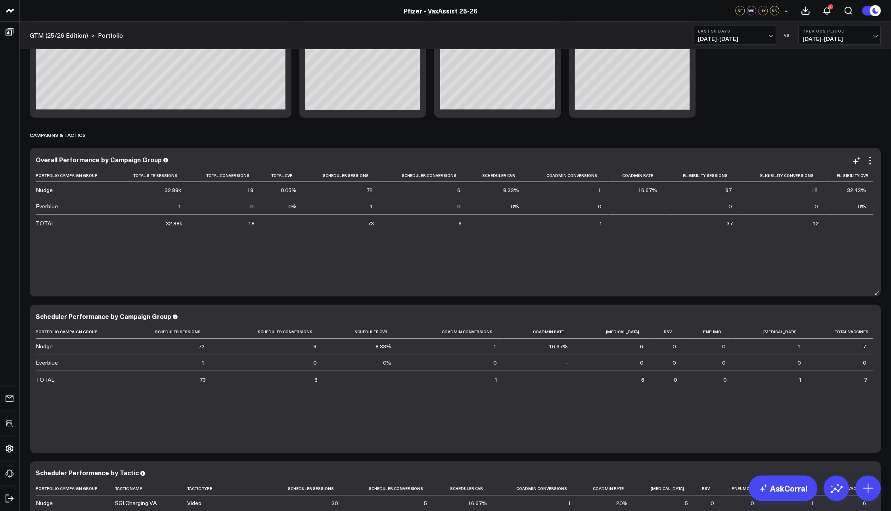
scroll to position [186, 0]
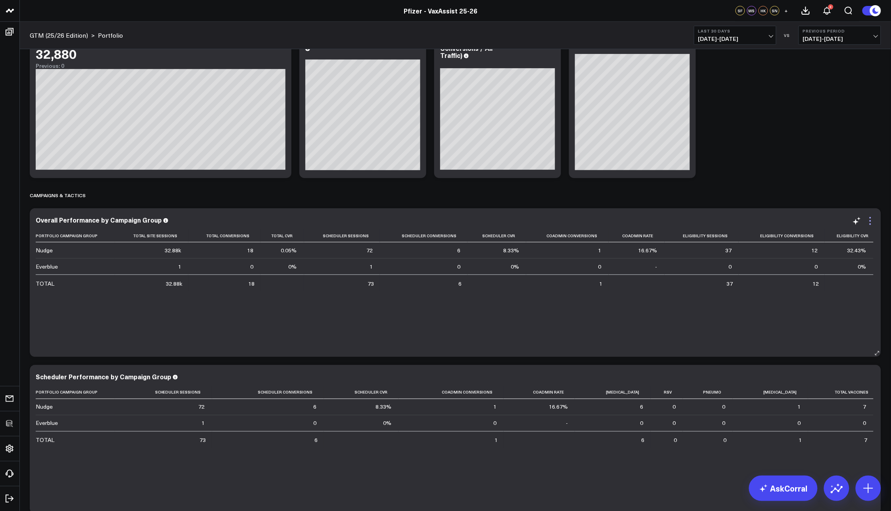
click at [869, 222] on icon at bounding box center [870, 221] width 10 height 10
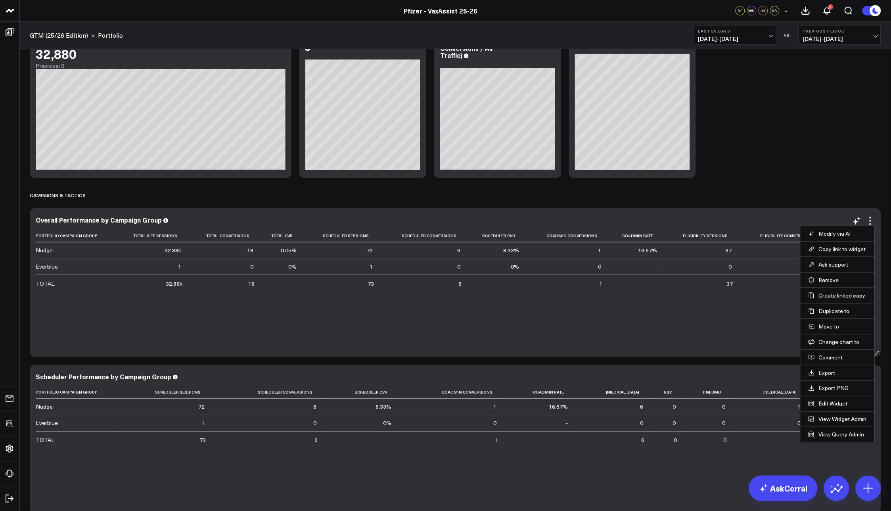
click at [0, 0] on button "Portfolio" at bounding box center [0, 0] width 0 height 0
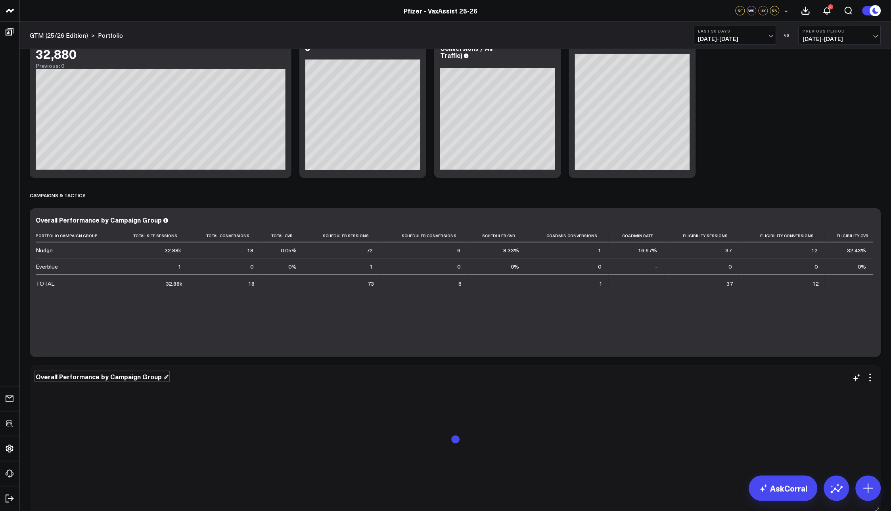
click at [132, 378] on div "Overall Performance by Campaign Group" at bounding box center [102, 376] width 133 height 9
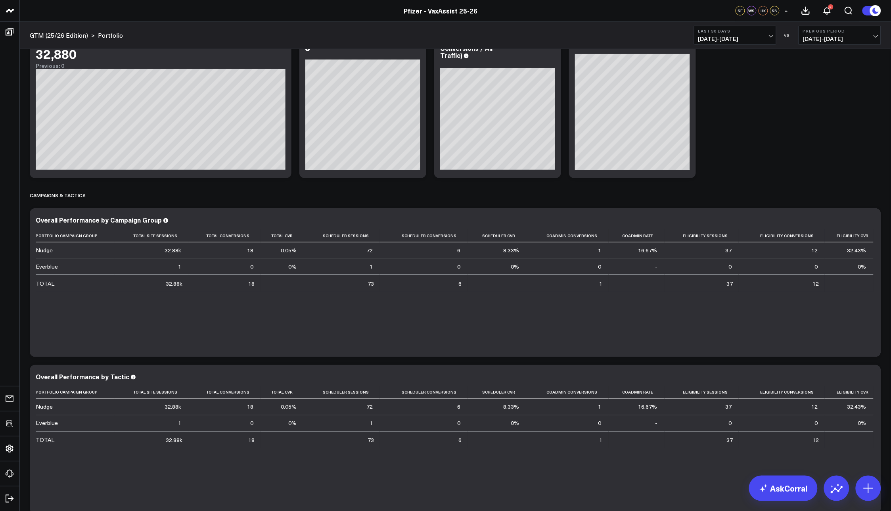
click at [198, 359] on div "Modify via AI Copy link to widget Ask support Remove Create linked copy Executi…" at bounding box center [455, 428] width 859 height 1118
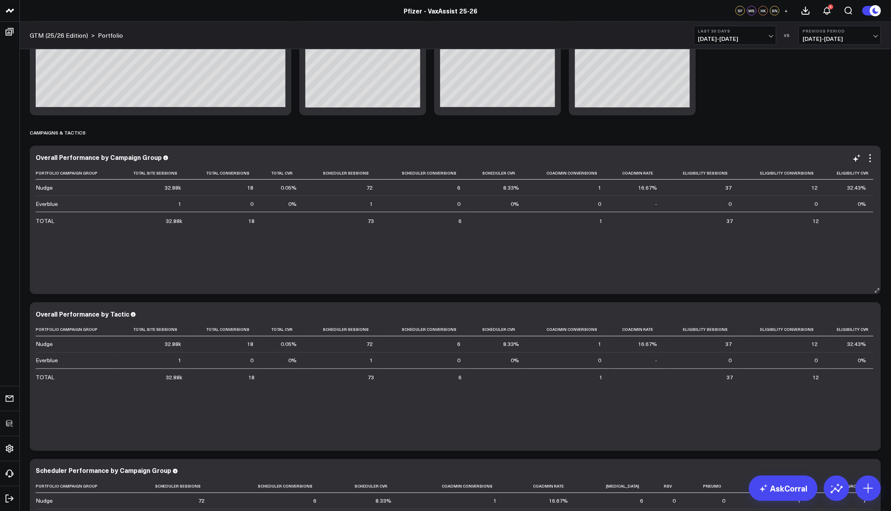
scroll to position [394, 0]
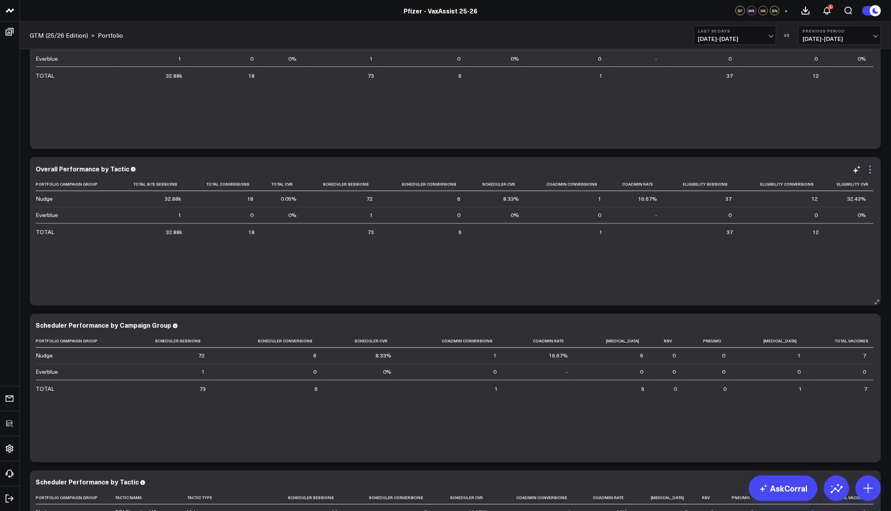
click at [872, 171] on icon at bounding box center [870, 170] width 10 height 10
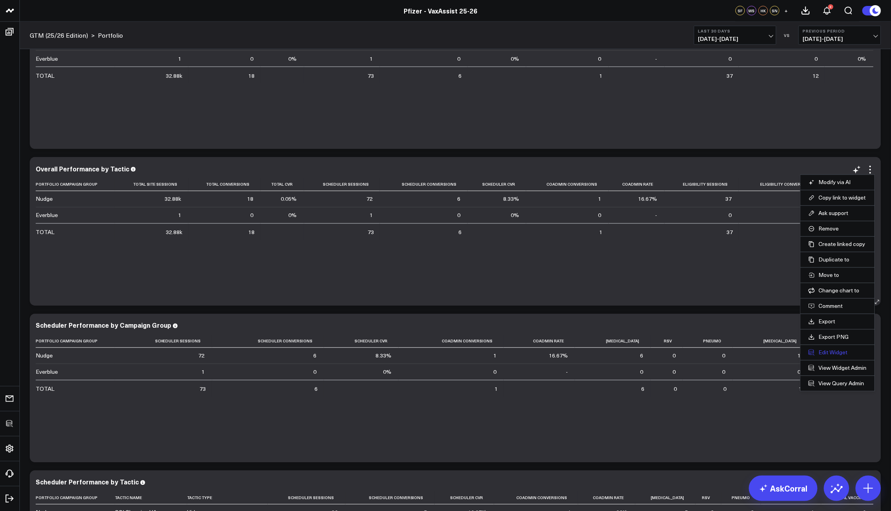
click at [827, 356] on button "Edit Widget" at bounding box center [837, 352] width 58 height 7
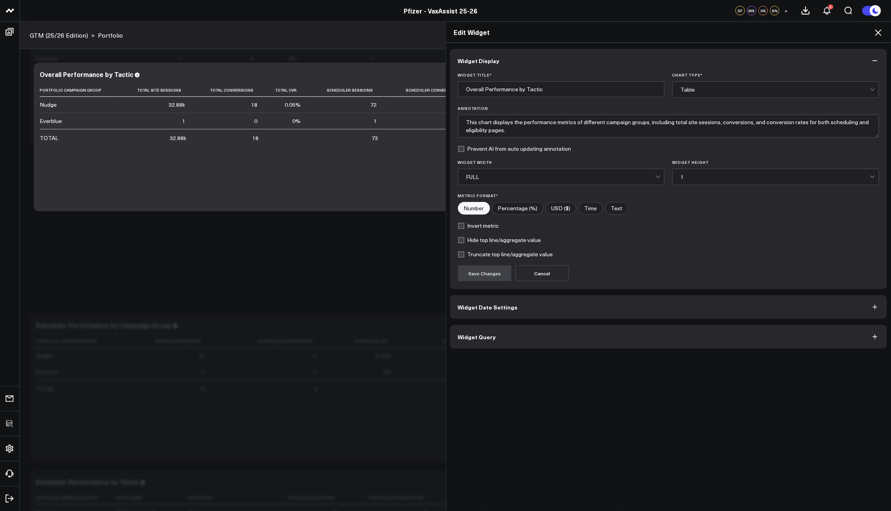
click at [498, 329] on button "Widget Query" at bounding box center [668, 337] width 437 height 24
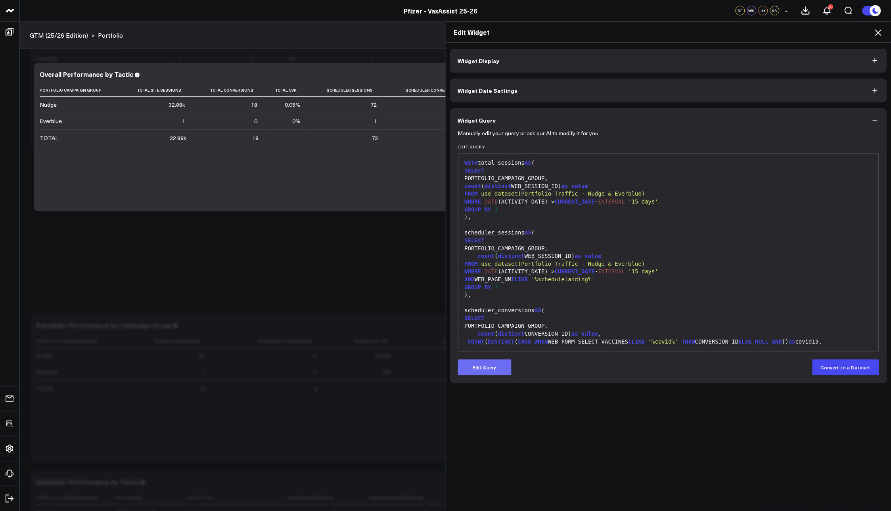
click at [472, 367] on button "Edit Query" at bounding box center [485, 367] width 54 height 16
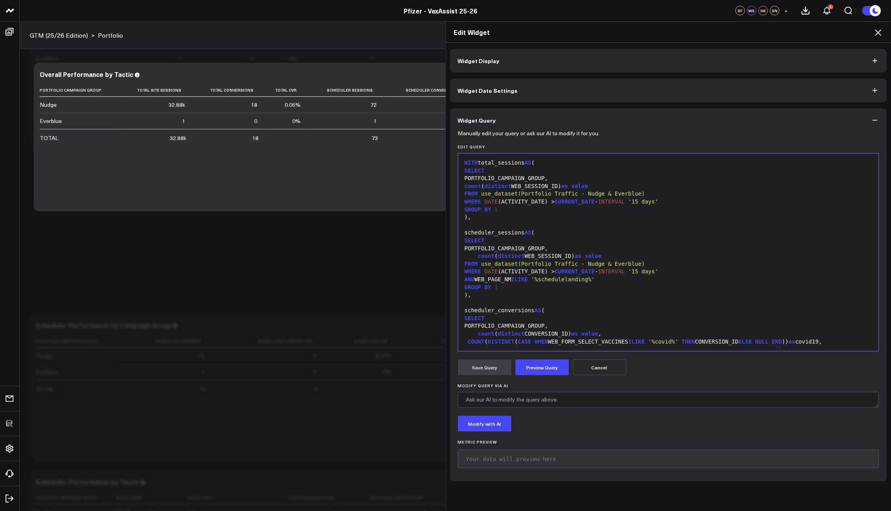
click at [567, 179] on div "PORTFOLIO_CAMPAIGN_GROUP," at bounding box center [668, 178] width 413 height 8
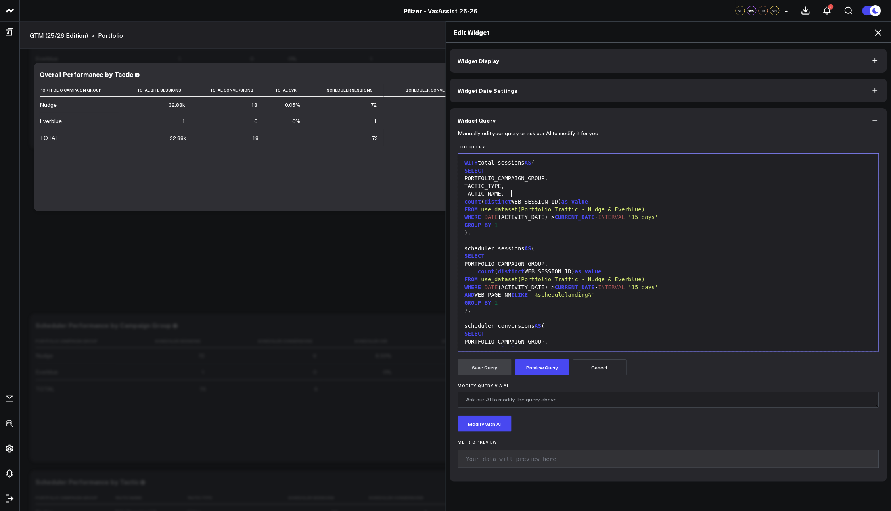
click at [524, 228] on div "GROUP BY 1" at bounding box center [668, 225] width 413 height 8
click at [489, 321] on div at bounding box center [668, 318] width 413 height 8
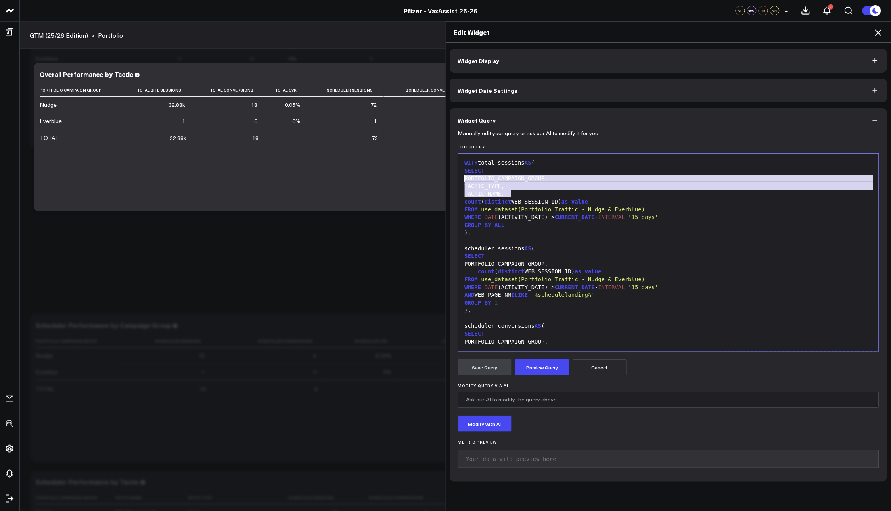
drag, startPoint x: 511, startPoint y: 193, endPoint x: 441, endPoint y: 174, distance: 72.2
click at [441, 174] on div "Edit Widget Widget Display Widget Date Settings Widget Query Manually edit your…" at bounding box center [445, 265] width 891 height 489
copy div "PORTFOLIO_CAMPAIGN_GROUP, TACTIC_TYPE, TACTIC_NAME,"
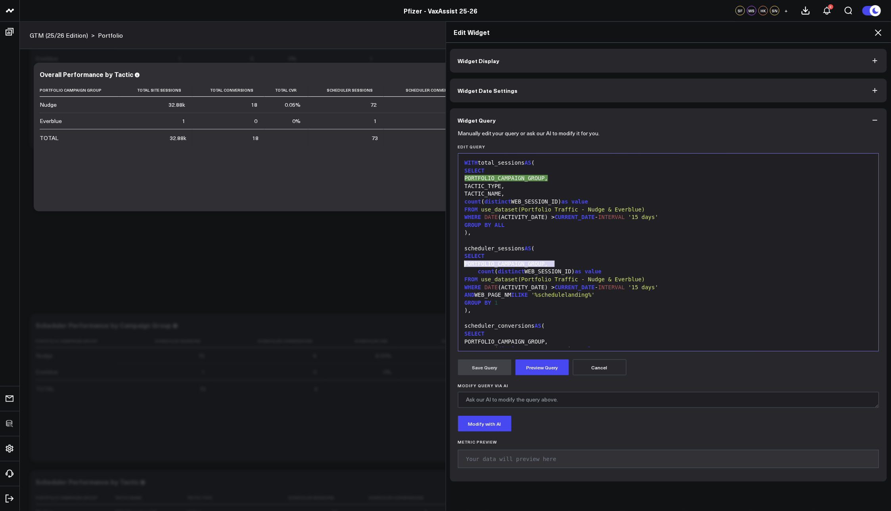
drag, startPoint x: 555, startPoint y: 264, endPoint x: 440, endPoint y: 263, distance: 114.2
click at [440, 263] on div "Edit Widget Widget Display Widget Date Settings Widget Query Manually edit your…" at bounding box center [445, 265] width 891 height 489
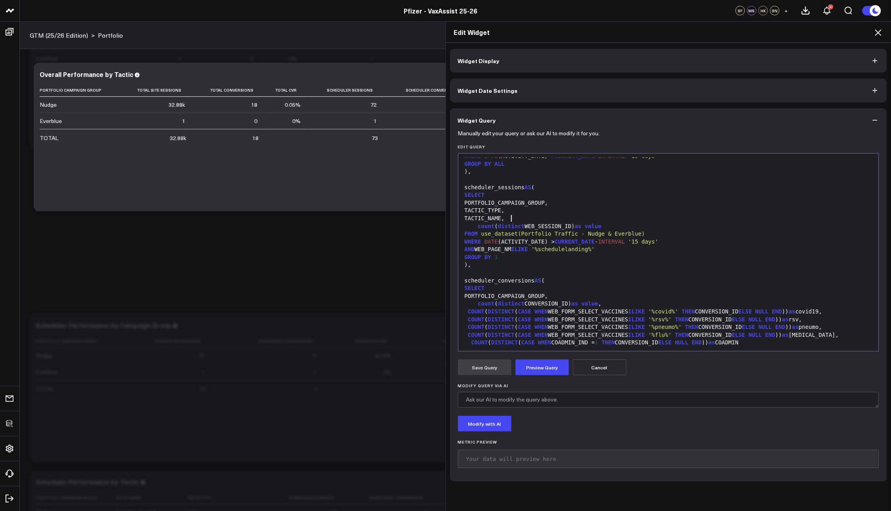
scroll to position [63, 0]
click at [507, 256] on div "GROUP BY 1" at bounding box center [668, 256] width 413 height 8
drag, startPoint x: 587, startPoint y: 237, endPoint x: 580, endPoint y: 251, distance: 15.8
click at [588, 237] on span "CURRENT_DATE" at bounding box center [575, 240] width 40 height 6
drag, startPoint x: 563, startPoint y: 296, endPoint x: 452, endPoint y: 293, distance: 111.4
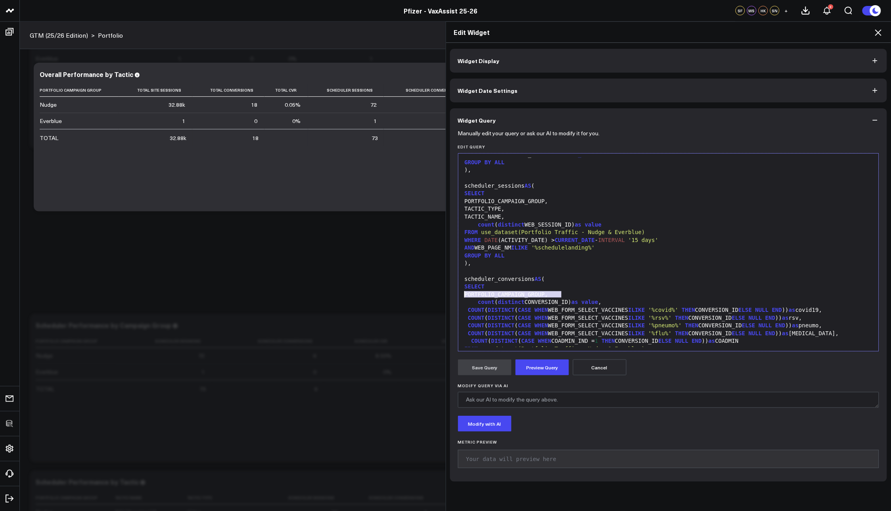
click at [452, 293] on div "Manually edit your query or ask our AI to modify it for you. Edit Query 99 1 2 …" at bounding box center [668, 306] width 437 height 349
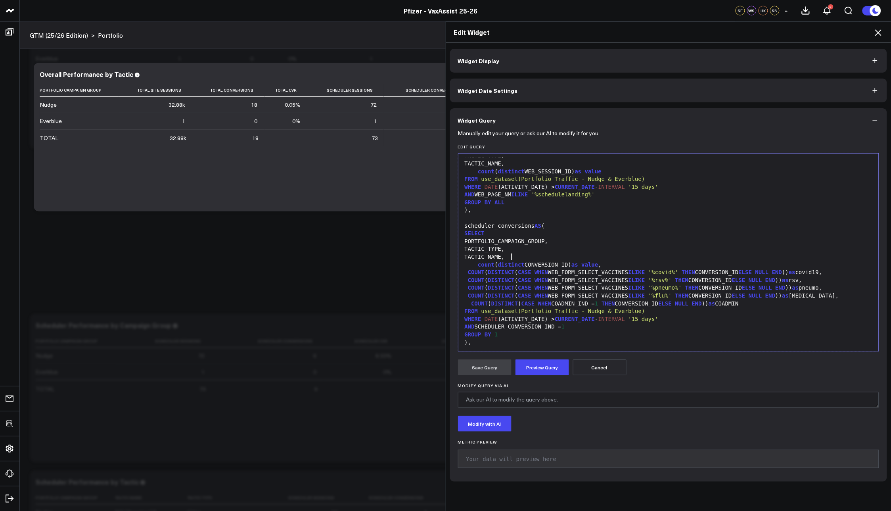
scroll to position [151, 0]
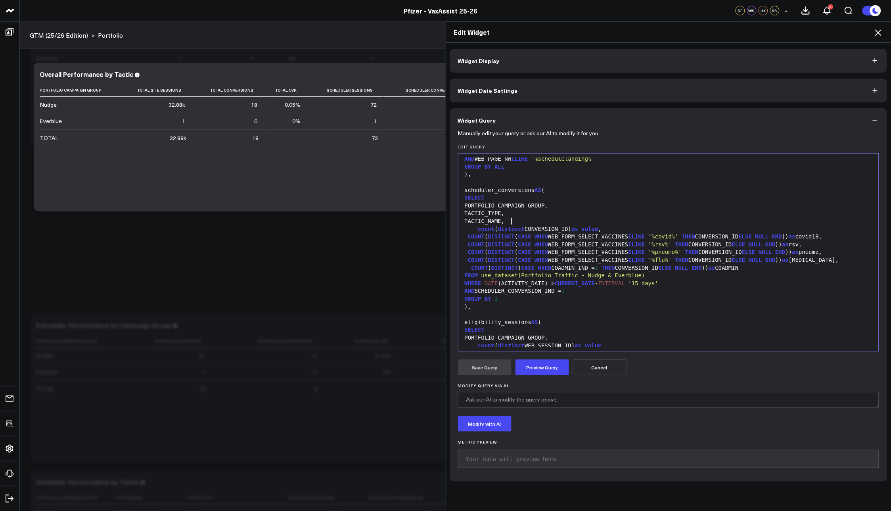
click at [514, 299] on div "GROUP BY 1" at bounding box center [668, 299] width 413 height 8
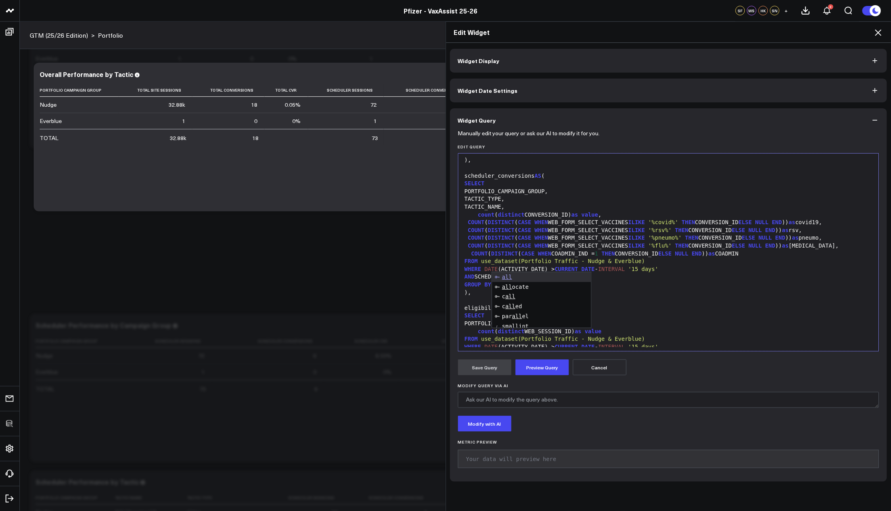
scroll to position [251, 0]
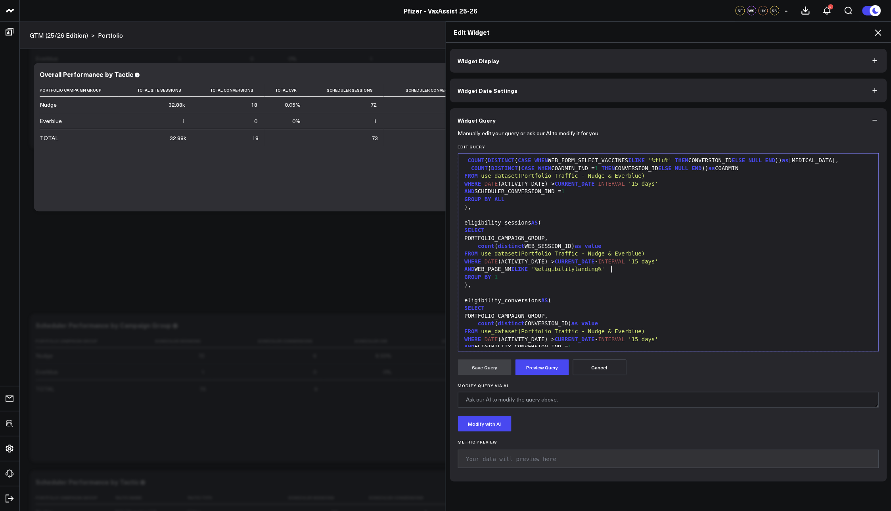
click at [655, 272] on div "AND WEB_PAGE_NM ILIKE '%eligibilitylanding%'" at bounding box center [668, 269] width 413 height 8
click at [524, 236] on div "PORTFOLIO_CAMPAIGN_GROUP," at bounding box center [668, 238] width 413 height 8
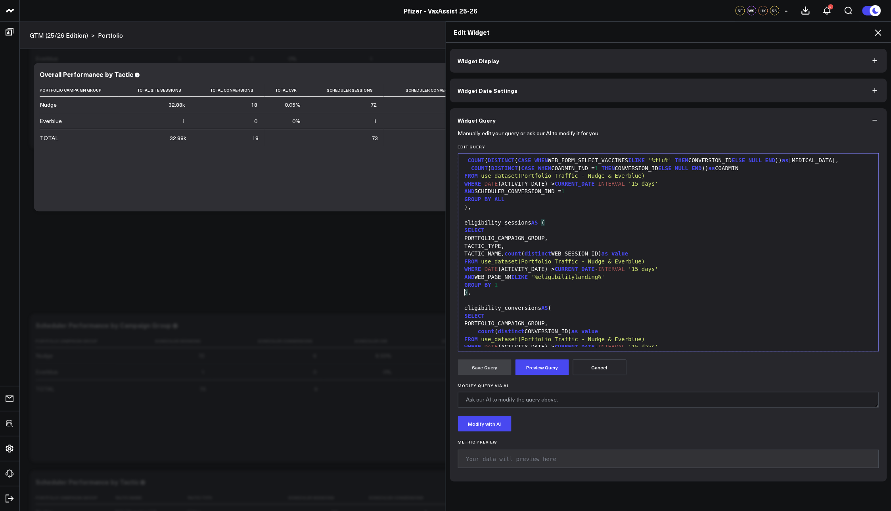
click at [503, 289] on div ") ," at bounding box center [668, 293] width 413 height 8
click at [516, 255] on span "count" at bounding box center [513, 253] width 17 height 6
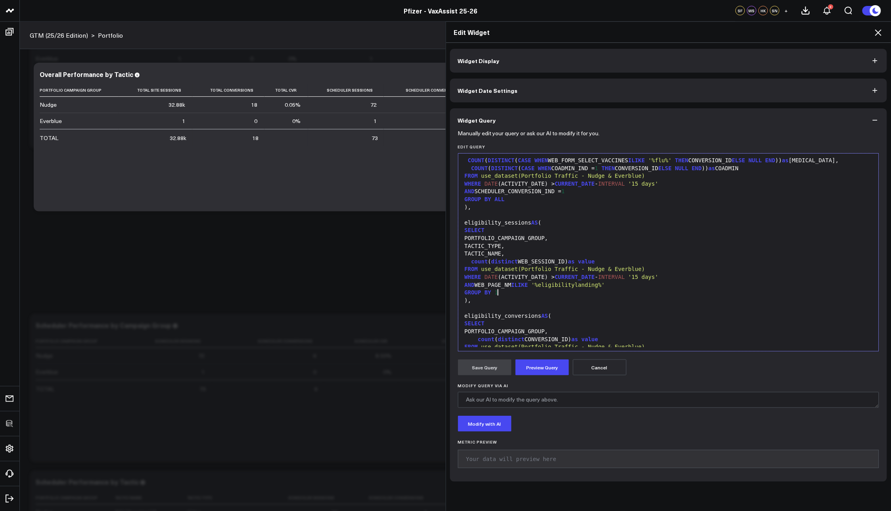
click at [497, 290] on div "GROUP BY 1" at bounding box center [668, 293] width 413 height 8
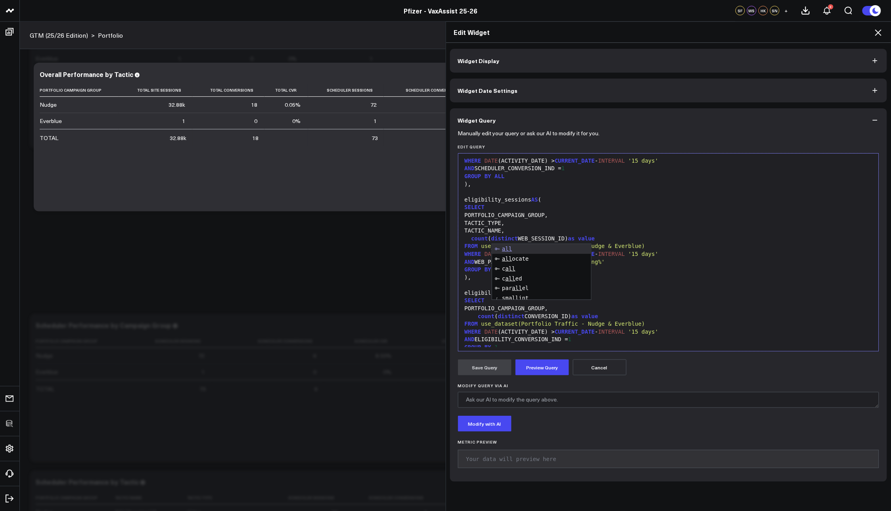
scroll to position [315, 0]
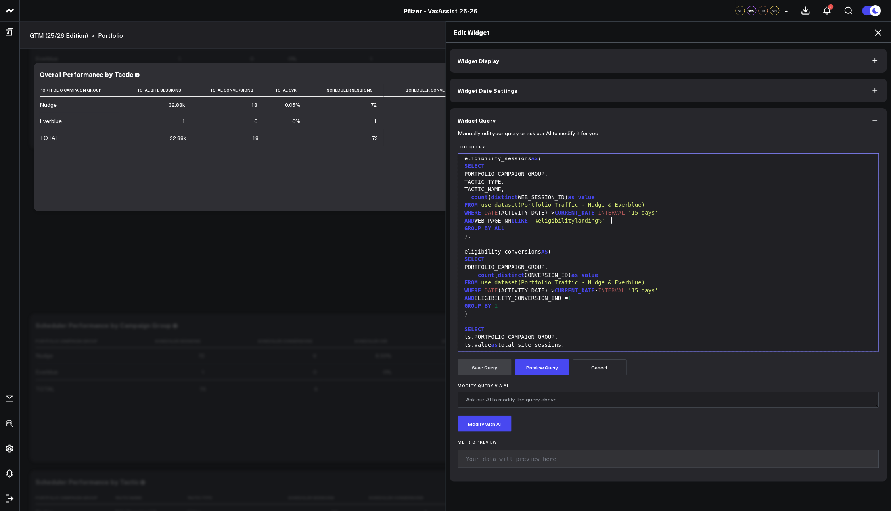
drag, startPoint x: 625, startPoint y: 218, endPoint x: 615, endPoint y: 225, distance: 12.2
click at [625, 218] on div "AND WEB_PAGE_NM ILIKE '%eligibilitylanding%'" at bounding box center [668, 221] width 413 height 8
click at [552, 265] on div "PORTFOLIO_CAMPAIGN_GROUP," at bounding box center [668, 267] width 413 height 8
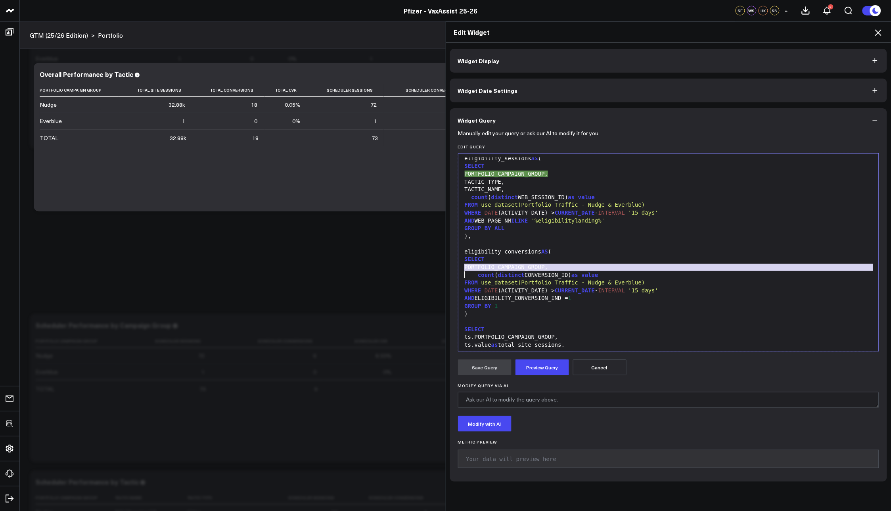
click at [552, 265] on div "PORTFOLIO_CAMPAIGN_GROUP," at bounding box center [668, 267] width 413 height 8
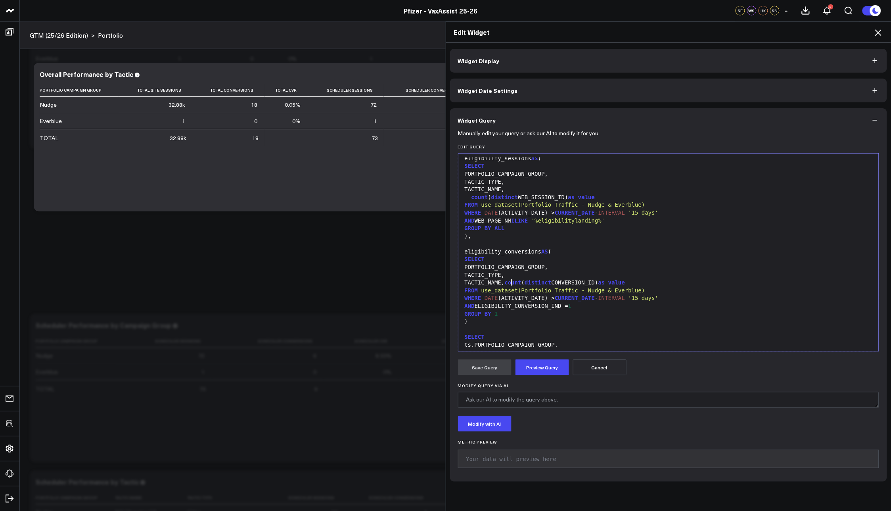
click at [547, 312] on div "GROUP BY 1" at bounding box center [668, 314] width 413 height 8
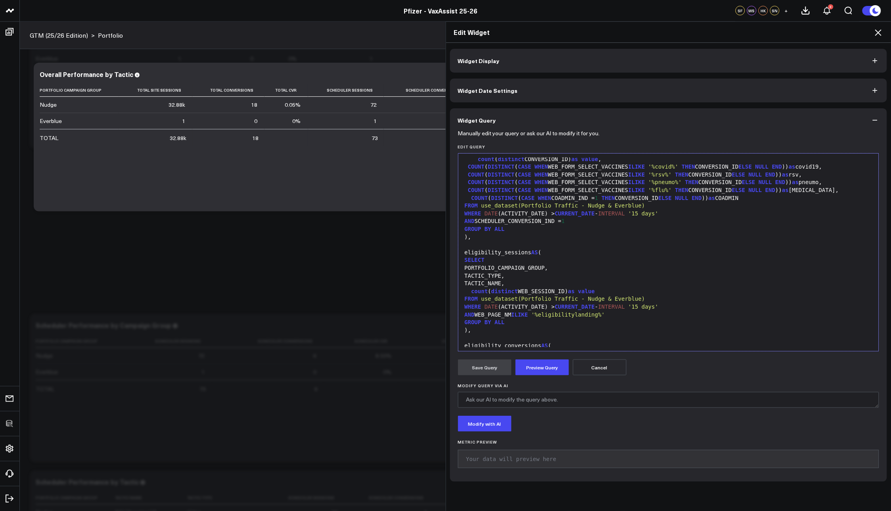
scroll to position [307, 0]
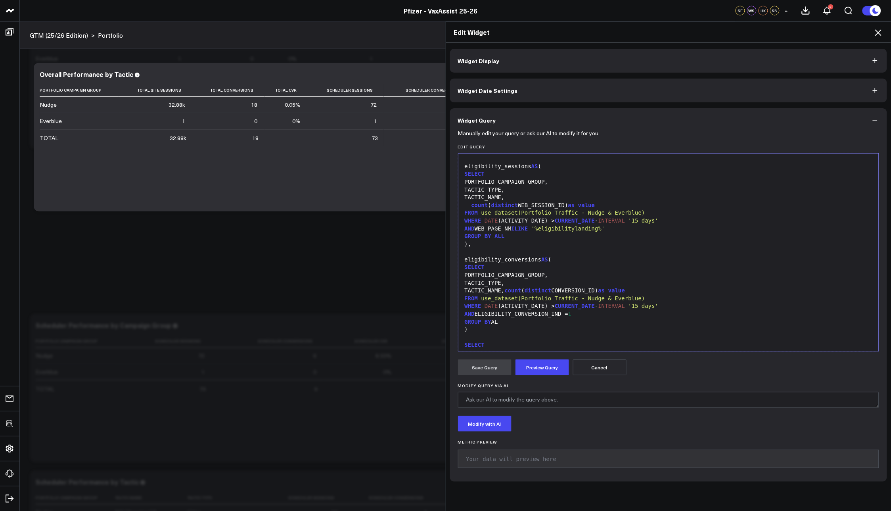
click at [526, 321] on div "GROUP BY AL" at bounding box center [668, 322] width 413 height 8
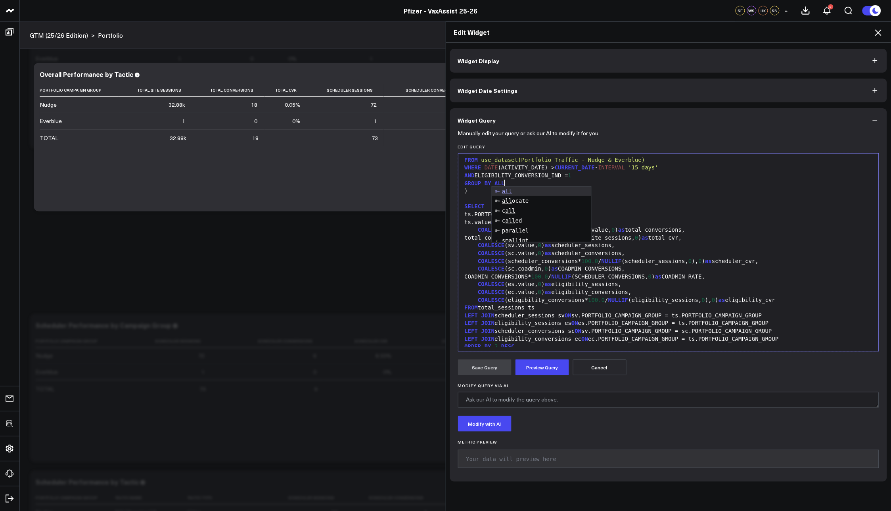
scroll to position [446, 0]
click at [659, 257] on div "COALESCE (scheduler_conversions* 100.0 / NULLIF (scheduler_sessions, 0 ), 0 ) a…" at bounding box center [668, 261] width 413 height 8
click at [574, 214] on div "ts.PORTFOLIO_CAMPAIGN_GROUP," at bounding box center [668, 214] width 413 height 8
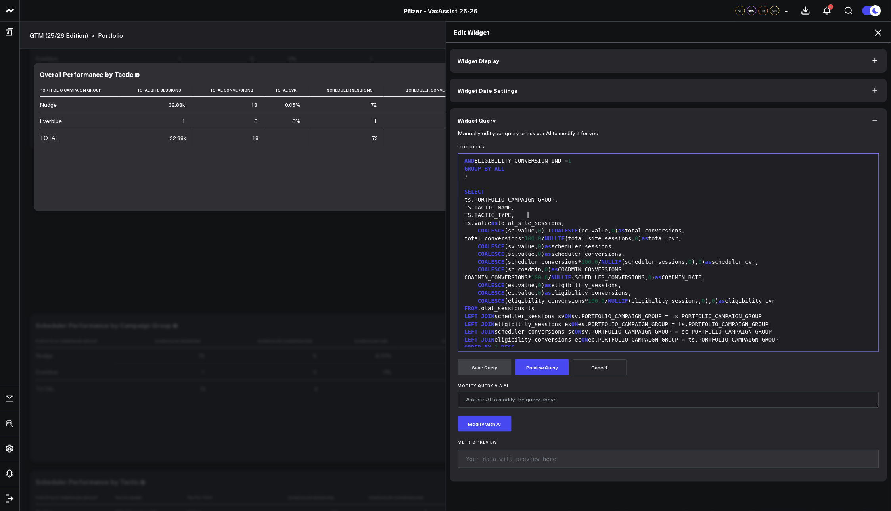
scroll to position [465, 0]
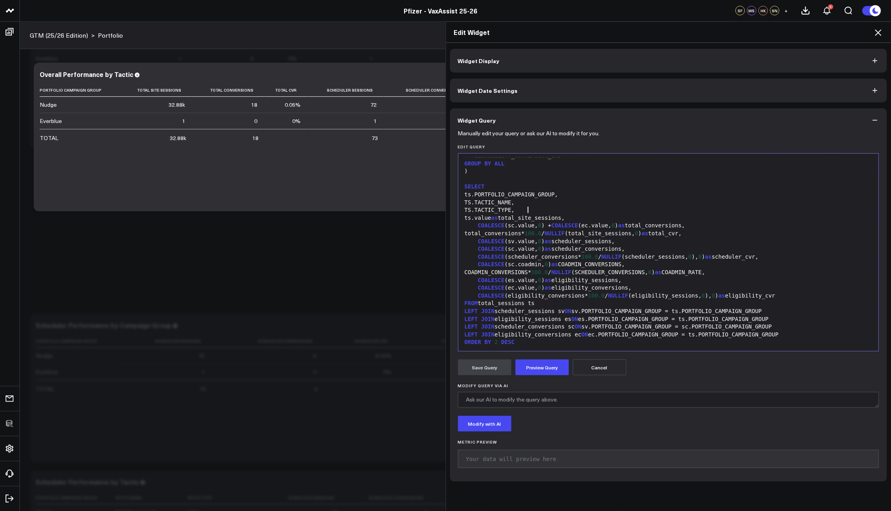
click at [785, 311] on div "LEFT JOIN scheduler_sessions sv ON sv.PORTFOLIO_CAMPAIGN_GROUP = ts.PORTFOLIO_C…" at bounding box center [668, 311] width 413 height 8
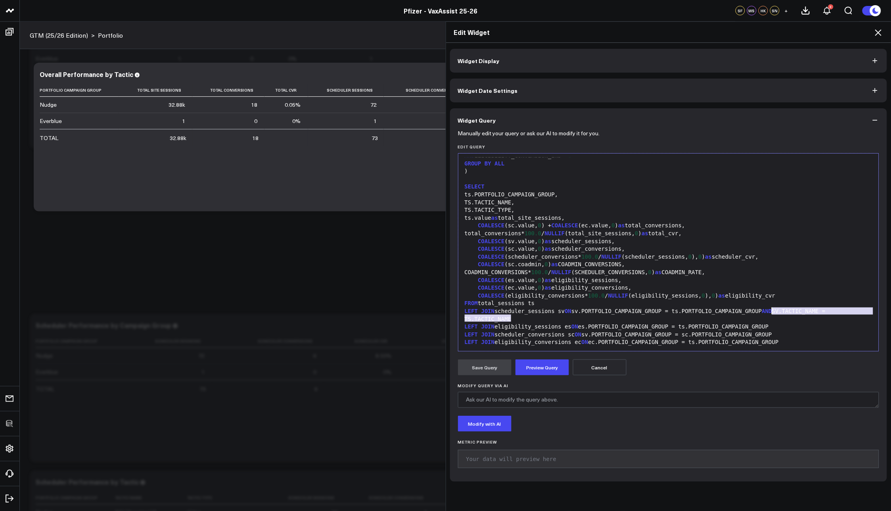
drag, startPoint x: 758, startPoint y: 319, endPoint x: 768, endPoint y: 309, distance: 14.0
click at [768, 309] on div "LEFT JOIN scheduler_sessions sv ON sv.PORTFOLIO_CAMPAIGN_GROUP = ts.PORTFOLIO_C…" at bounding box center [668, 314] width 413 height 15
copy div "AND SV.TACTIC_NAME = TS.TACTIC_NAME"
click at [801, 328] on div "LEFT JOIN eligibility_sessions es ON es.PORTFOLIO_CAMPAIGN_GROUP = ts.PORTFOLIO…" at bounding box center [668, 327] width 413 height 8
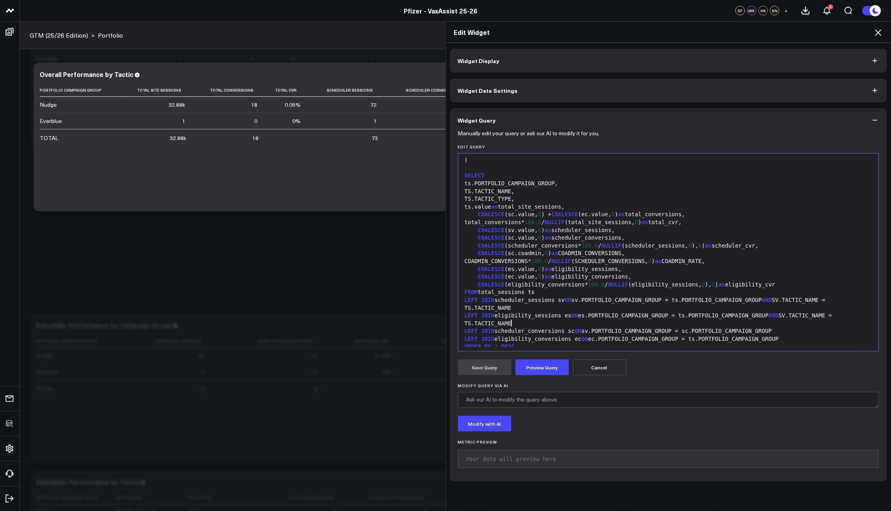
scroll to position [481, 0]
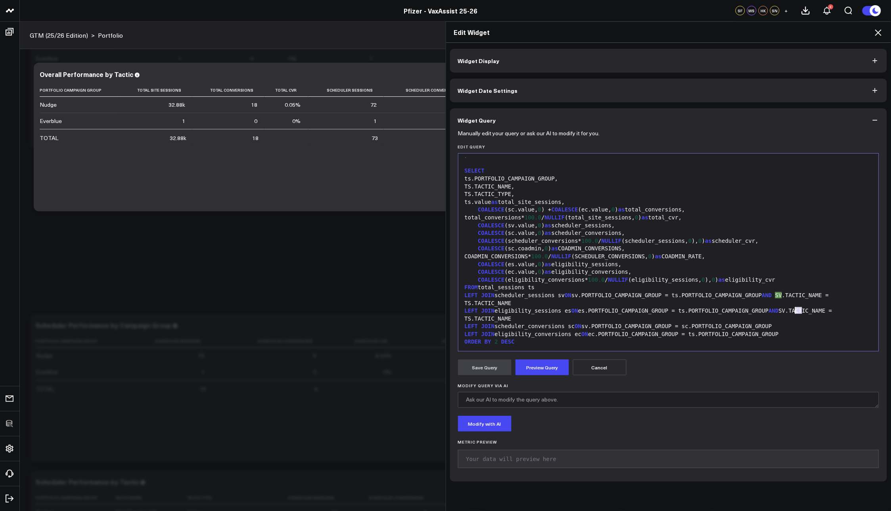
drag, startPoint x: 797, startPoint y: 310, endPoint x: 792, endPoint y: 310, distance: 4.8
click at [792, 310] on div "LEFT JOIN eligibility_sessions es ON es.PORTFOLIO_CAMPAIGN_GROUP = ts.PORTFOLIO…" at bounding box center [668, 314] width 413 height 15
click at [778, 327] on div "LEFT JOIN scheduler_conversions sc ON sv.PORTFOLIO_CAMPAIGN_GROUP = sc.PORTFOLI…" at bounding box center [668, 326] width 413 height 8
drag, startPoint x: 802, startPoint y: 326, endPoint x: 796, endPoint y: 327, distance: 6.1
click at [796, 327] on div "LEFT JOIN scheduler_conversions sc ON sv.PORTFOLIO_CAMPAIGN_GROUP = sc.PORTFOLI…" at bounding box center [668, 329] width 413 height 15
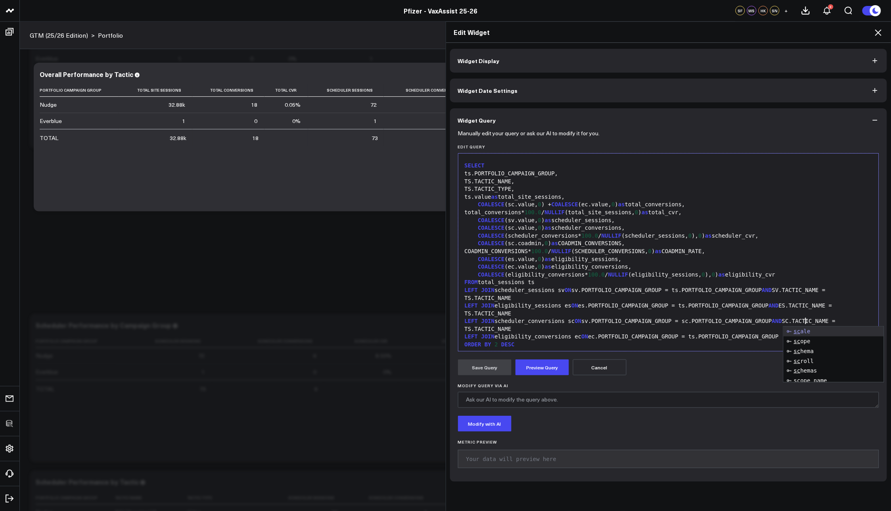
scroll to position [489, 0]
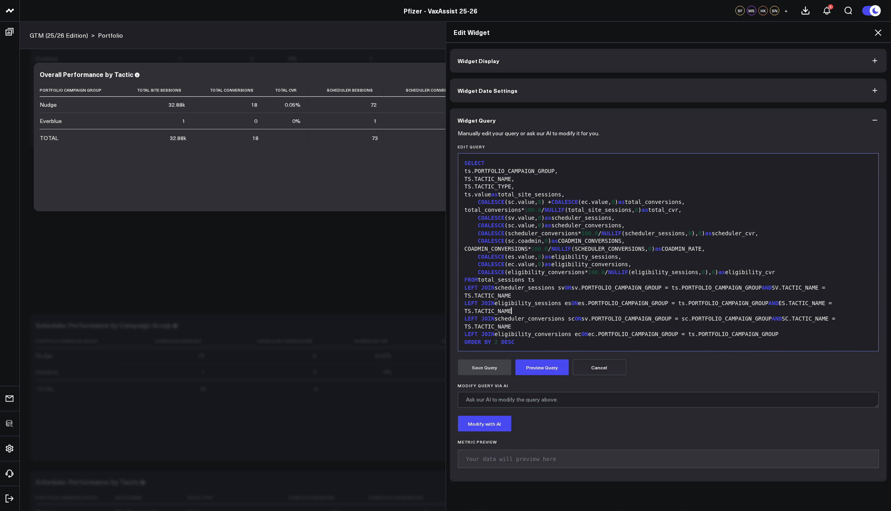
click at [721, 312] on div "LEFT JOIN eligibility_sessions es ON es.PORTFOLIO_CAMPAIGN_GROUP = ts.PORTFOLIO…" at bounding box center [668, 306] width 413 height 15
click at [805, 330] on div "LEFT JOIN eligibility_conversions ec ON ec.PORTFOLIO_CAMPAIGN_GROUP = ts.PORTFO…" at bounding box center [668, 334] width 413 height 8
drag, startPoint x: 808, startPoint y: 335, endPoint x: 803, endPoint y: 335, distance: 5.2
click at [803, 335] on div "LEFT JOIN eligibility_conversions ec ON ec.PORTFOLIO_CAMPAIGN_GROUP = ts.PORTFO…" at bounding box center [668, 337] width 413 height 15
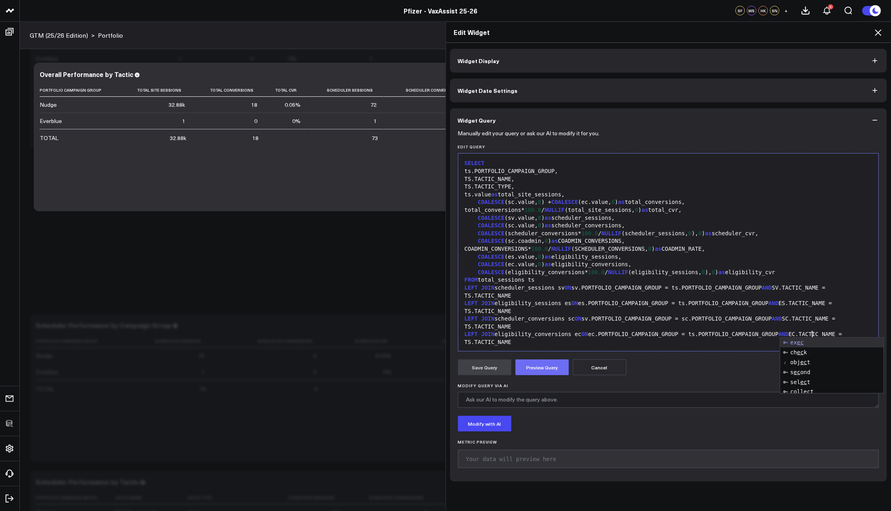
click at [552, 365] on button "Preview Query" at bounding box center [542, 367] width 54 height 16
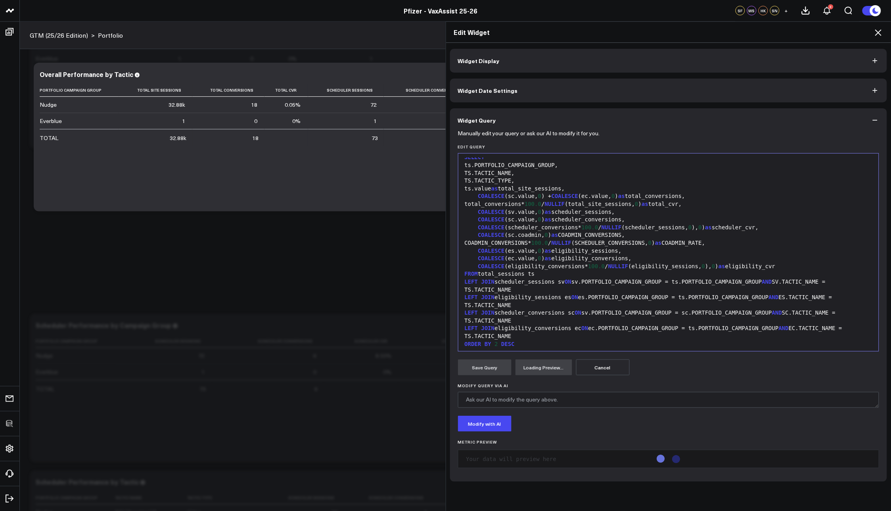
scroll to position [497, 0]
click at [528, 340] on div "ORDER BY 2 DESC" at bounding box center [668, 342] width 413 height 8
click at [494, 342] on span "2" at bounding box center [495, 342] width 3 height 6
drag, startPoint x: 516, startPoint y: 344, endPoint x: 493, endPoint y: 344, distance: 23.0
click at [493, 344] on div "ORDER BY 2 DESC" at bounding box center [668, 342] width 413 height 8
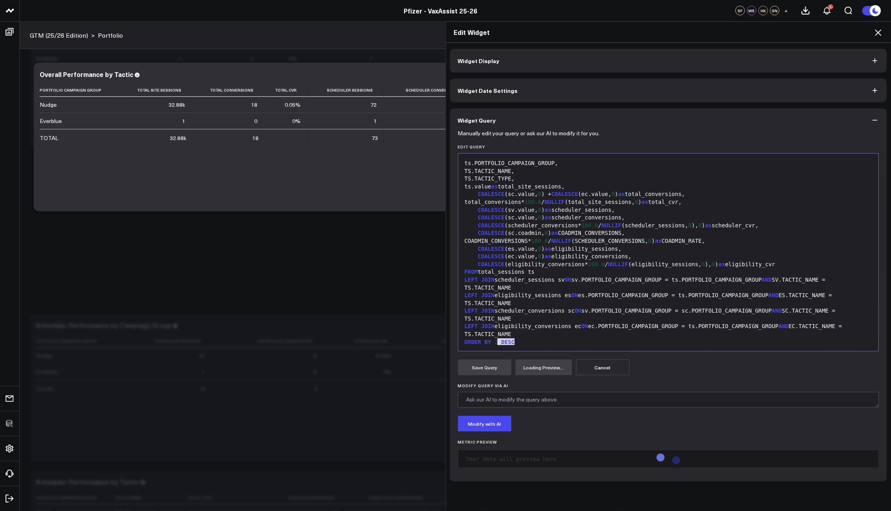
click at [494, 344] on span "2" at bounding box center [495, 342] width 3 height 6
drag, startPoint x: 587, startPoint y: 329, endPoint x: 585, endPoint y: 324, distance: 5.3
click at [587, 329] on span "ON" at bounding box center [584, 326] width 7 height 6
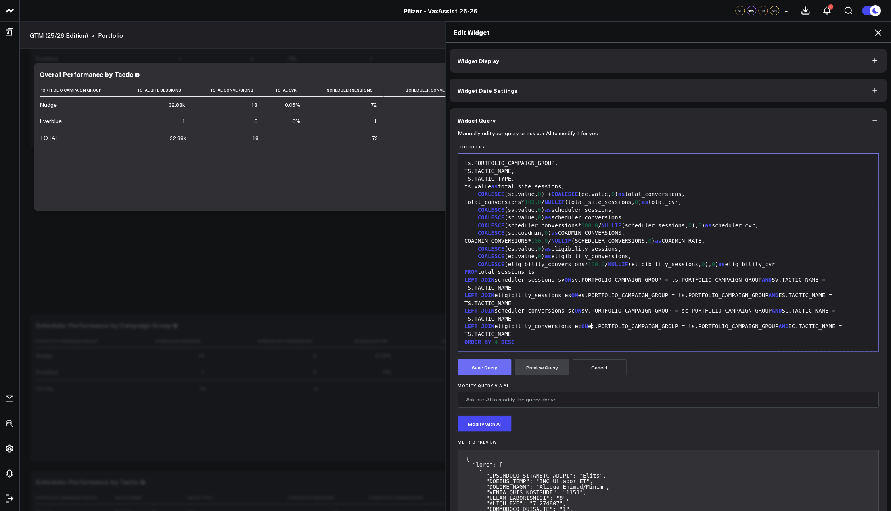
click at [485, 371] on button "Save Query" at bounding box center [485, 367] width 54 height 16
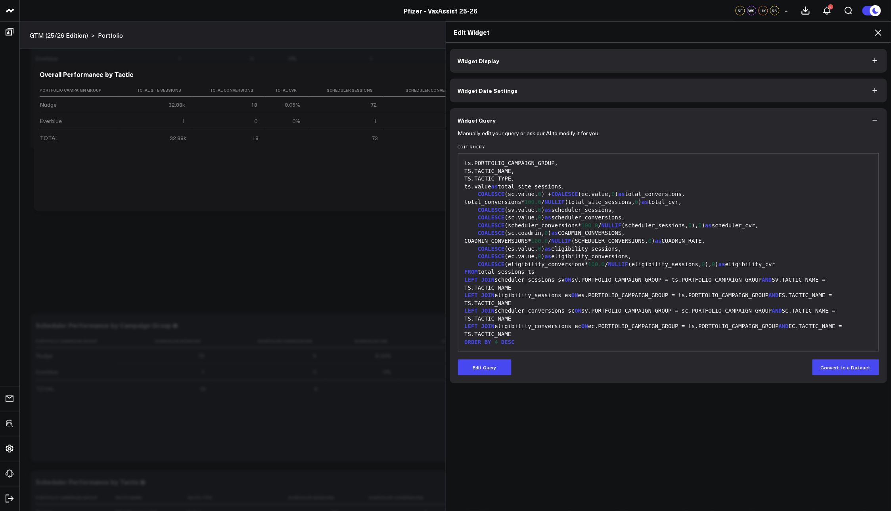
click at [877, 28] on icon at bounding box center [878, 33] width 10 height 10
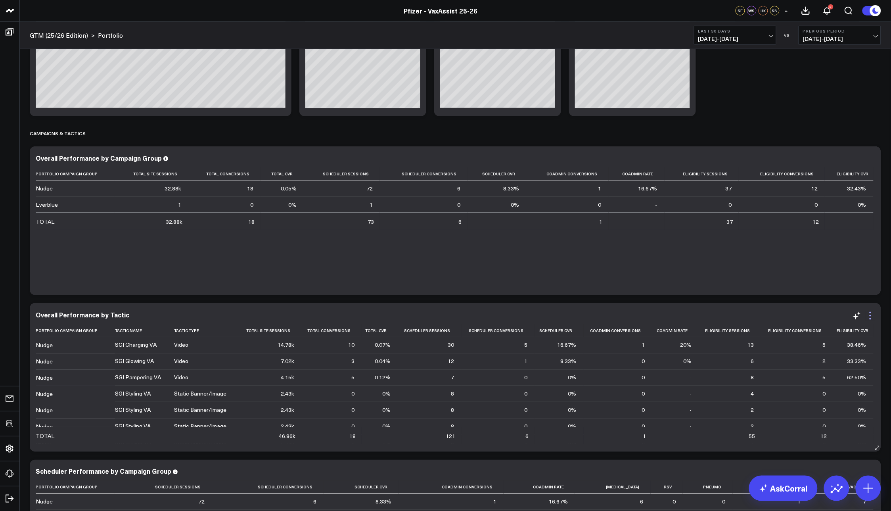
click at [870, 311] on icon at bounding box center [870, 316] width 10 height 10
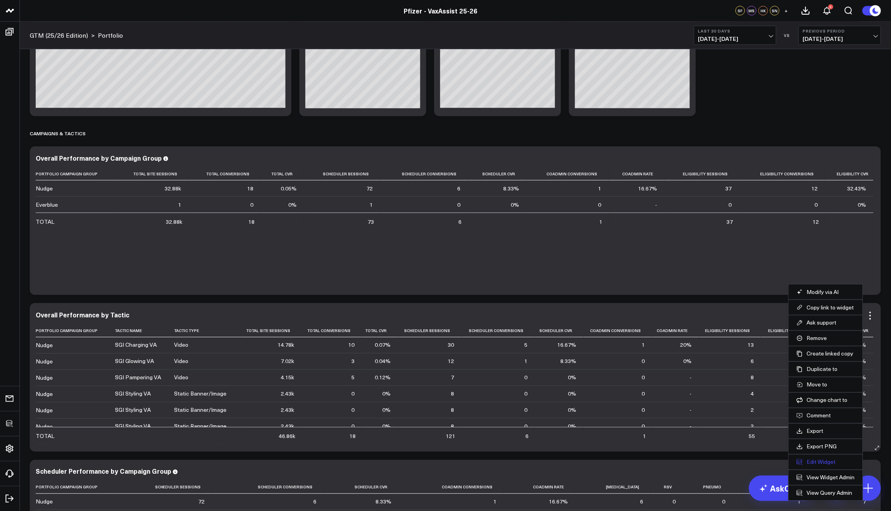
click at [825, 463] on button "Edit Widget" at bounding box center [825, 461] width 58 height 7
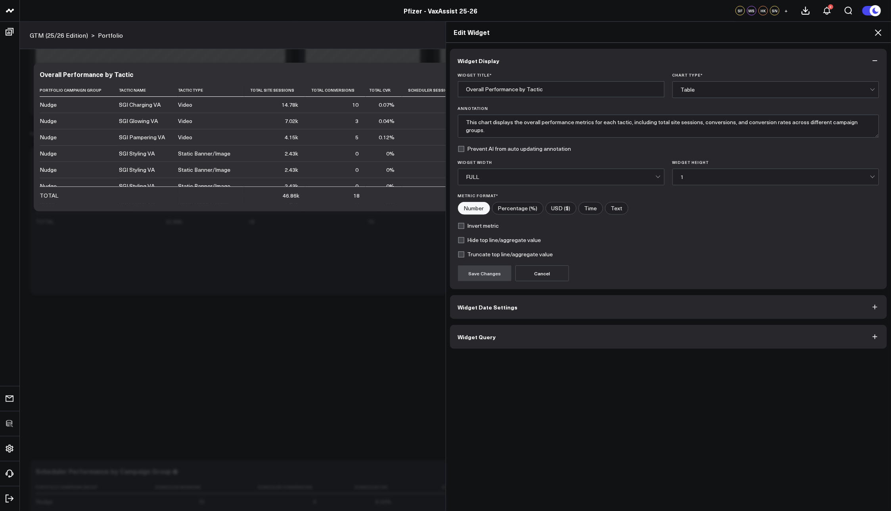
click at [519, 344] on button "Widget Query" at bounding box center [668, 337] width 437 height 24
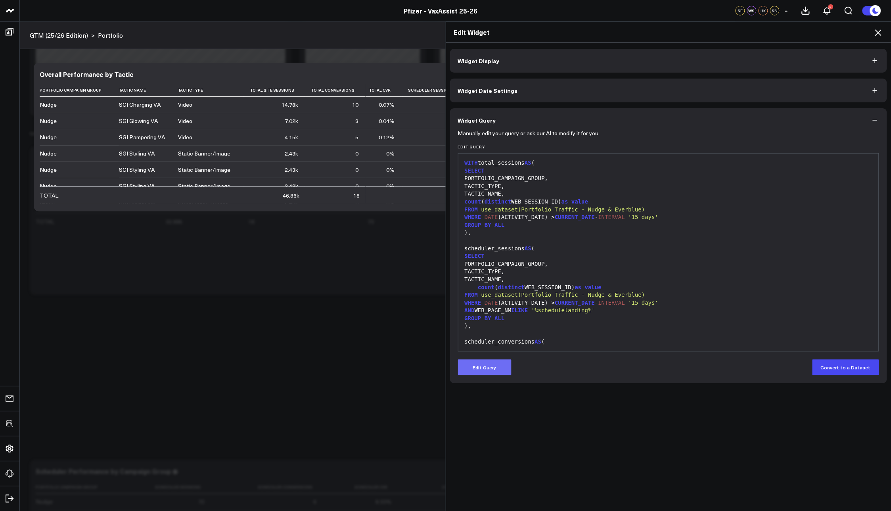
click at [481, 369] on button "Edit Query" at bounding box center [485, 367] width 54 height 16
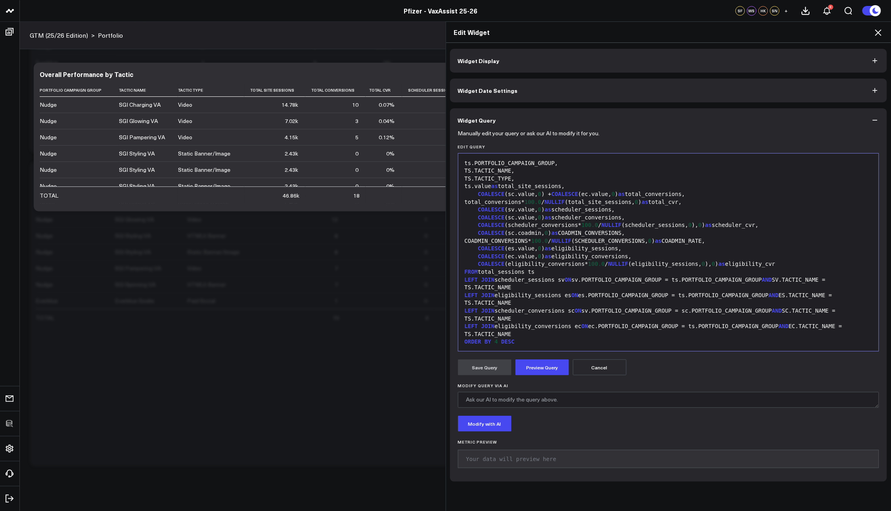
scroll to position [710, 0]
click at [604, 292] on div "LEFT JOIN eligibility_sessions es ON es.PORTFOLIO_CAMPAIGN_GROUP = ts.PORTFOLIO…" at bounding box center [668, 298] width 413 height 15
click at [589, 285] on div "LEFT JOIN scheduler_sessions sv ON sv.PORTFOLIO_CAMPAIGN_GROUP = ts.PORTFOLIO_C…" at bounding box center [668, 283] width 413 height 15
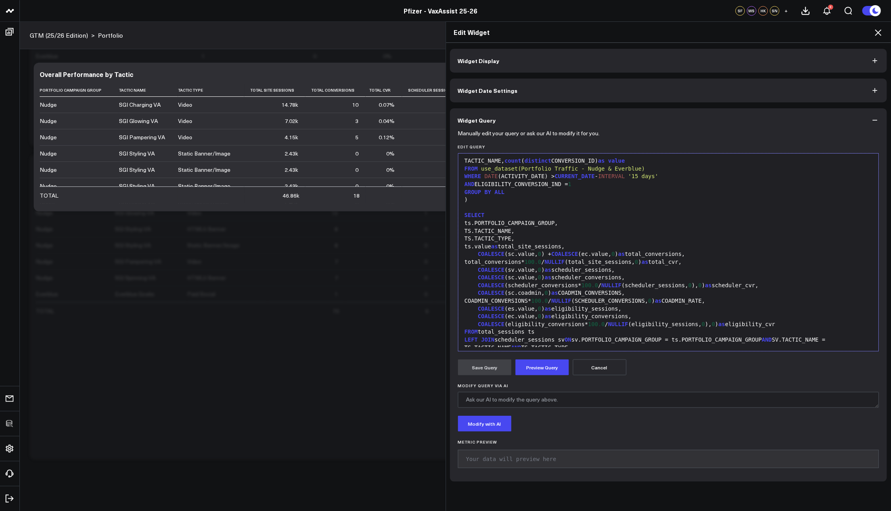
scroll to position [497, 0]
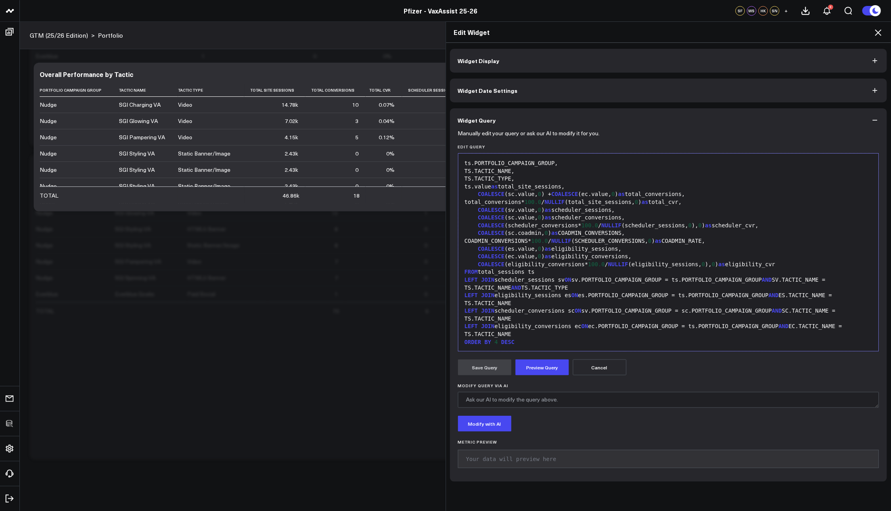
click at [579, 287] on div "LEFT JOIN scheduler_sessions sv ON sv.PORTFOLIO_CAMPAIGN_GROUP = ts.PORTFOLIO_C…" at bounding box center [668, 283] width 413 height 15
drag, startPoint x: 510, startPoint y: 286, endPoint x: 646, endPoint y: 288, distance: 136.0
click at [646, 288] on div "LEFT JOIN scheduler_sessions sv ON sv.PORTFOLIO_CAMPAIGN_GROUP = ts.PORTFOLIO_C…" at bounding box center [668, 283] width 413 height 15
copy div "AND TS.TACTIC_TYPE = SV.TACTIC_TYPE"
click at [520, 302] on div "LEFT JOIN eligibility_sessions es ON es.PORTFOLIO_CAMPAIGN_GROUP = ts.PORTFOLIO…" at bounding box center [668, 298] width 413 height 15
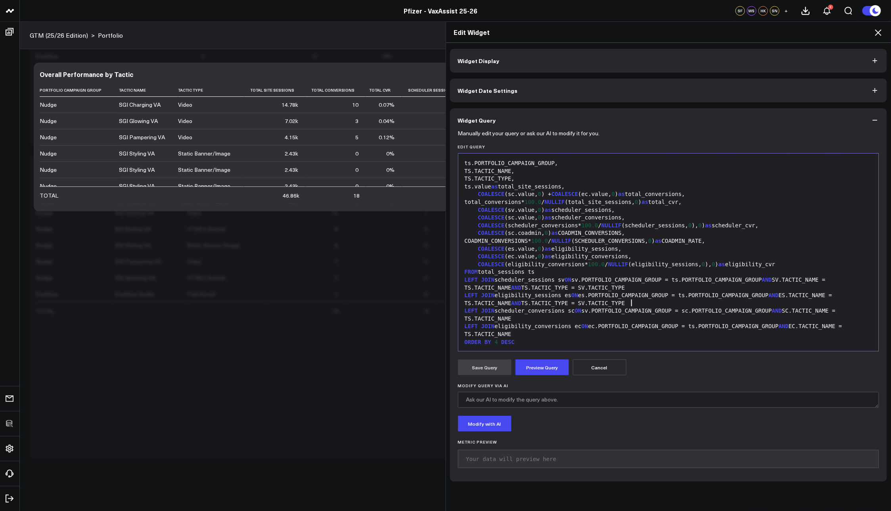
click at [588, 303] on div "LEFT JOIN eligibility_sessions es ON es.PORTFOLIO_CAMPAIGN_GROUP = ts.PORTFOLIO…" at bounding box center [668, 298] width 413 height 15
click at [548, 316] on div "LEFT JOIN scheduler_conversions sc ON sv.PORTFOLIO_CAMPAIGN_GROUP = sc.PORTFOLI…" at bounding box center [668, 314] width 413 height 15
click at [588, 316] on div "LEFT JOIN scheduler_conversions sc ON sv.PORTFOLIO_CAMPAIGN_GROUP = sc.PORTFOLI…" at bounding box center [668, 314] width 413 height 15
click at [597, 313] on div "LEFT JOIN scheduler_conversions sc ON sv.PORTFOLIO_CAMPAIGN_GROUP = sc.PORTFOLI…" at bounding box center [668, 314] width 413 height 15
drag, startPoint x: 595, startPoint y: 312, endPoint x: 590, endPoint y: 312, distance: 5.2
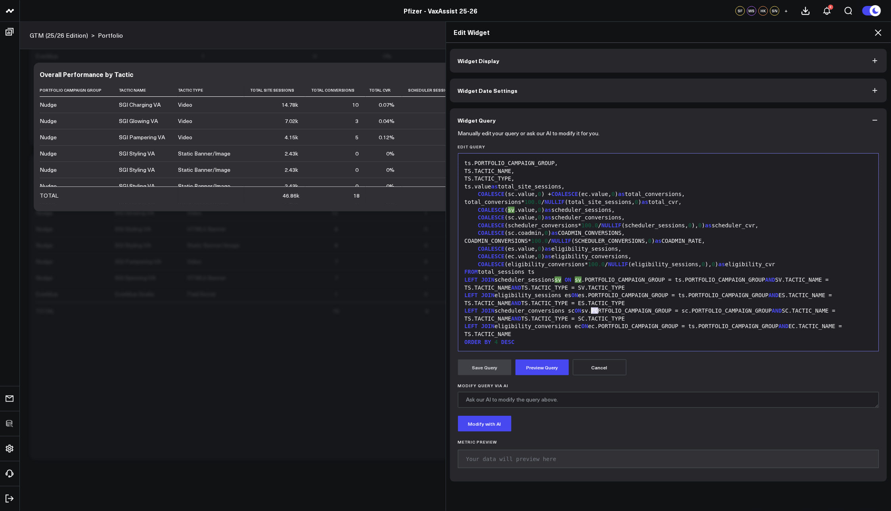
click at [590, 312] on div "LEFT JOIN scheduler_conversions sc ON sv.PORTFOLIO_CAMPAIGN_GROUP = sc.PORTFOLI…" at bounding box center [668, 314] width 413 height 15
click at [661, 292] on div "LEFT JOIN eligibility_sessions es ON es.PORTFOLIO_CAMPAIGN_GROUP = ts.PORTFOLIO…" at bounding box center [668, 298] width 413 height 15
click at [662, 318] on div "LEFT JOIN scheduler_conversions sc ON sv.PORTFOLIO_CAMPAIGN_GROUP = sc.PORTFOLI…" at bounding box center [668, 314] width 413 height 15
click at [564, 327] on div "LEFT JOIN eligibility_conversions ec ON ec.PORTFOLIO_CAMPAIGN_GROUP = ts.PORTFO…" at bounding box center [668, 329] width 413 height 15
click at [562, 332] on div "LEFT JOIN eligibility_conversions ec ON ec.PORTFOLIO_CAMPAIGN_GROUP = ts.PORTFO…" at bounding box center [668, 329] width 413 height 15
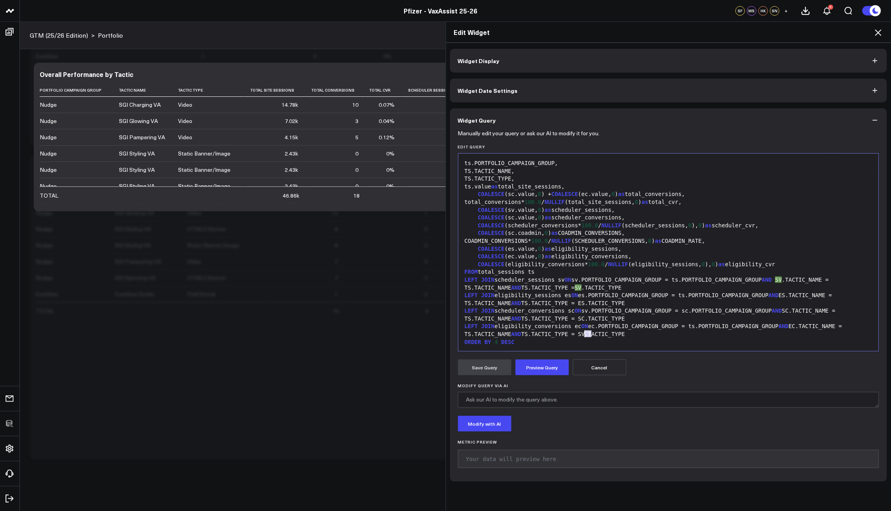
drag, startPoint x: 588, startPoint y: 335, endPoint x: 581, endPoint y: 333, distance: 6.5
click at [581, 333] on div "LEFT JOIN eligibility_conversions ec ON ec.PORTFOLIO_CAMPAIGN_GROUP = ts.PORTFO…" at bounding box center [668, 329] width 413 height 15
click at [600, 304] on div "LEFT JOIN eligibility_sessions es ON es.PORTFOLIO_CAMPAIGN_GROUP = ts.PORTFOLIO…" at bounding box center [668, 298] width 413 height 15
click at [538, 362] on button "Preview Query" at bounding box center [542, 367] width 54 height 16
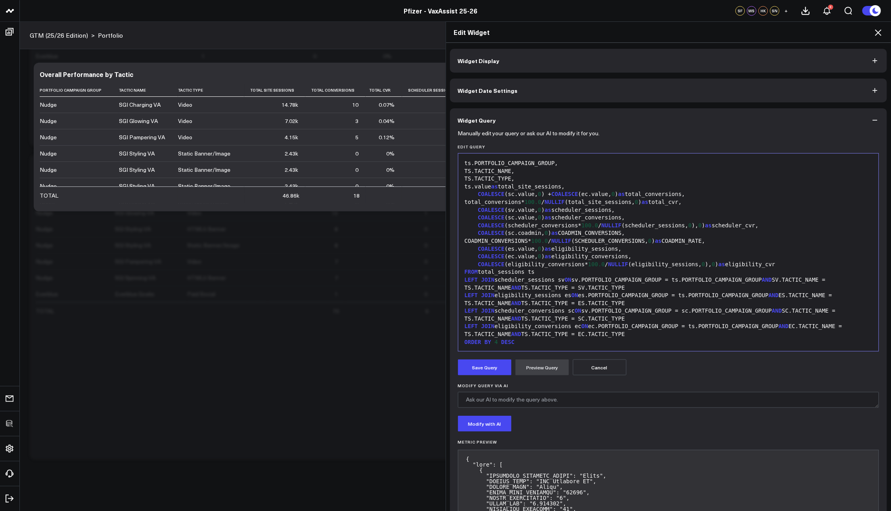
click at [493, 361] on button "Save Query" at bounding box center [485, 367] width 54 height 16
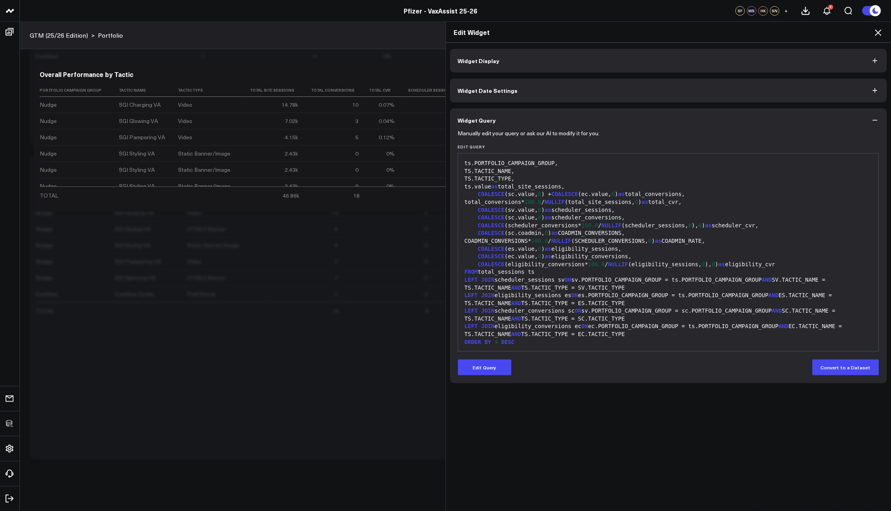
click at [874, 34] on icon at bounding box center [878, 33] width 10 height 10
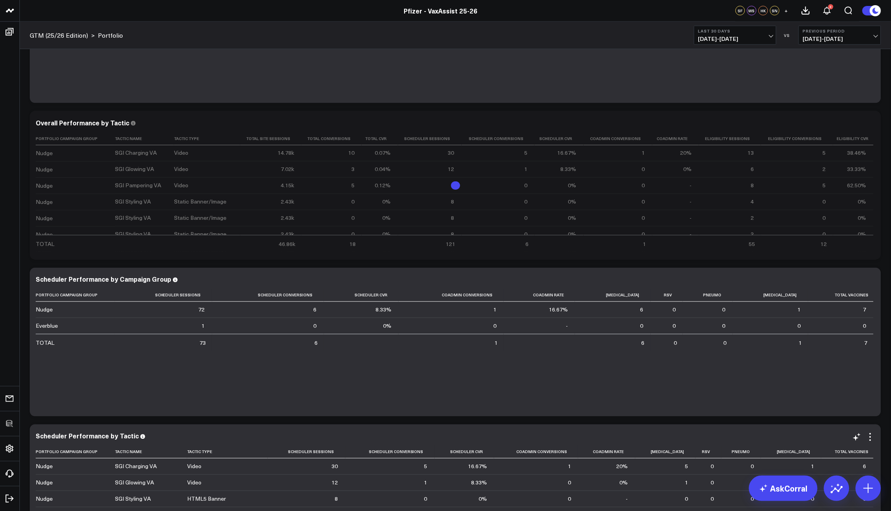
scroll to position [275, 0]
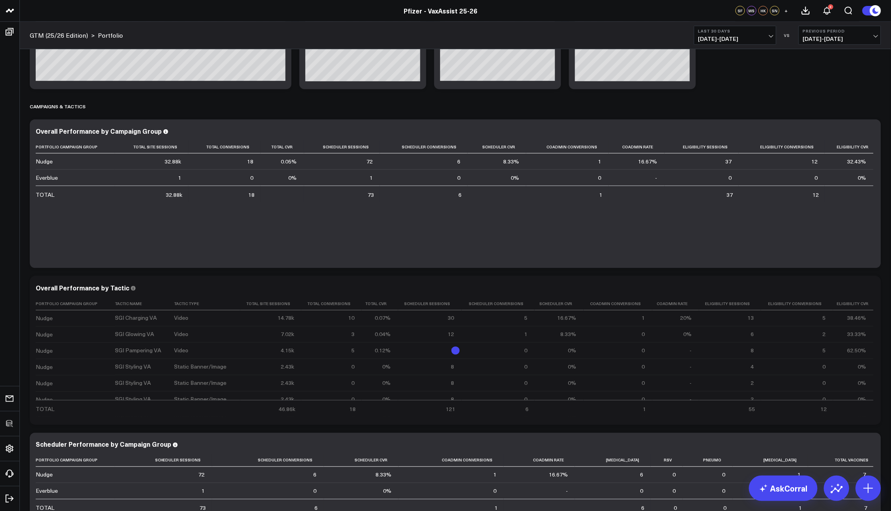
click at [883, 297] on div "Modify via AI Copy link to widget Ask support Remove Create linked copy Executi…" at bounding box center [455, 339] width 859 height 1118
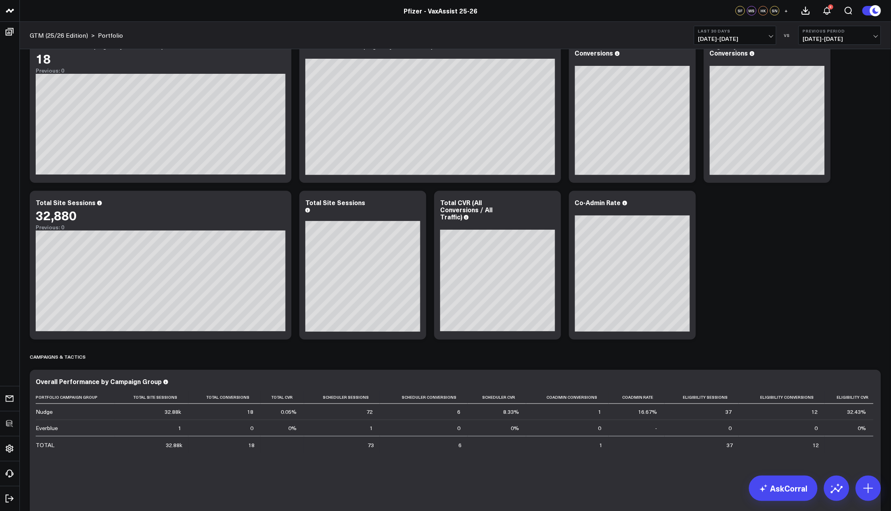
scroll to position [0, 0]
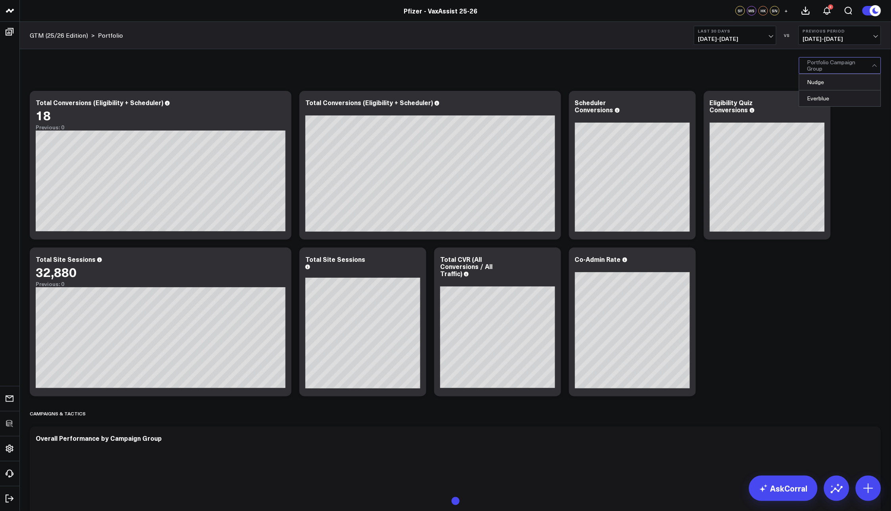
click at [836, 60] on div at bounding box center [839, 65] width 65 height 16
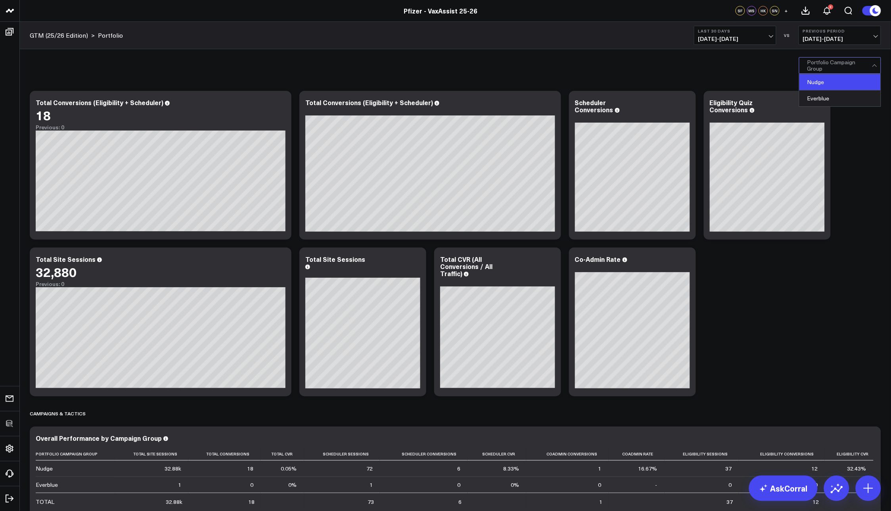
click at [836, 77] on div "Nudge" at bounding box center [839, 82] width 81 height 16
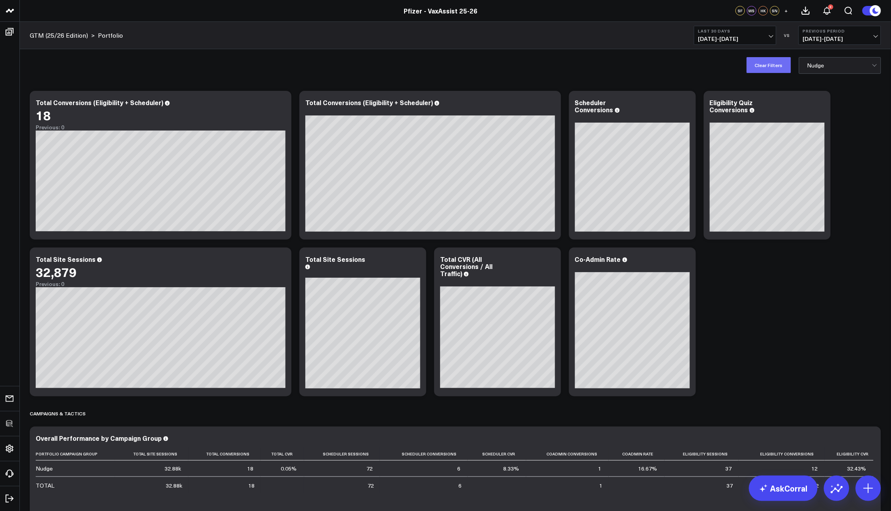
click at [761, 66] on button "Clear Filters" at bounding box center [768, 65] width 44 height 16
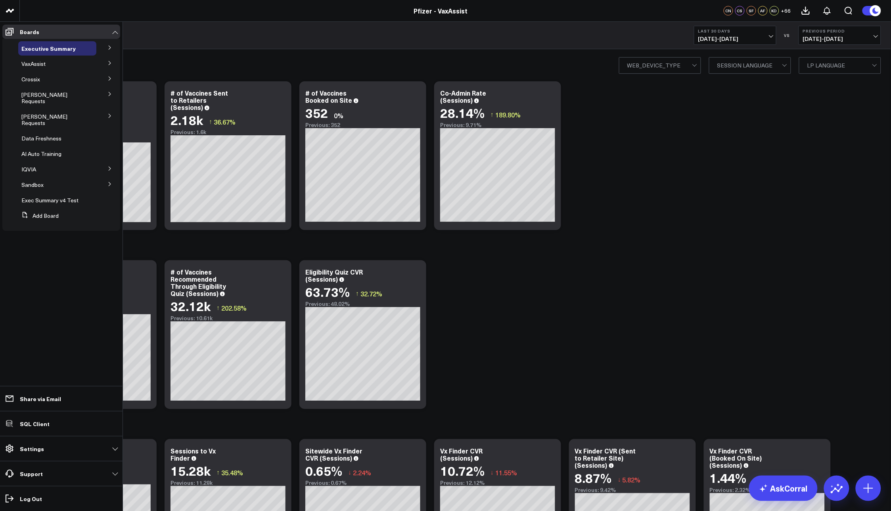
click at [107, 92] on icon at bounding box center [109, 94] width 5 height 5
click at [48, 115] on span "Landing Page Performance" at bounding box center [43, 118] width 35 height 14
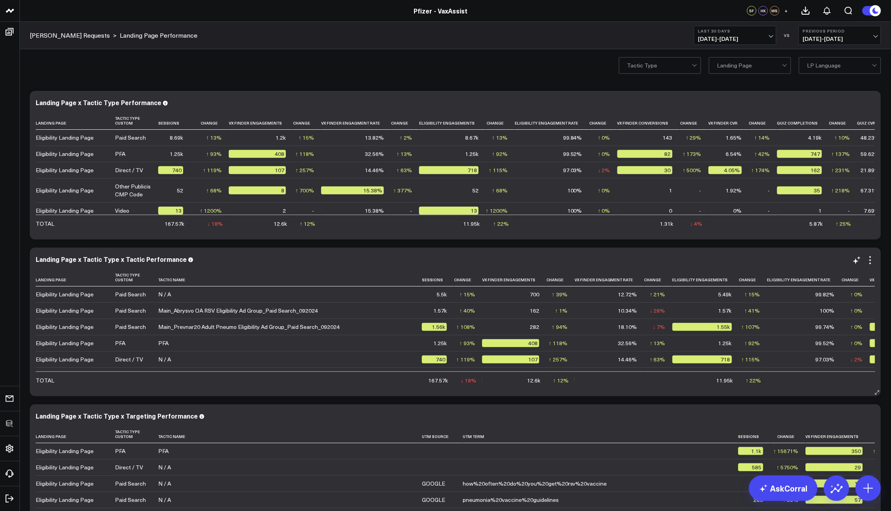
scroll to position [2, 0]
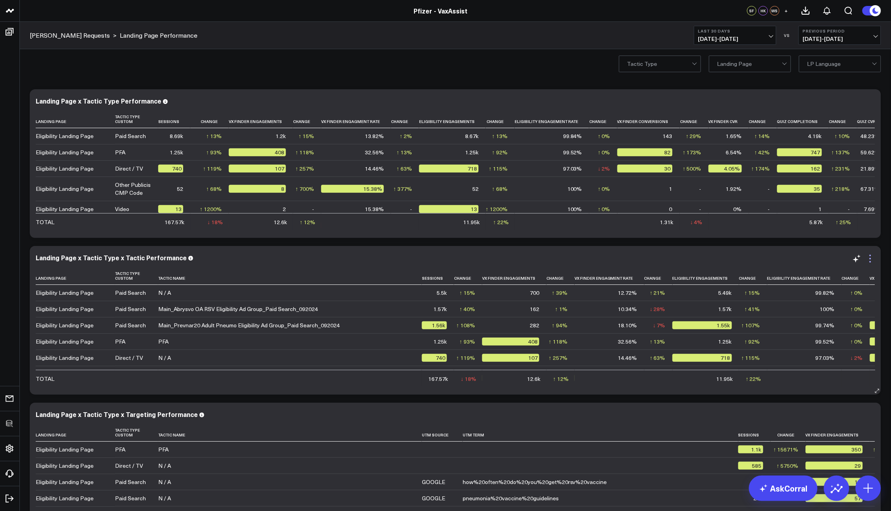
click at [870, 256] on icon at bounding box center [870, 259] width 10 height 10
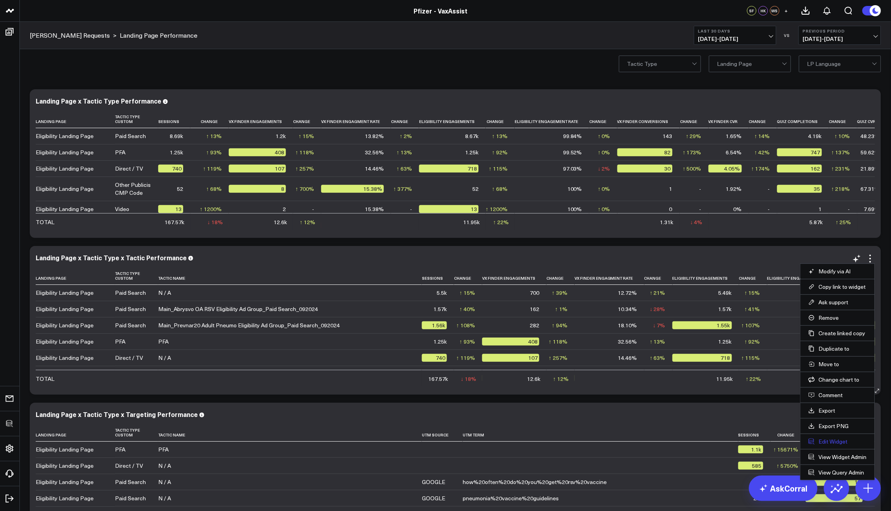
click at [836, 438] on button "Edit Widget" at bounding box center [837, 441] width 58 height 7
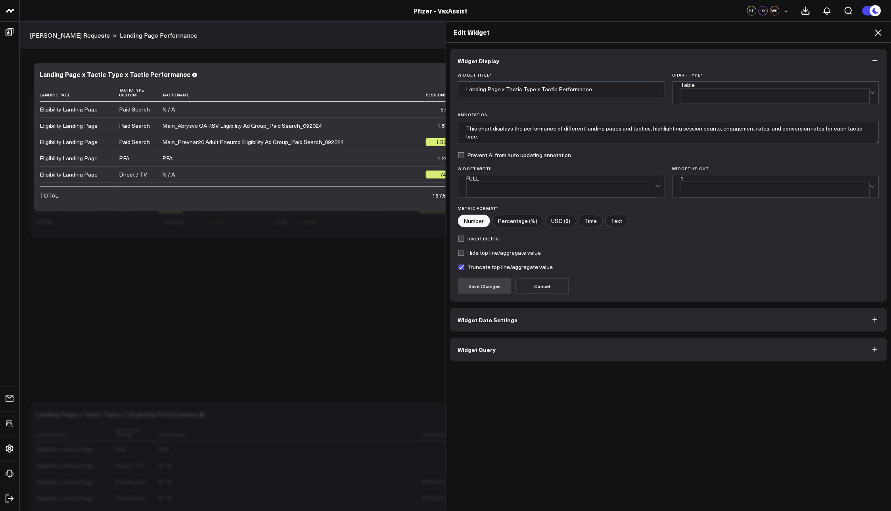
click at [528, 341] on button "Widget Query" at bounding box center [668, 349] width 437 height 24
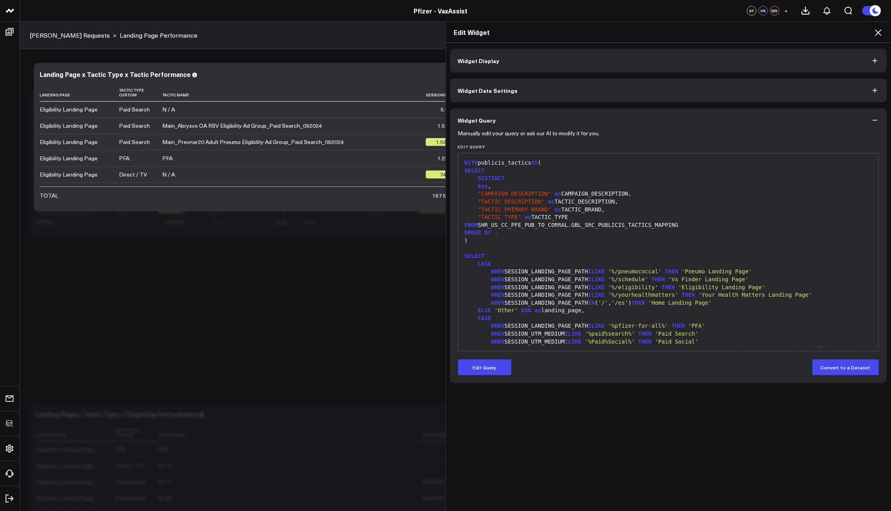
click at [490, 358] on form "Manually edit your query or ask our AI to modify it for you. Edit Query 99 1 2 …" at bounding box center [668, 253] width 421 height 243
click at [491, 366] on button "Edit Query" at bounding box center [485, 367] width 54 height 16
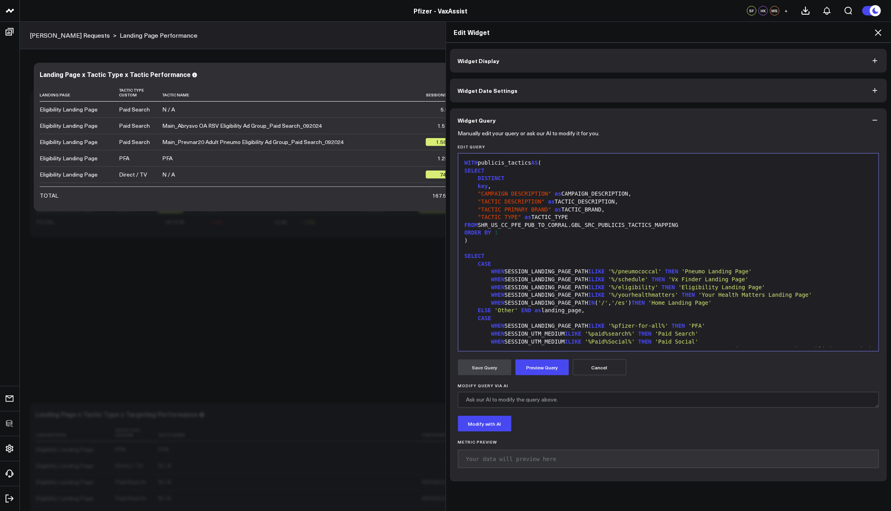
click at [543, 310] on div "ELSE 'Other' END as landing_page," at bounding box center [668, 310] width 413 height 8
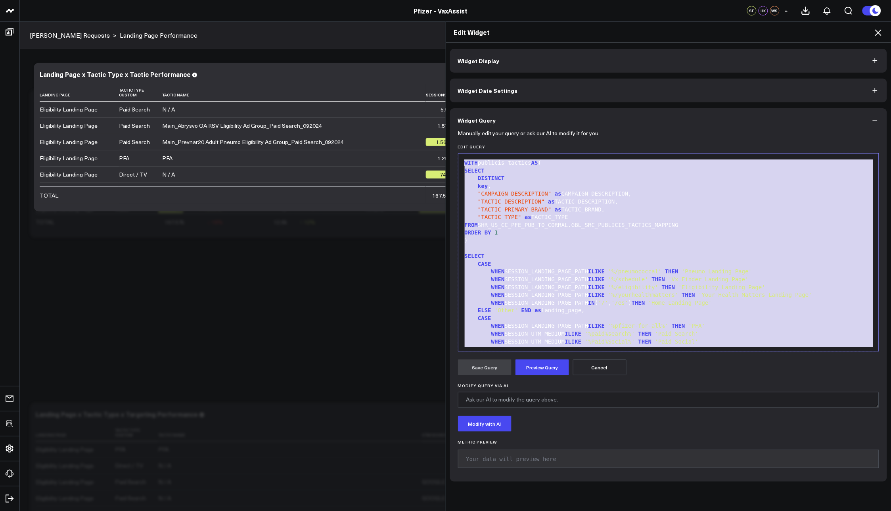
copy div "WITH publicis_tactics AS ( SELECT DISTINCT key , "CAMPAIGN DESCRIPTION" as CAMP…"
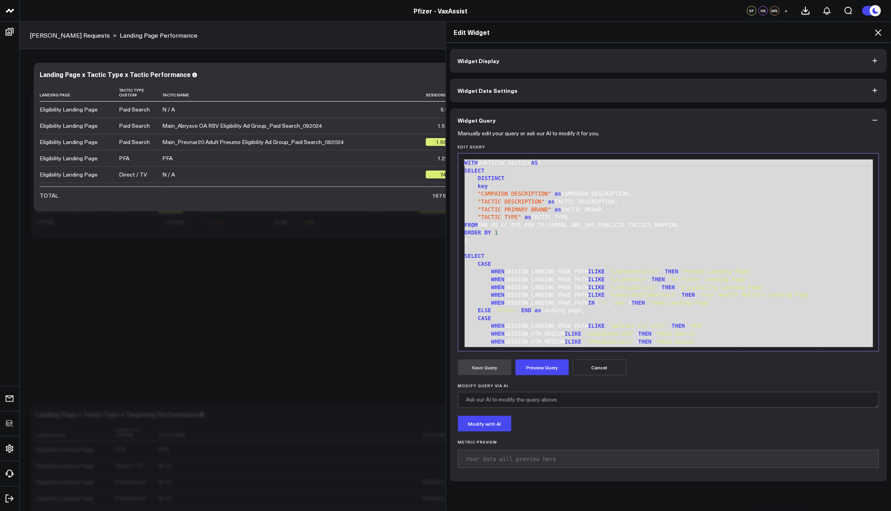
click at [877, 33] on icon at bounding box center [878, 32] width 6 height 6
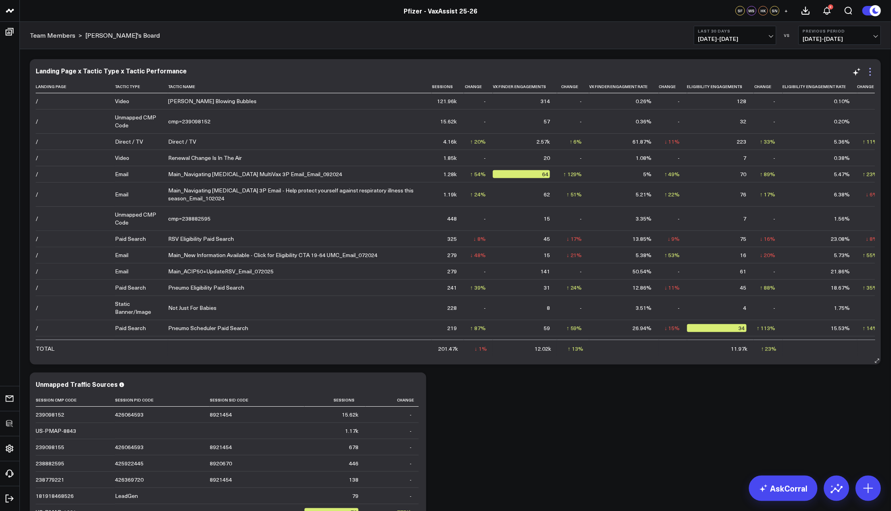
click at [869, 68] on icon at bounding box center [870, 72] width 10 height 10
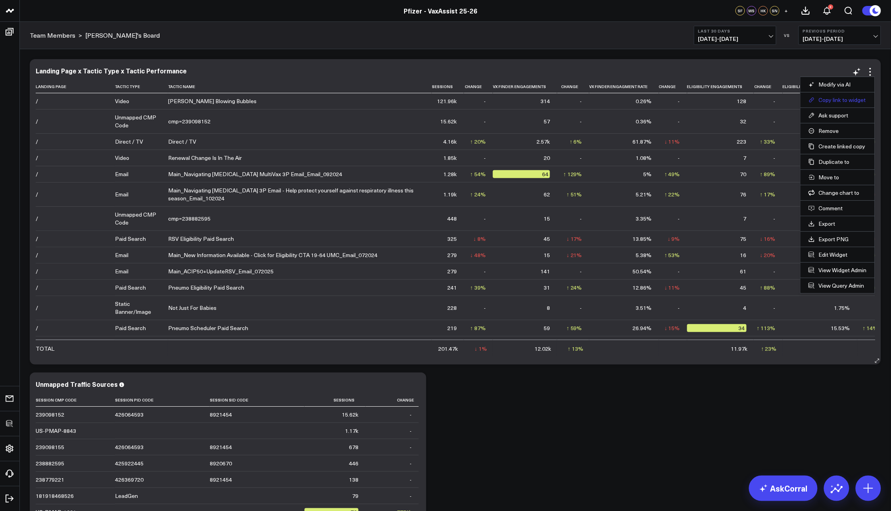
click at [851, 99] on button "Copy link to widget" at bounding box center [837, 99] width 58 height 7
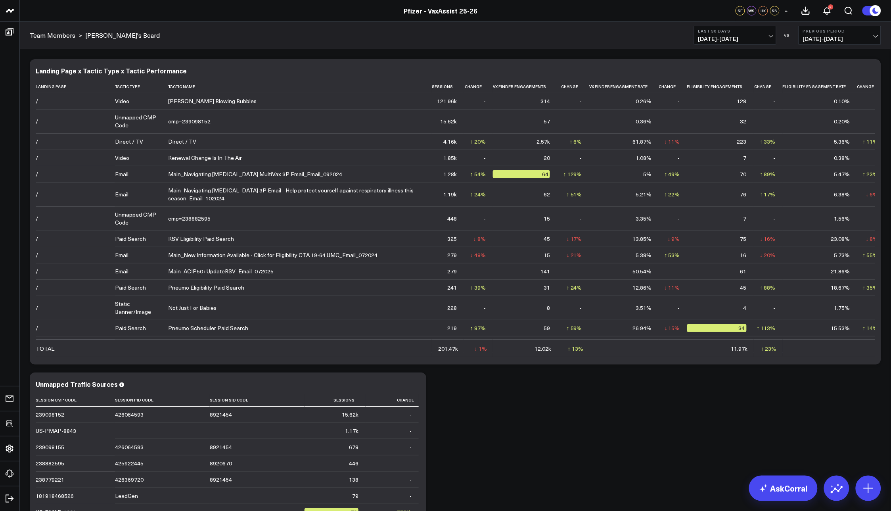
click at [534, 441] on div "Modify via AI Copy link to widget Ask support Remove Create linked copy Executi…" at bounding box center [455, 368] width 859 height 626
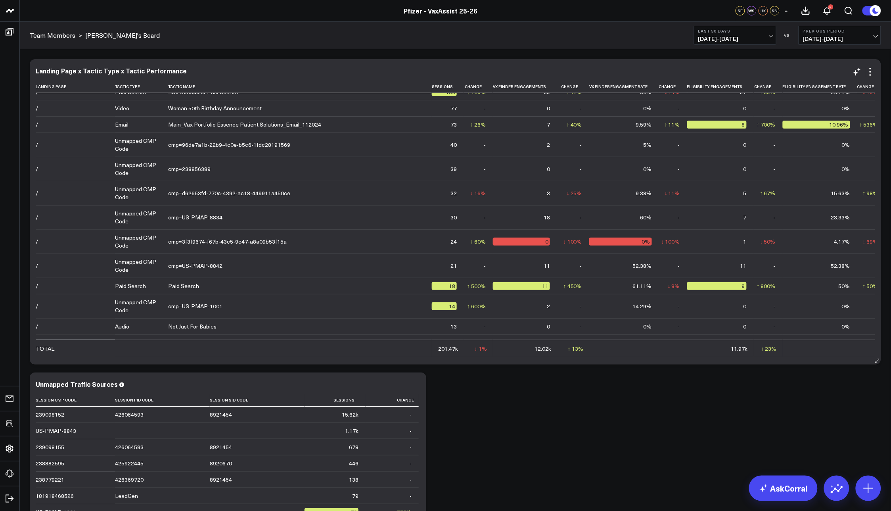
scroll to position [285, 0]
click at [782, 165] on td "0%" at bounding box center [819, 168] width 75 height 24
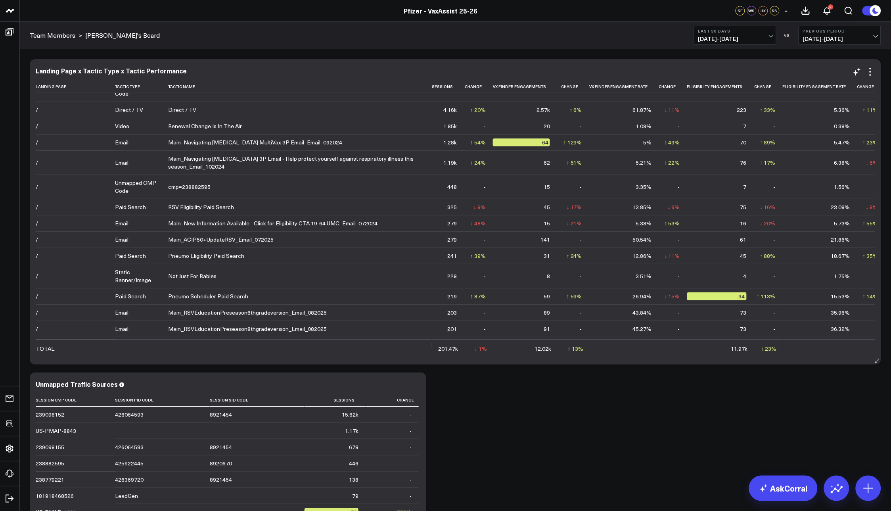
scroll to position [0, 0]
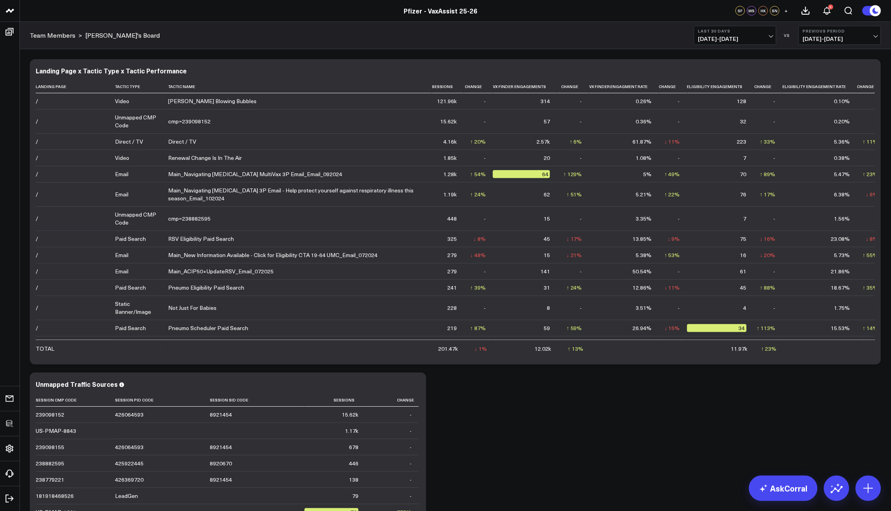
click at [553, 404] on div "Modify via AI Copy link to widget Ask support Remove Create linked copy Executi…" at bounding box center [455, 368] width 859 height 626
click at [573, 393] on div "Modify via AI Copy link to widget Ask support Remove Create linked copy Executi…" at bounding box center [455, 368] width 859 height 626
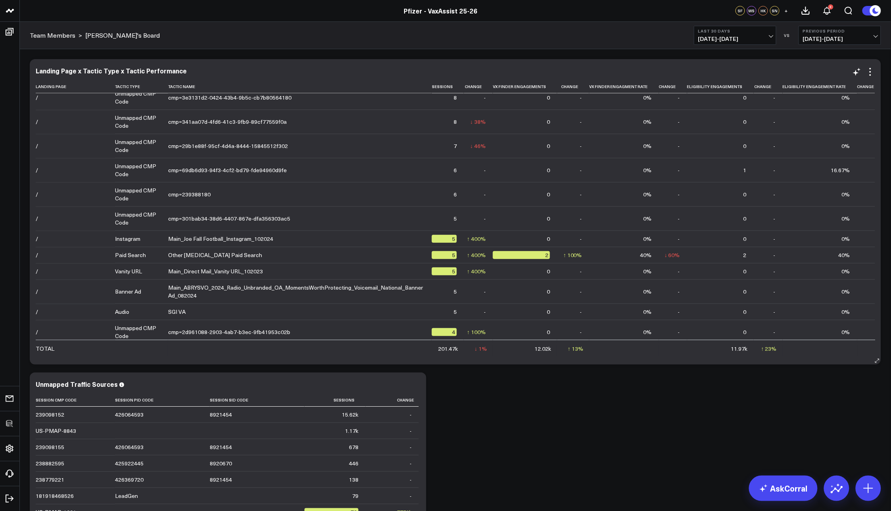
scroll to position [85, 0]
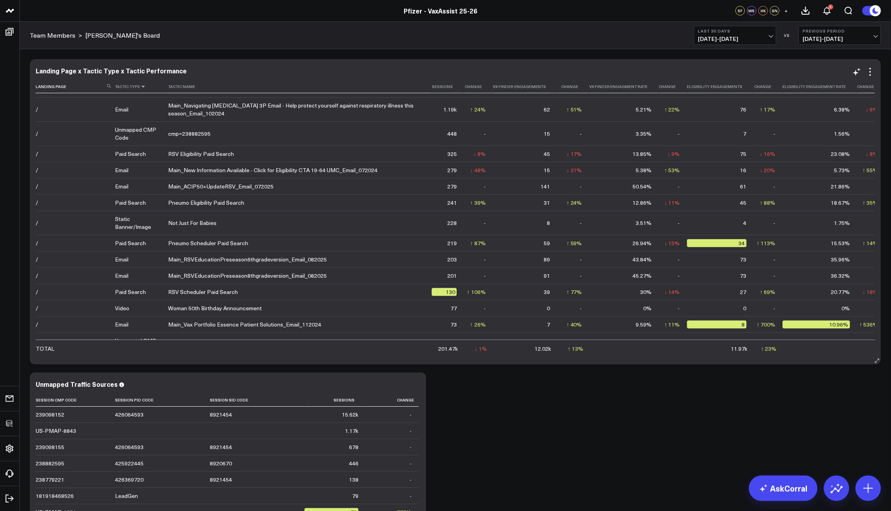
click at [144, 86] on icon at bounding box center [143, 86] width 6 height 5
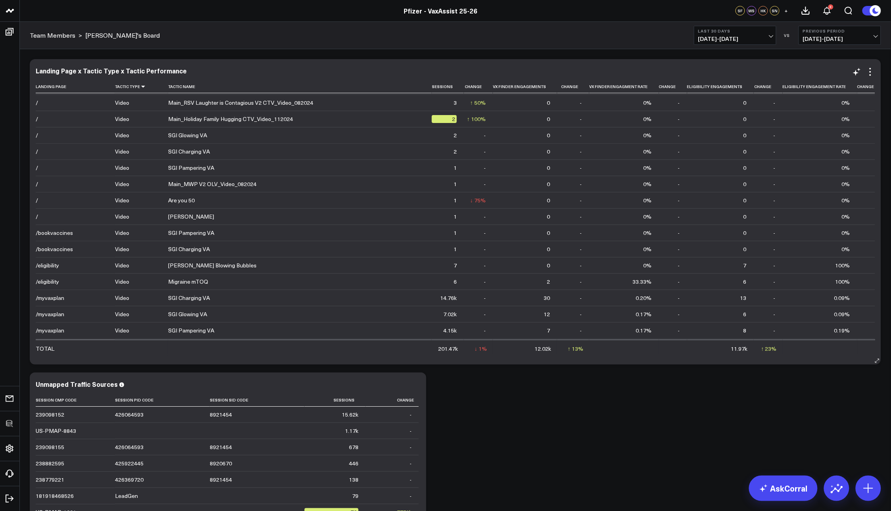
scroll to position [0, 0]
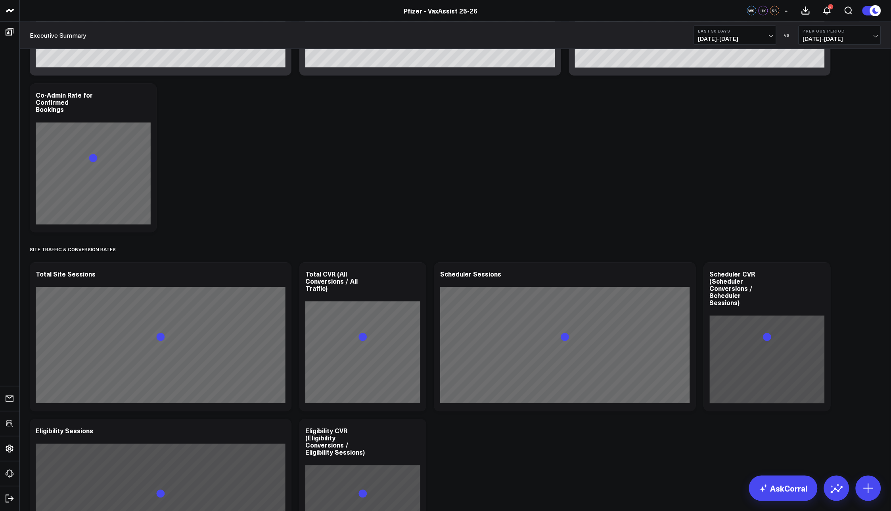
scroll to position [491, 0]
